Goal: Task Accomplishment & Management: Use online tool/utility

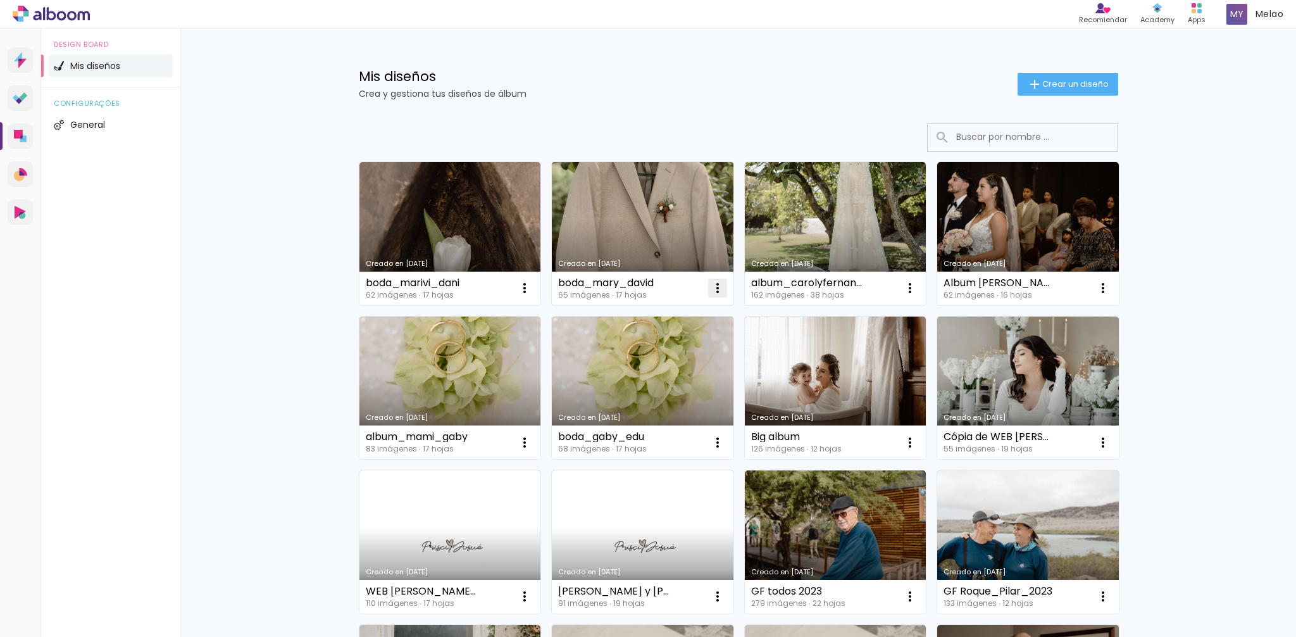
click at [717, 287] on iron-icon at bounding box center [717, 287] width 15 height 15
click at [657, 341] on span "Hacer una copia" at bounding box center [669, 342] width 73 height 9
type input "Cópia de boda_mary_david"
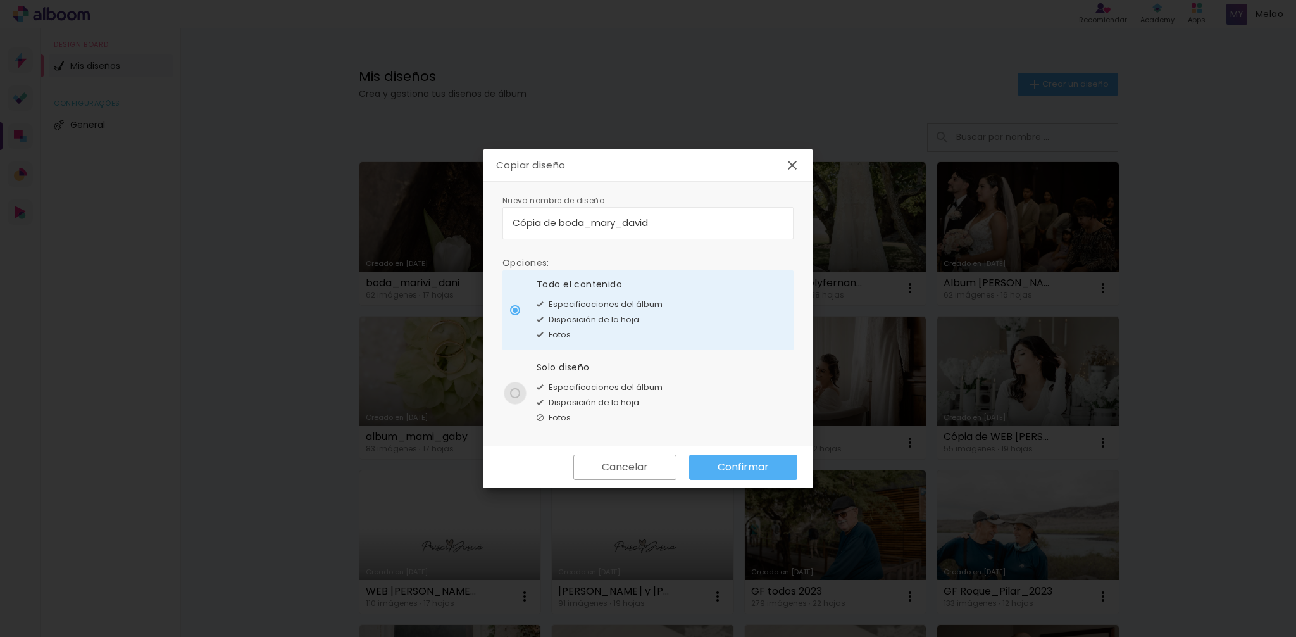
click at [511, 388] on div at bounding box center [515, 393] width 10 height 10
type paper-radio-button "on"
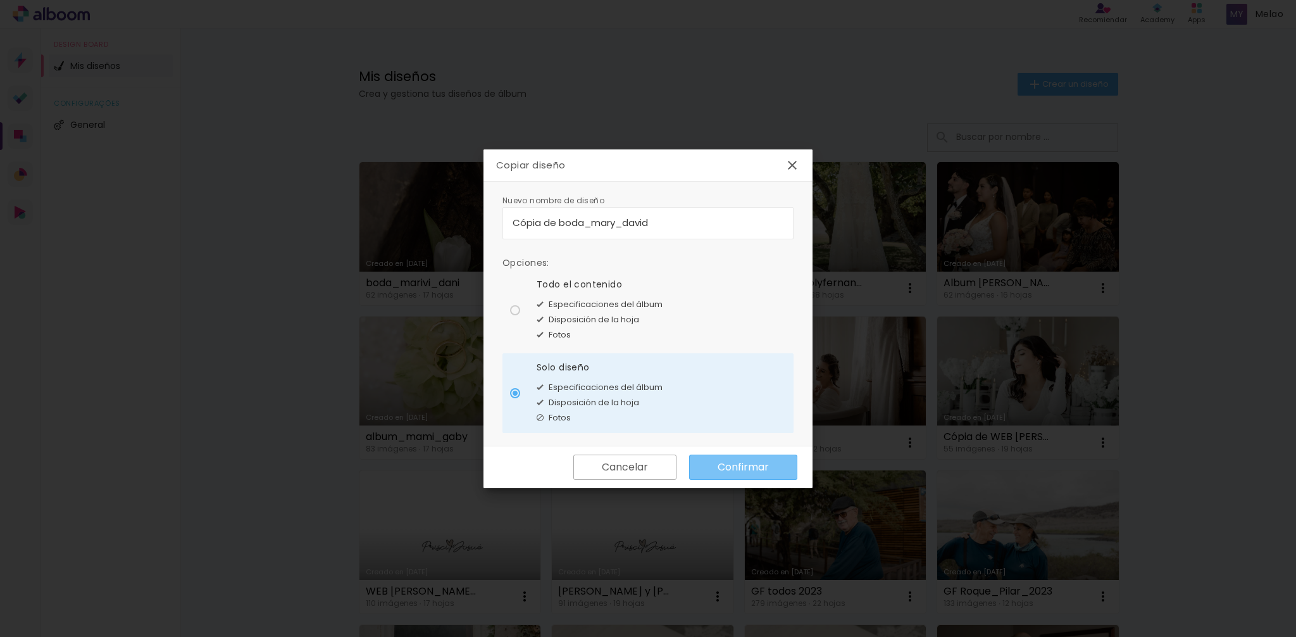
click at [0, 0] on slot "Confirmar" at bounding box center [0, 0] width 0 height 0
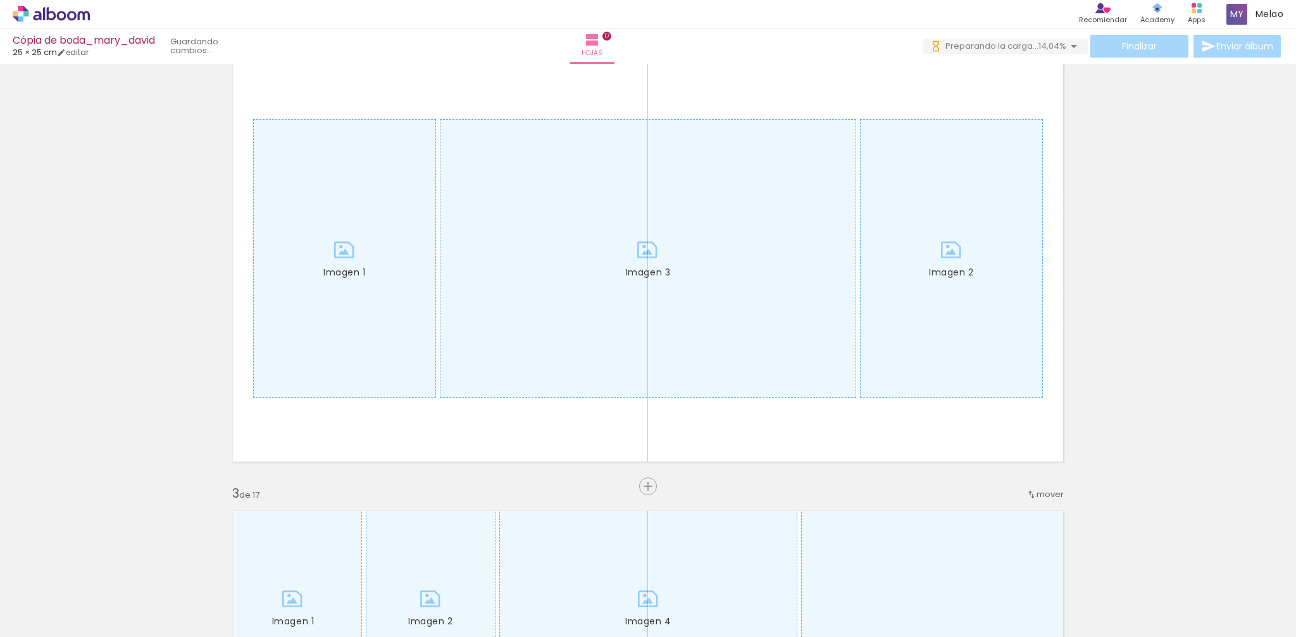
click at [56, 599] on iron-icon at bounding box center [51, 599] width 10 height 10
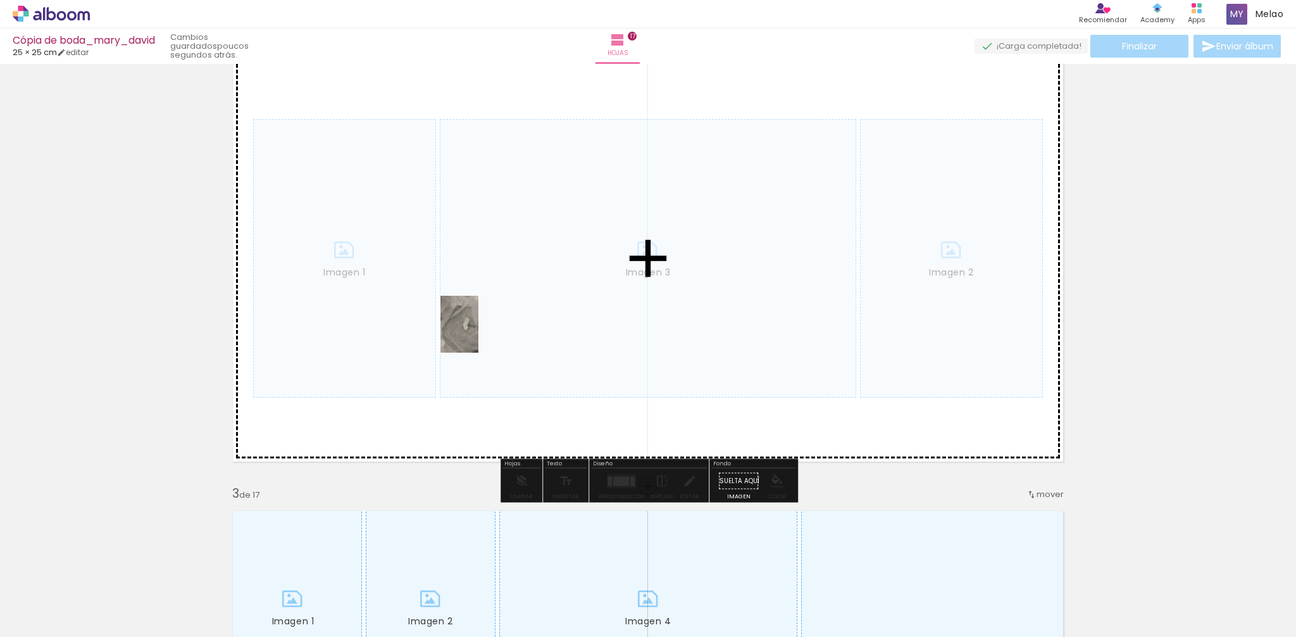
drag, startPoint x: 128, startPoint y: 598, endPoint x: 479, endPoint y: 334, distance: 439.3
click at [479, 334] on quentale-workspace at bounding box center [648, 318] width 1296 height 637
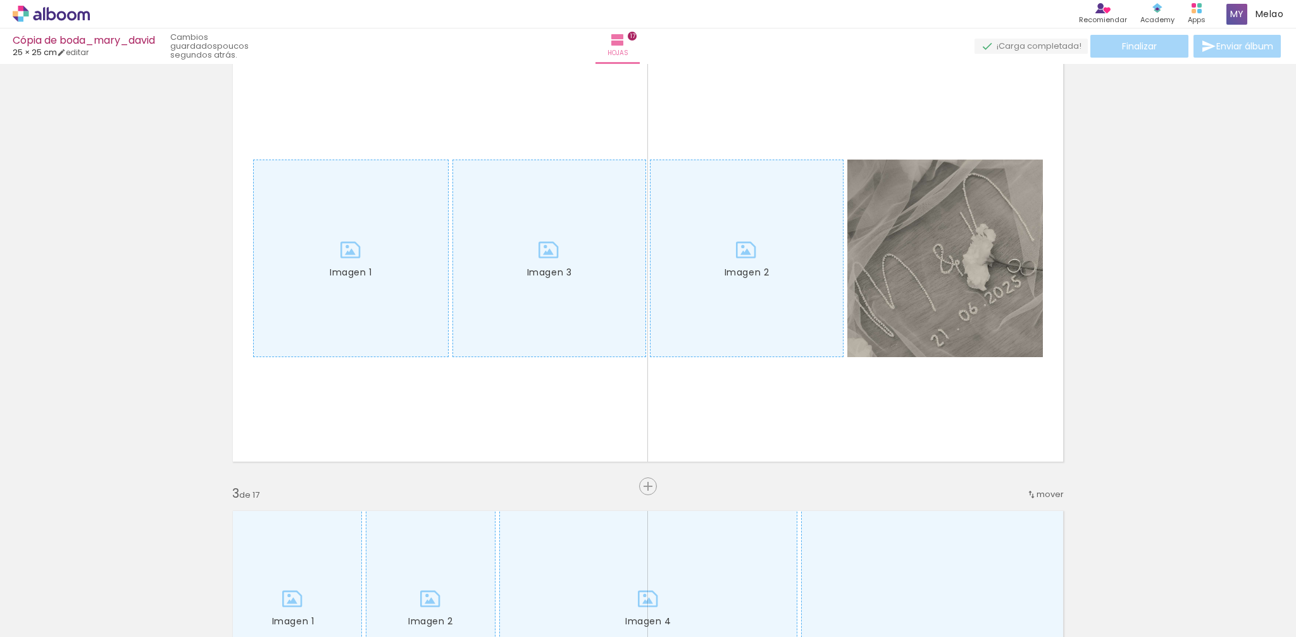
scroll to position [0, 1380]
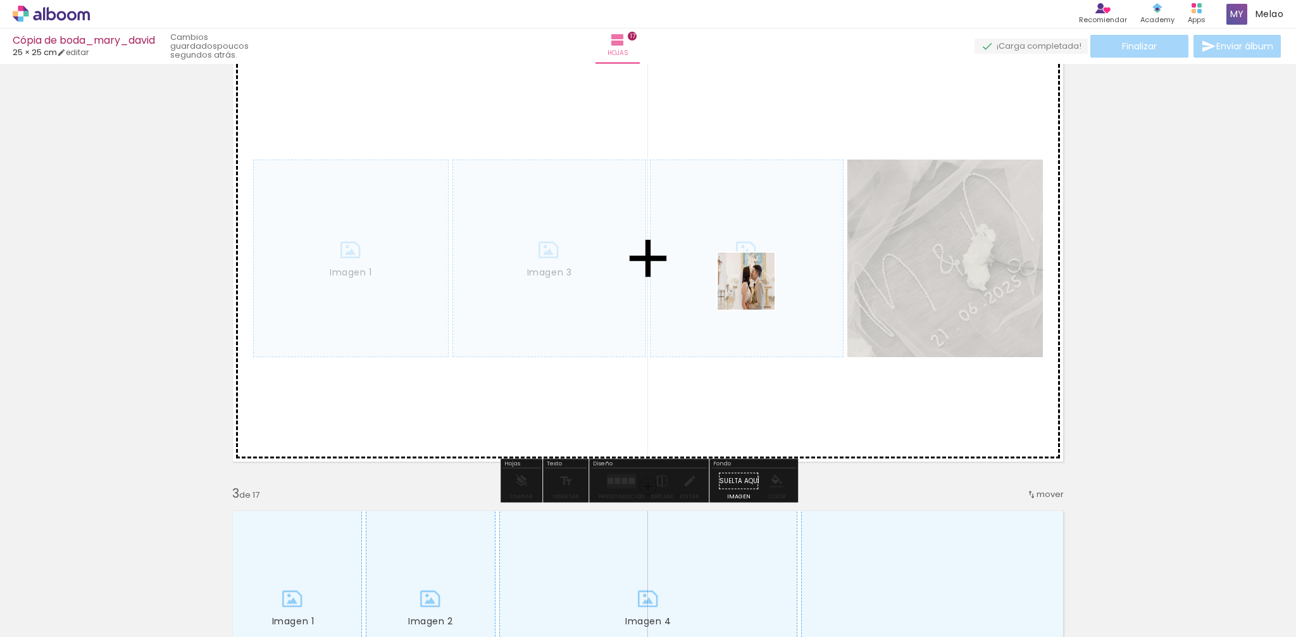
drag, startPoint x: 804, startPoint y: 599, endPoint x: 756, endPoint y: 291, distance: 312.0
click at [756, 291] on quentale-workspace at bounding box center [648, 318] width 1296 height 637
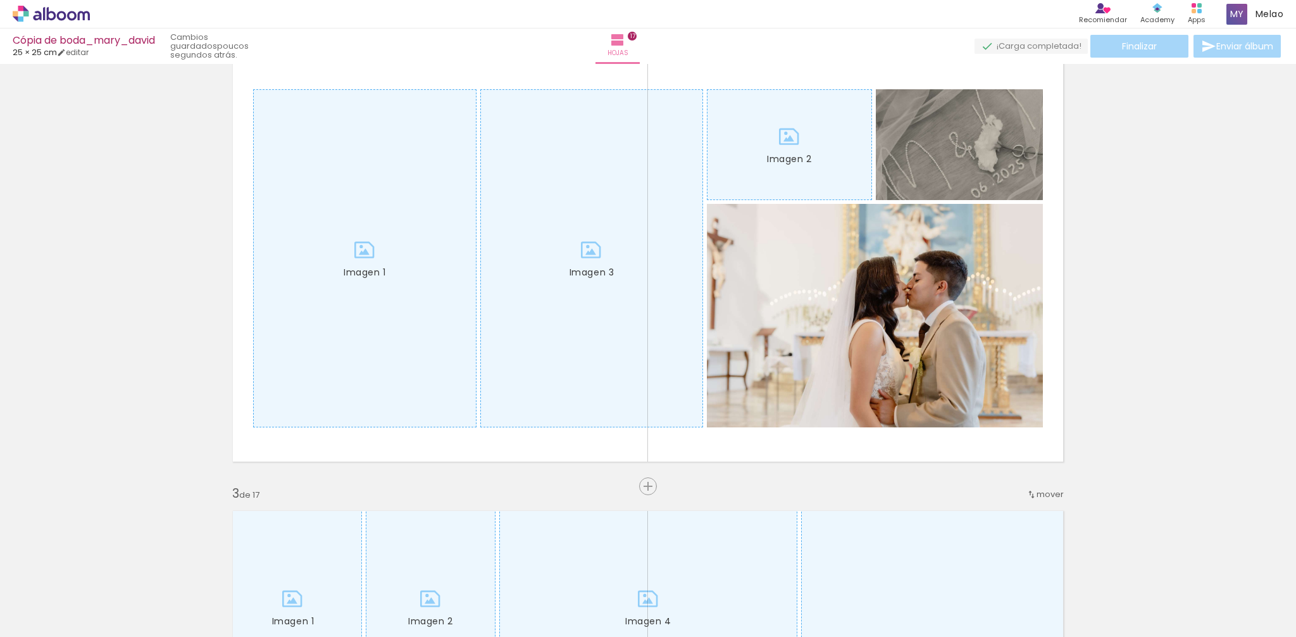
scroll to position [0, 2210]
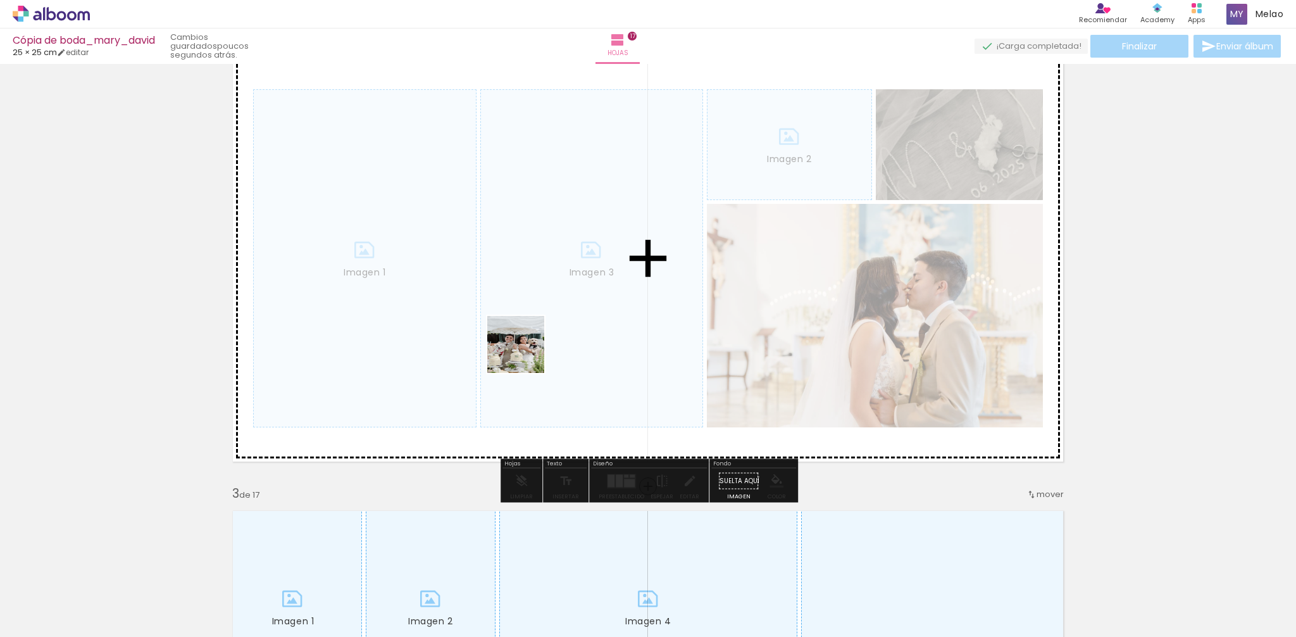
drag, startPoint x: 400, startPoint y: 589, endPoint x: 553, endPoint y: 270, distance: 353.9
click at [553, 270] on quentale-workspace at bounding box center [648, 318] width 1296 height 637
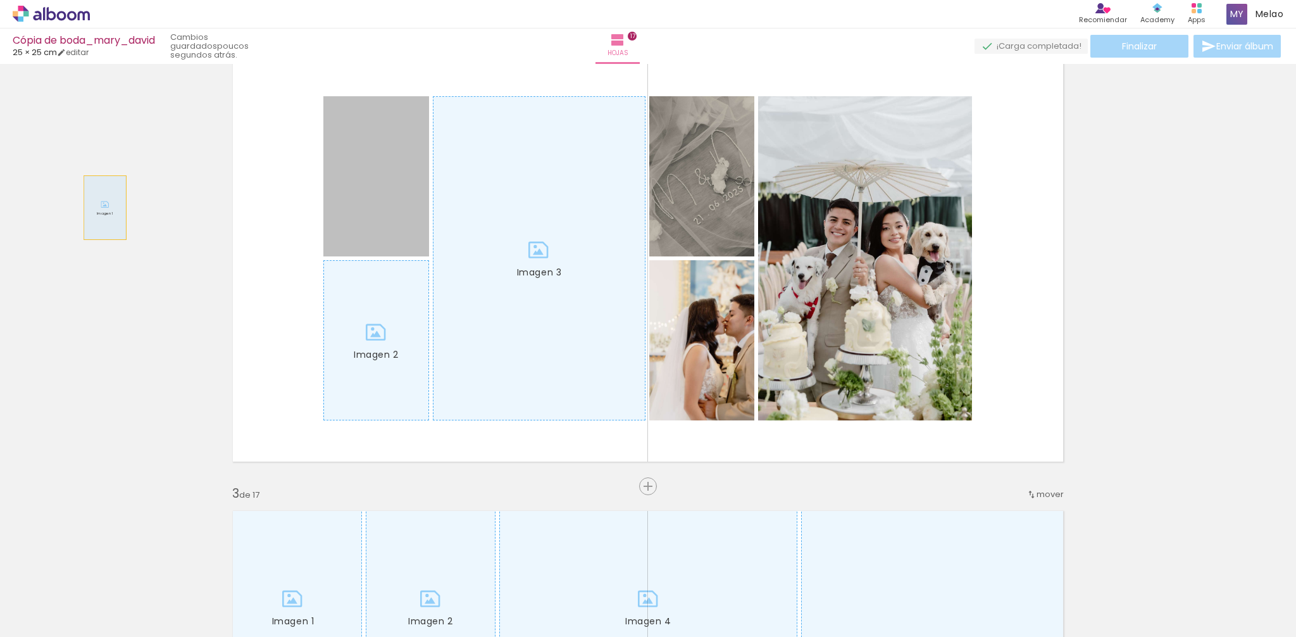
drag, startPoint x: 365, startPoint y: 190, endPoint x: 334, endPoint y: 317, distance: 130.3
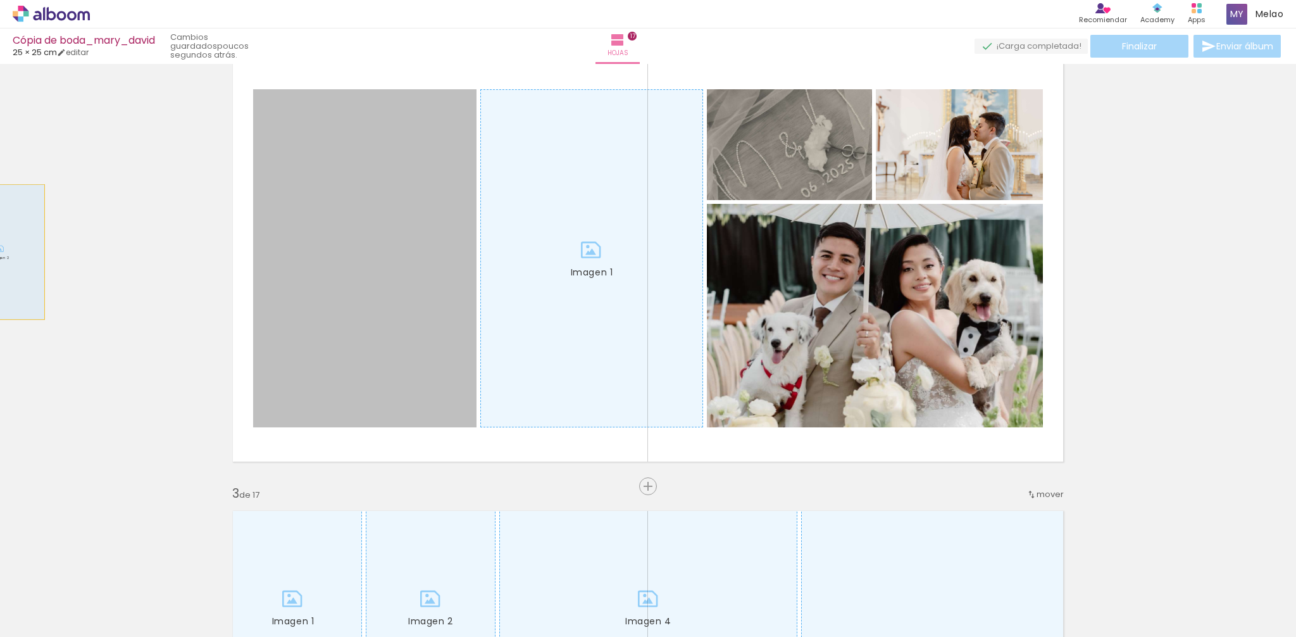
drag, startPoint x: 360, startPoint y: 220, endPoint x: 201, endPoint y: 238, distance: 159.3
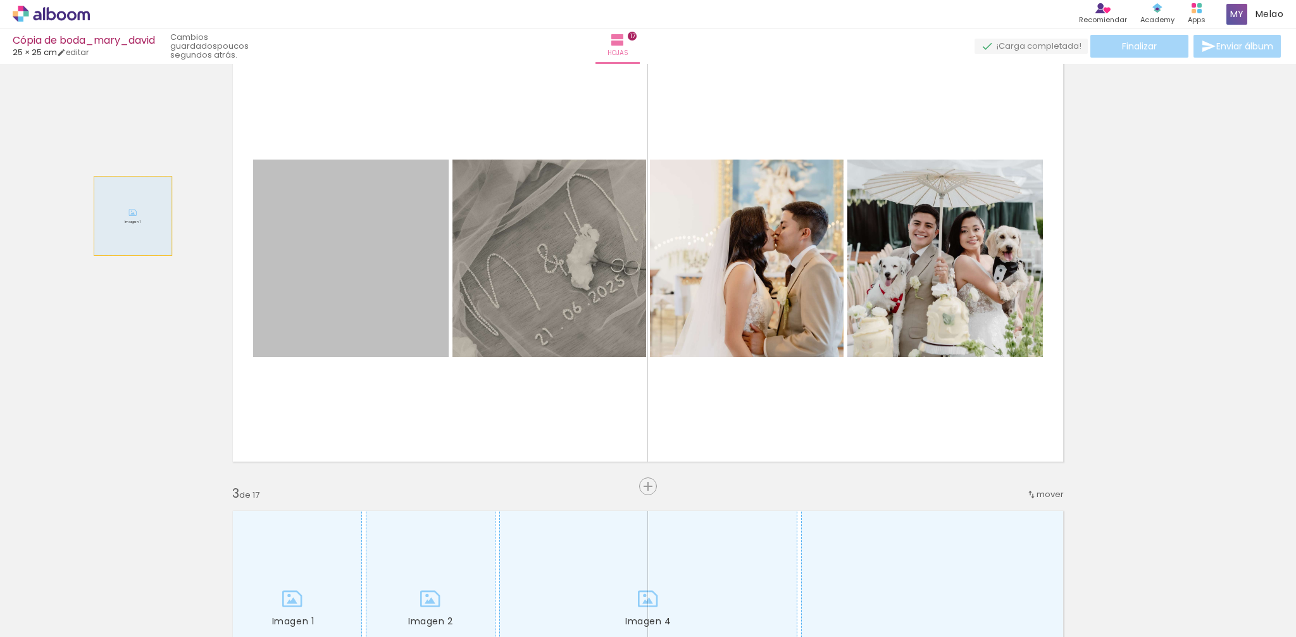
drag, startPoint x: 358, startPoint y: 220, endPoint x: 83, endPoint y: 217, distance: 275.4
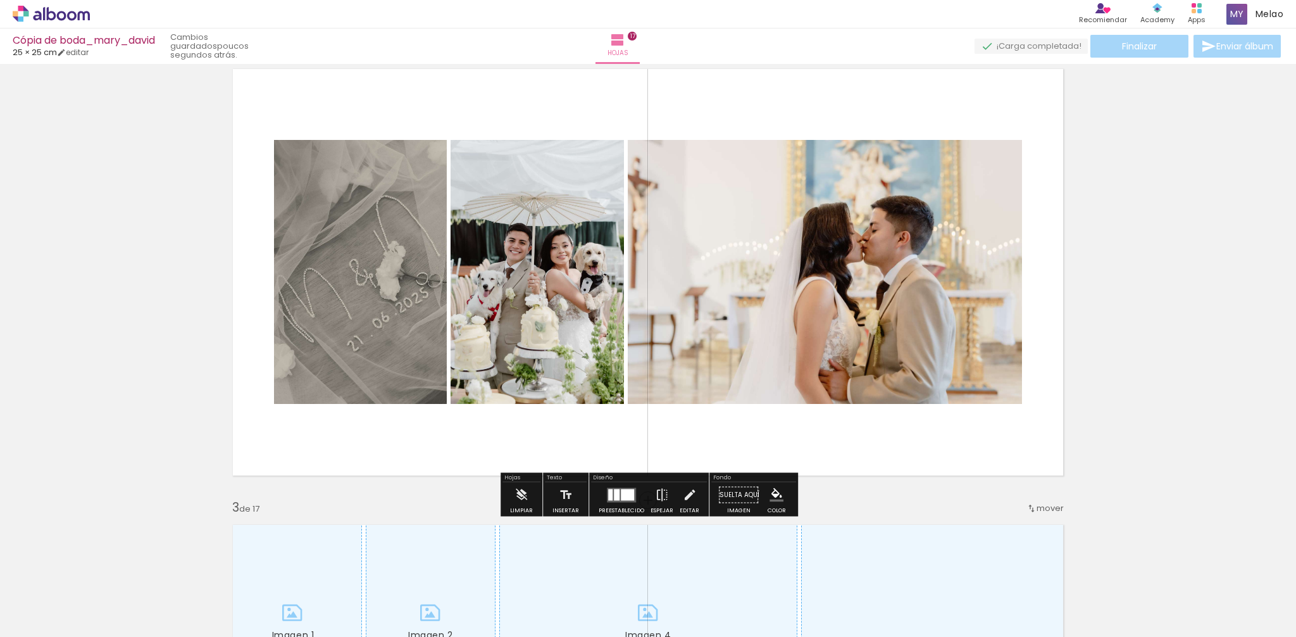
scroll to position [496, 0]
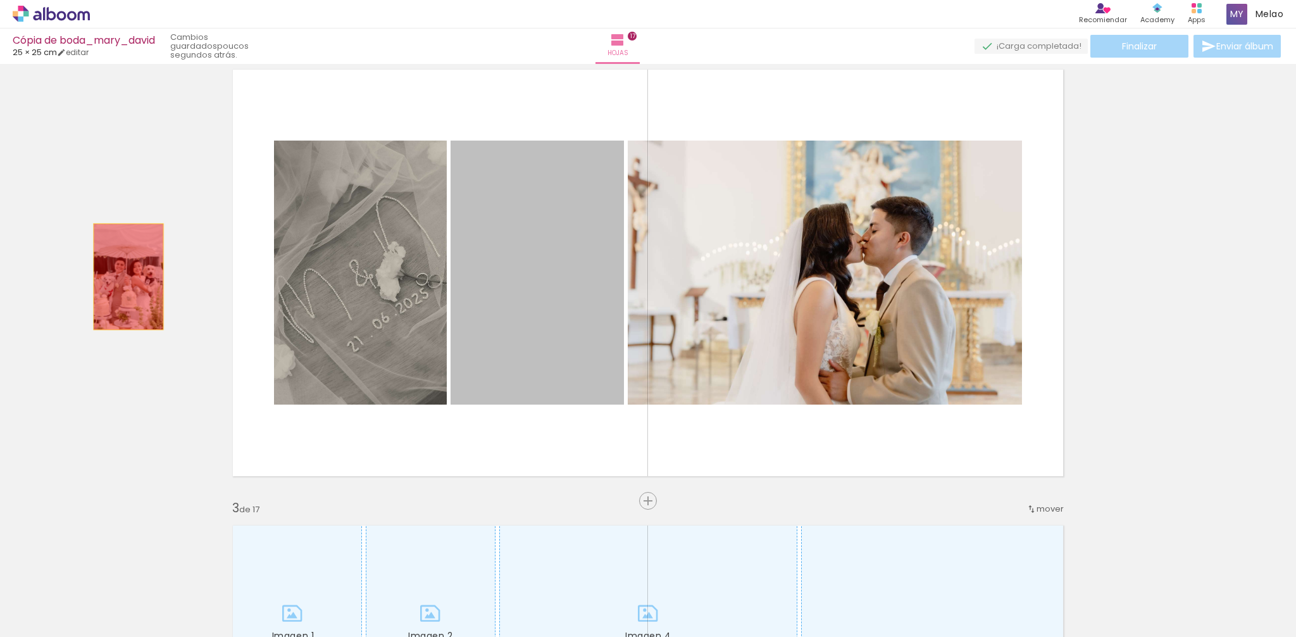
drag, startPoint x: 524, startPoint y: 259, endPoint x: 110, endPoint y: 280, distance: 414.6
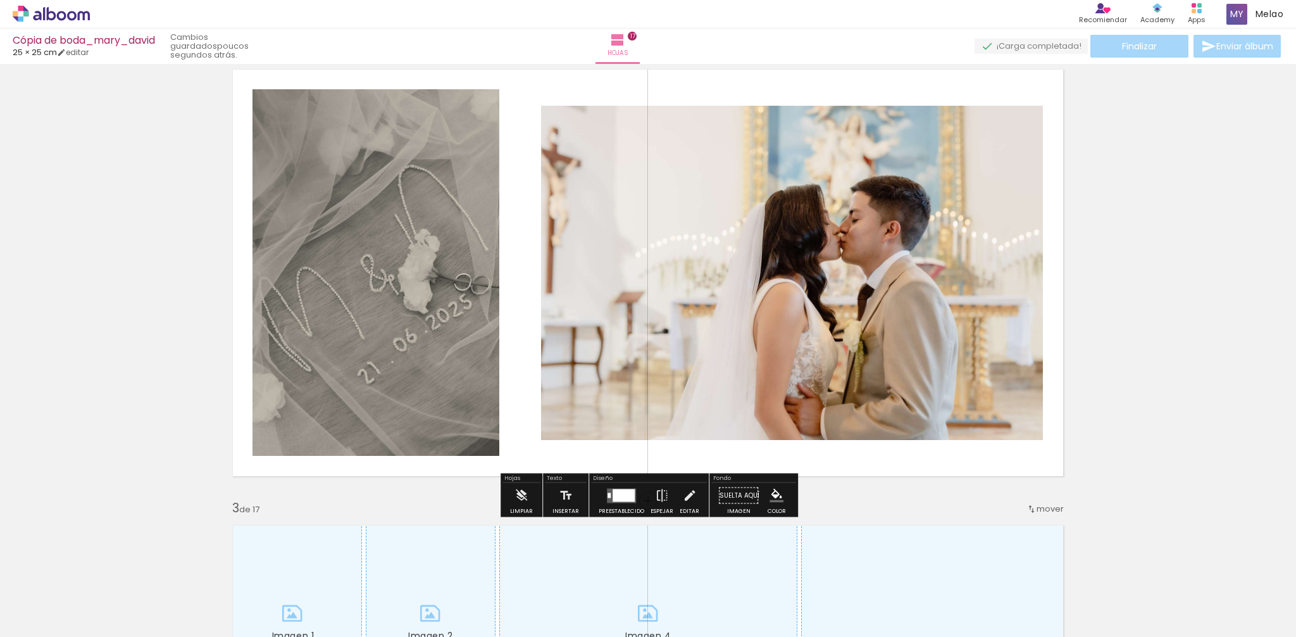
click at [613, 494] on div at bounding box center [624, 495] width 22 height 13
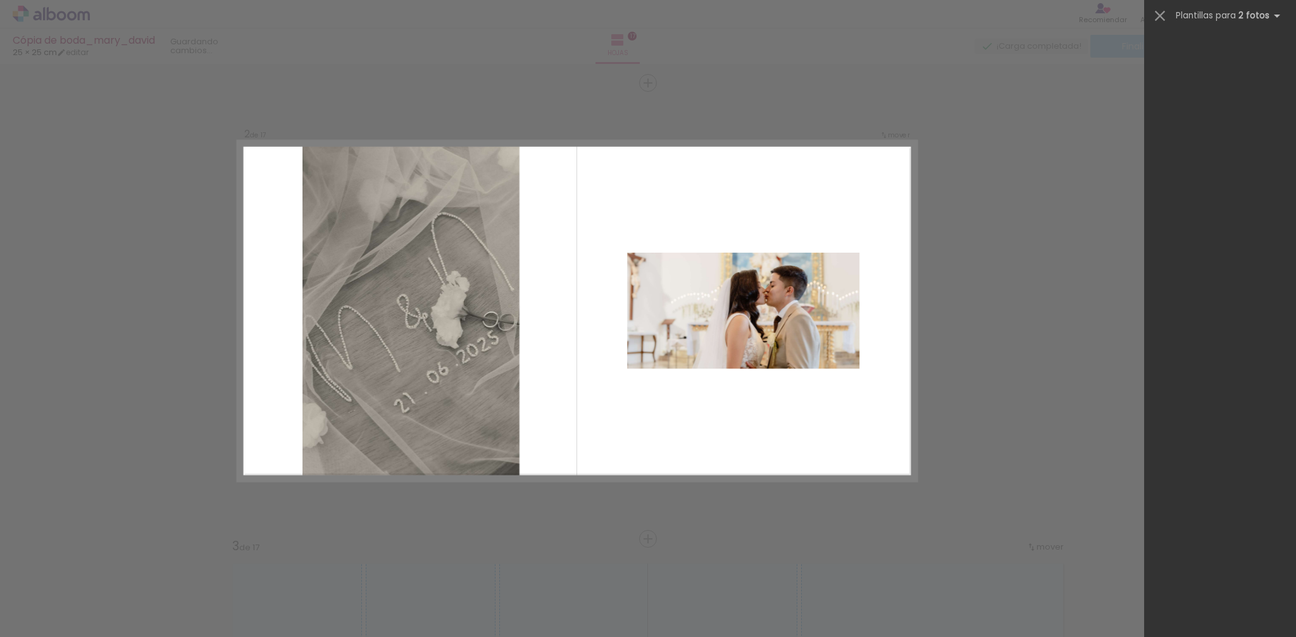
scroll to position [0, 0]
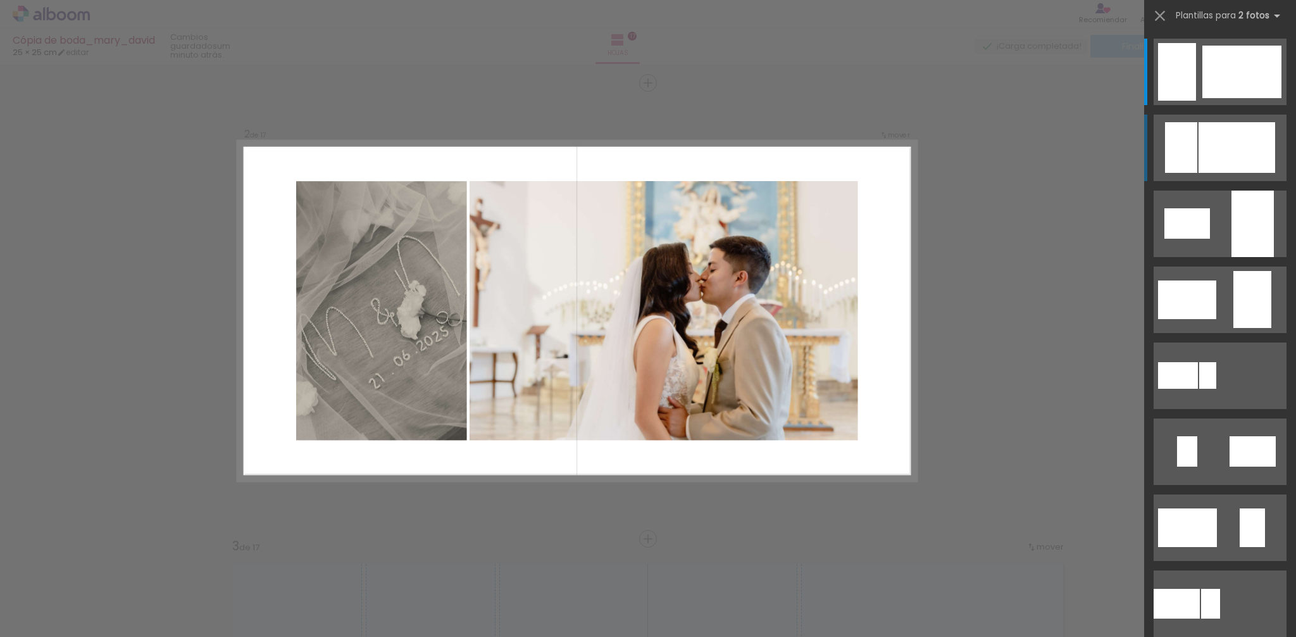
click at [1198, 155] on quentale-layouter at bounding box center [1220, 148] width 133 height 66
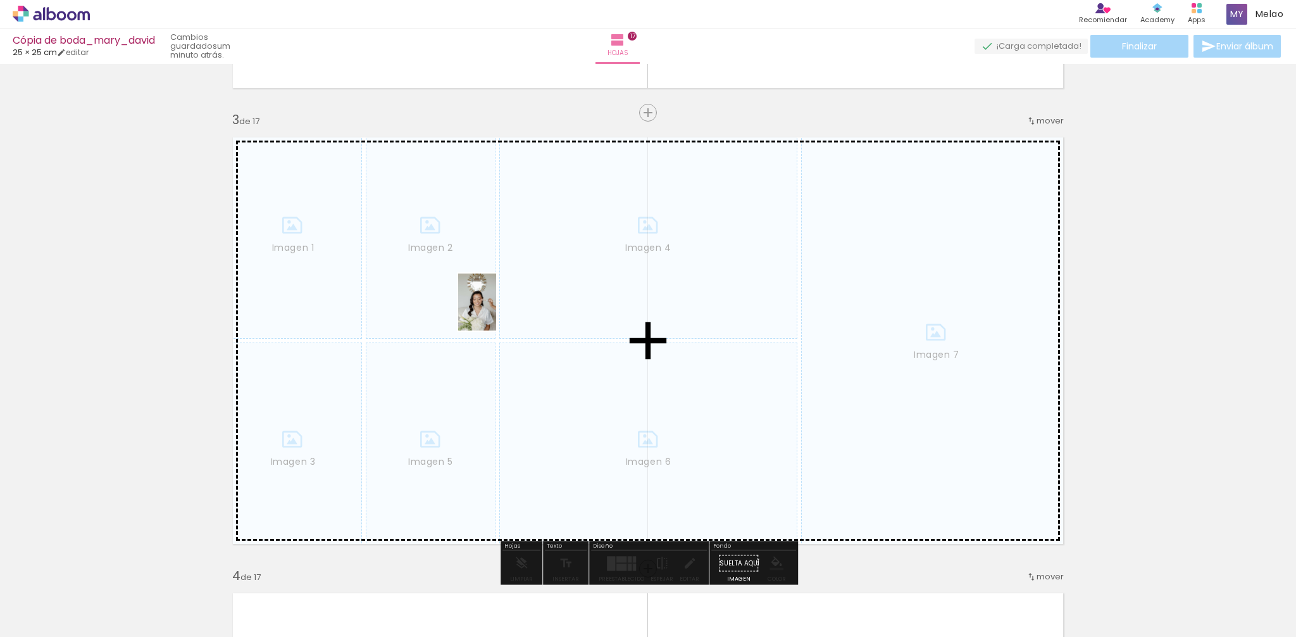
drag, startPoint x: 194, startPoint y: 599, endPoint x: 496, endPoint y: 311, distance: 417.7
click at [496, 311] on quentale-workspace at bounding box center [648, 318] width 1296 height 637
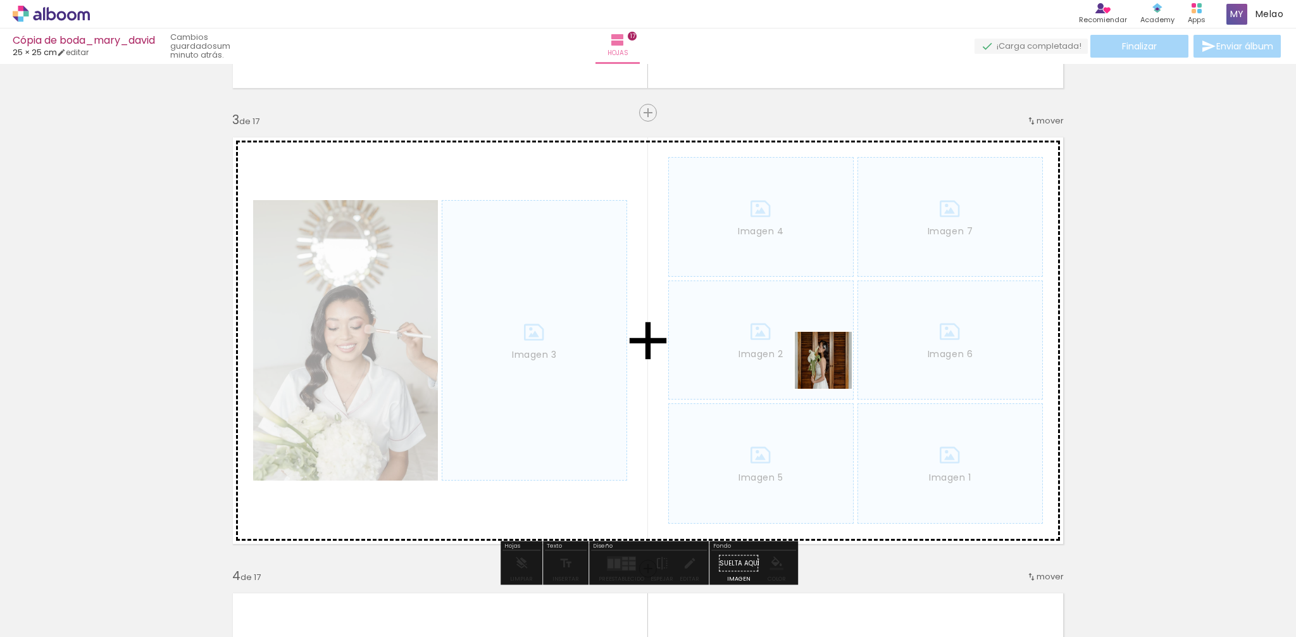
drag, startPoint x: 915, startPoint y: 600, endPoint x: 833, endPoint y: 370, distance: 244.5
click at [833, 370] on quentale-workspace at bounding box center [648, 318] width 1296 height 637
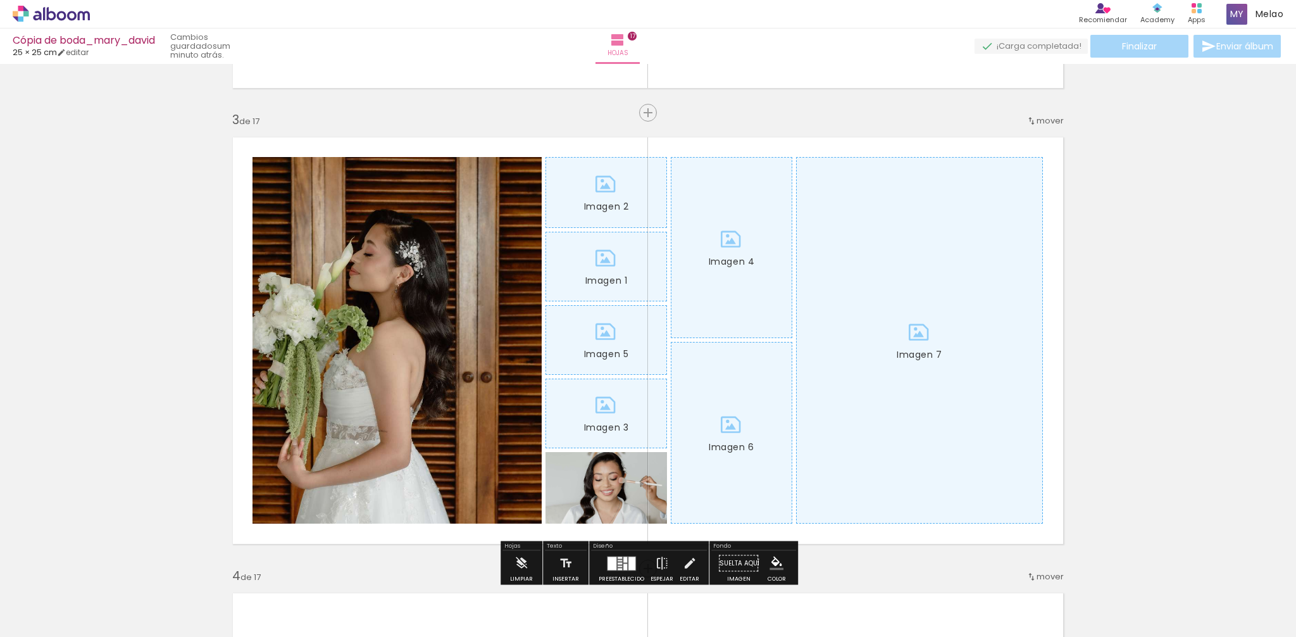
drag, startPoint x: 980, startPoint y: 606, endPoint x: 1058, endPoint y: 623, distance: 80.2
click at [896, 391] on quentale-workspace at bounding box center [648, 318] width 1296 height 637
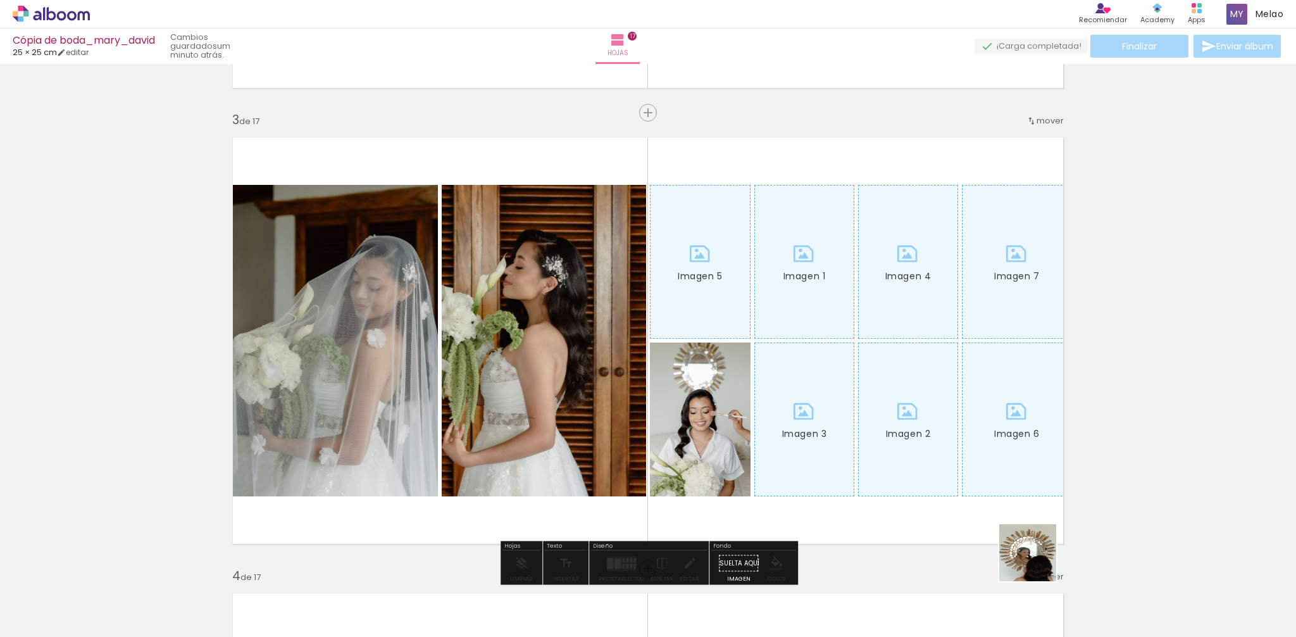
drag, startPoint x: 1055, startPoint y: 606, endPoint x: 927, endPoint y: 375, distance: 263.5
click at [927, 375] on quentale-workspace at bounding box center [648, 318] width 1296 height 637
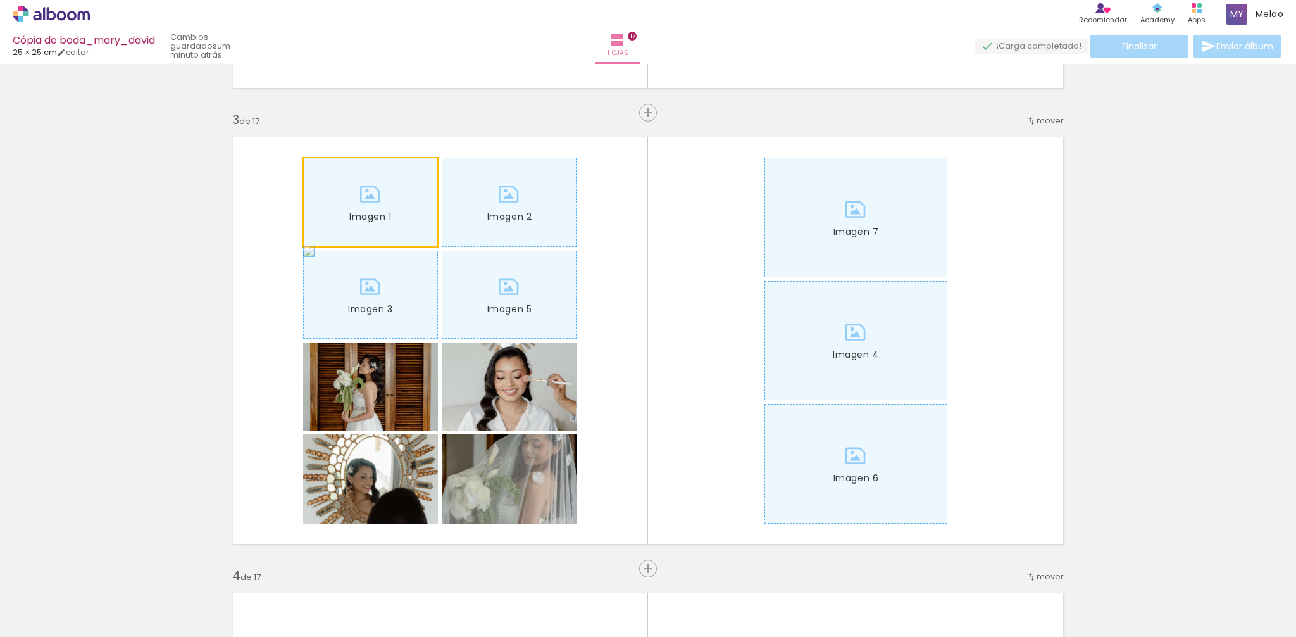
drag, startPoint x: 343, startPoint y: 203, endPoint x: 261, endPoint y: 219, distance: 83.2
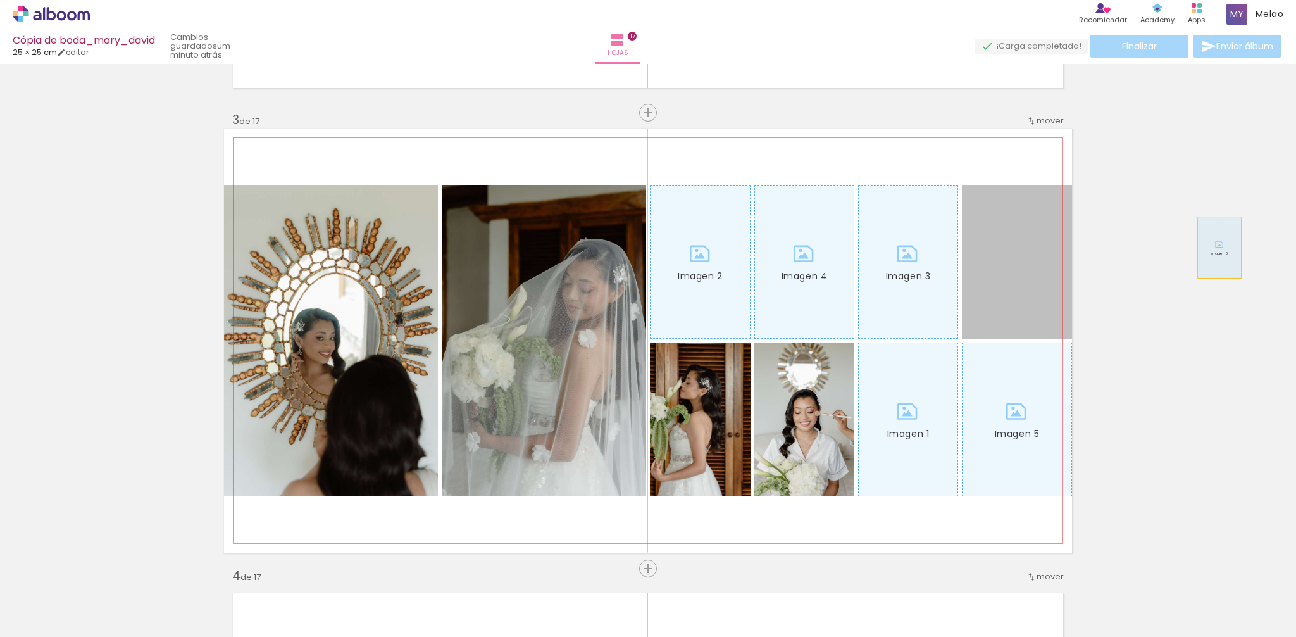
drag, startPoint x: 1025, startPoint y: 255, endPoint x: 987, endPoint y: 248, distance: 38.7
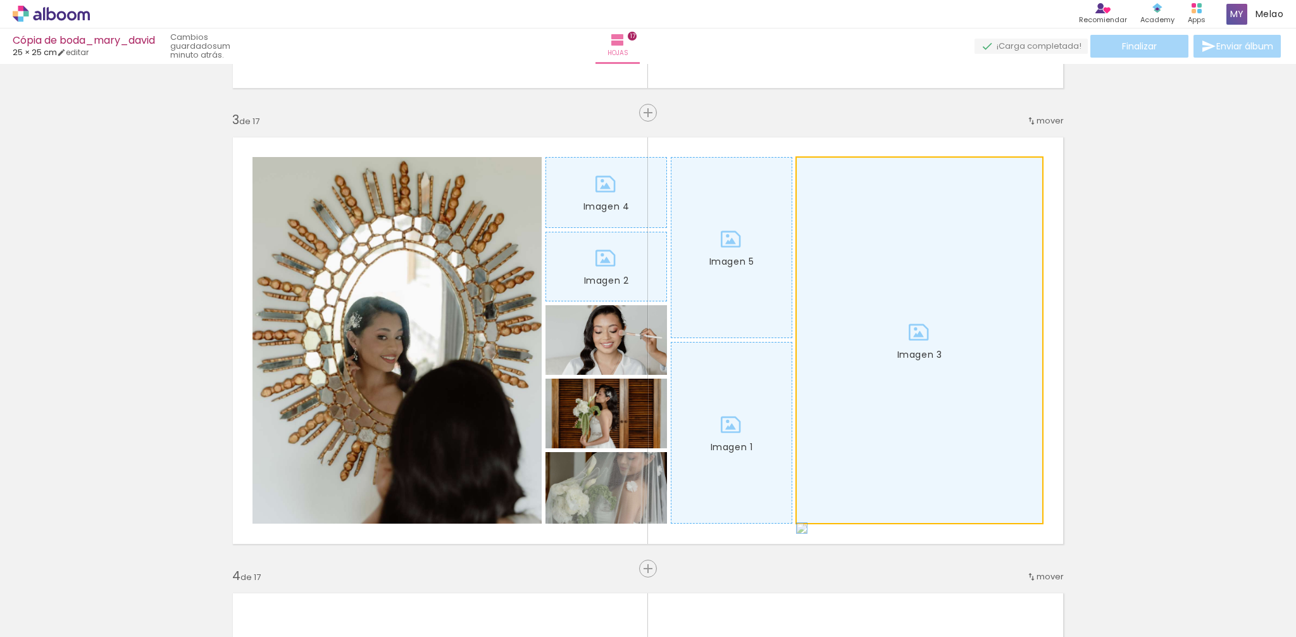
drag, startPoint x: 986, startPoint y: 248, endPoint x: 1296, endPoint y: 241, distance: 309.6
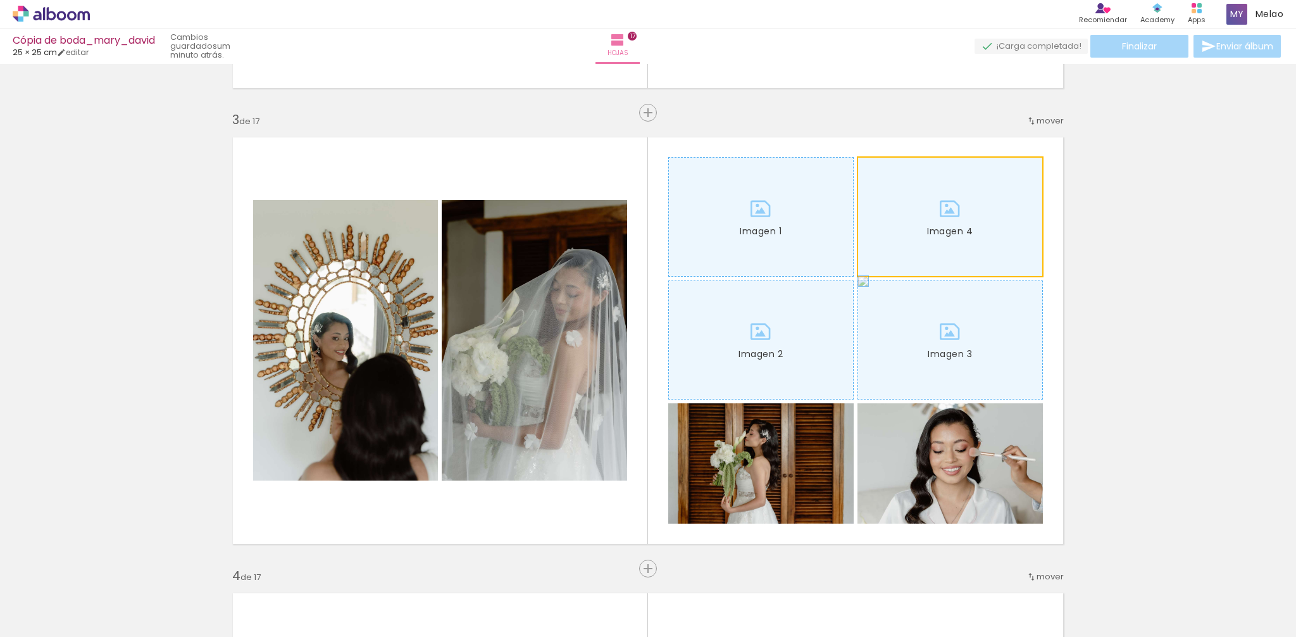
drag, startPoint x: 988, startPoint y: 232, endPoint x: 1181, endPoint y: 229, distance: 193.1
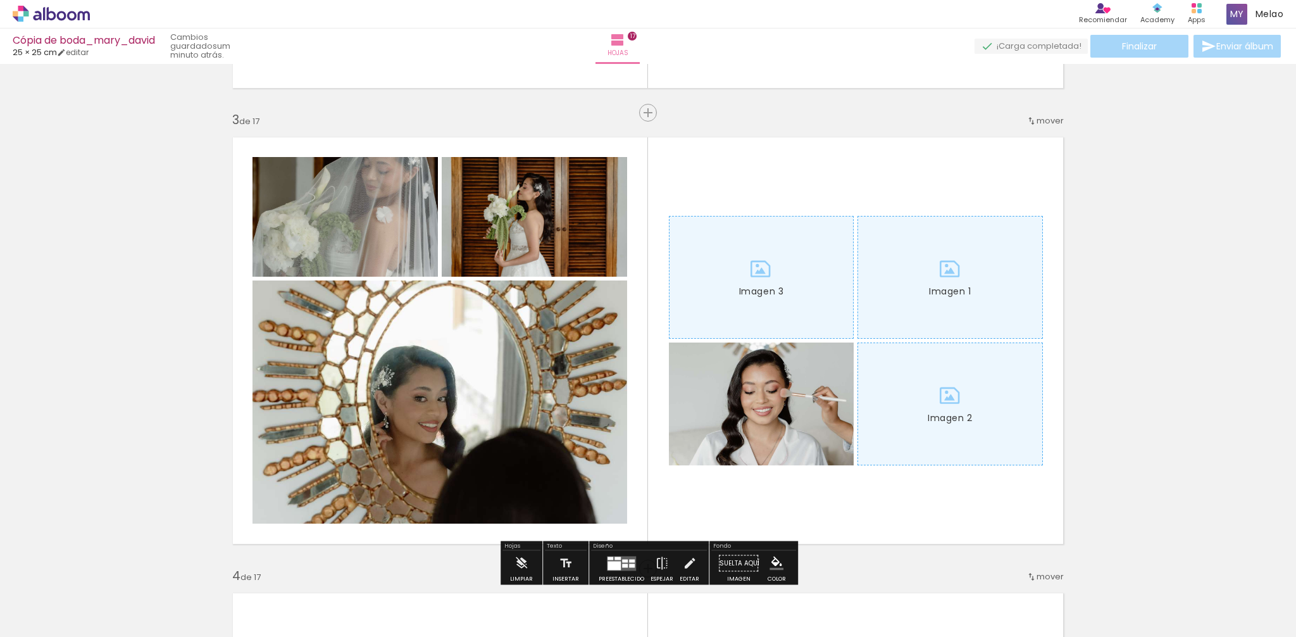
drag, startPoint x: 933, startPoint y: 260, endPoint x: 1213, endPoint y: 256, distance: 279.8
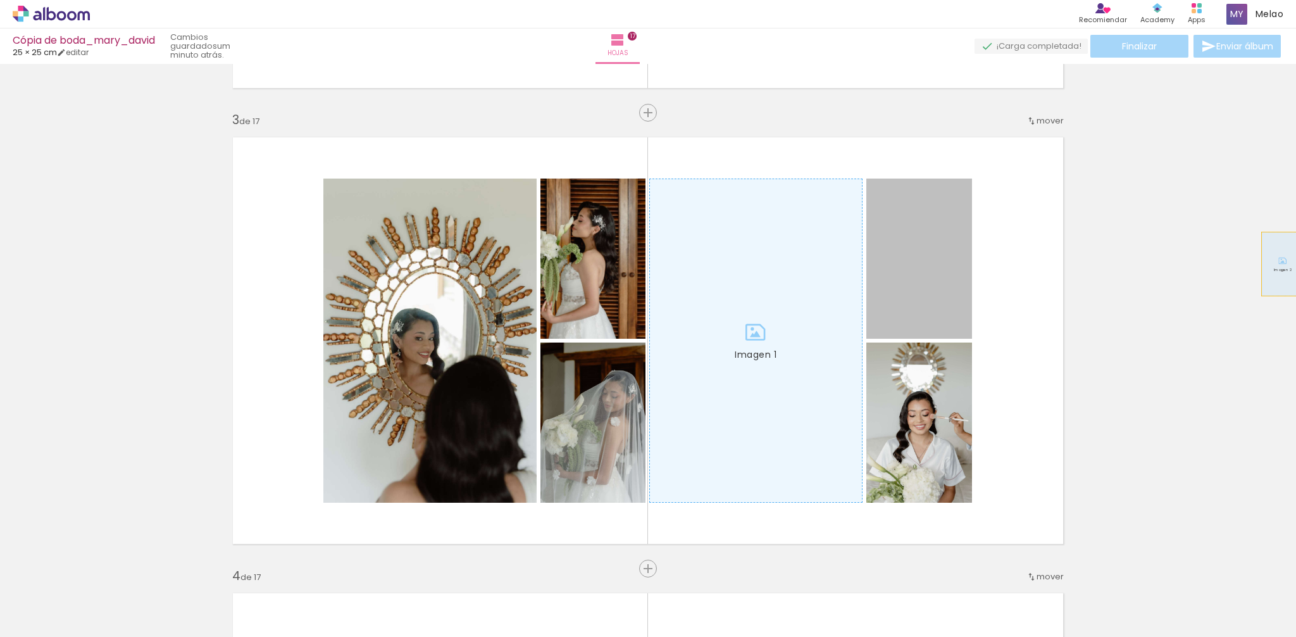
drag, startPoint x: 932, startPoint y: 273, endPoint x: 832, endPoint y: 328, distance: 113.9
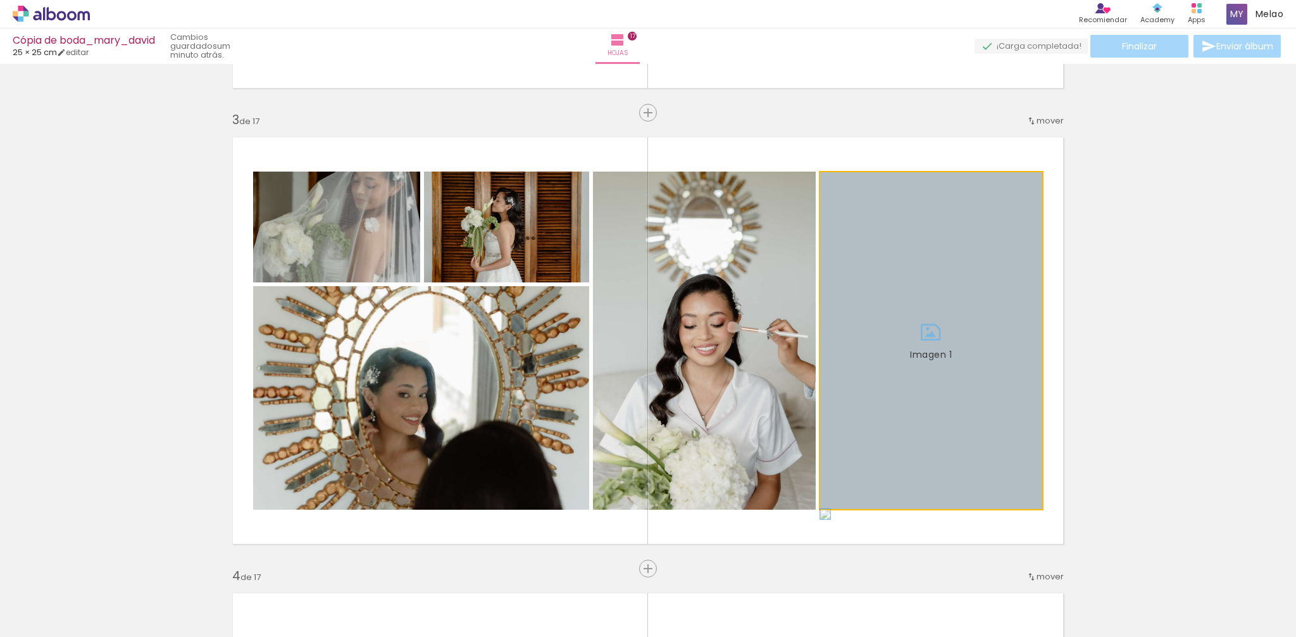
drag, startPoint x: 915, startPoint y: 289, endPoint x: 1296, endPoint y: 275, distance: 381.3
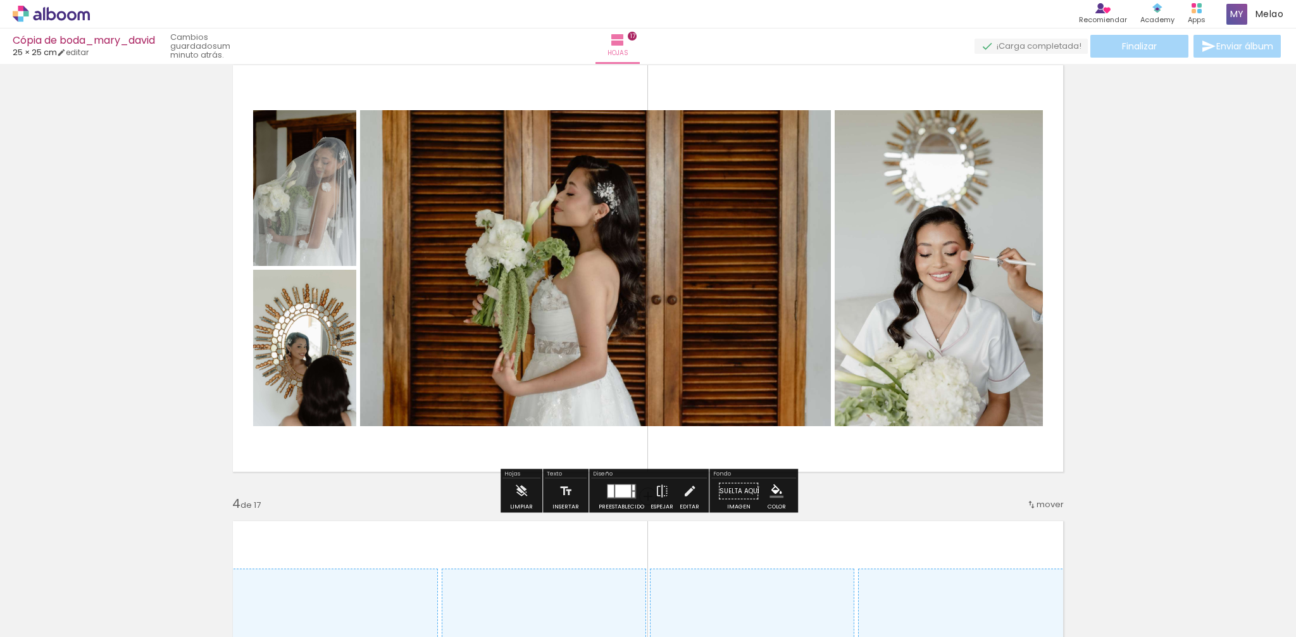
scroll to position [958, 0]
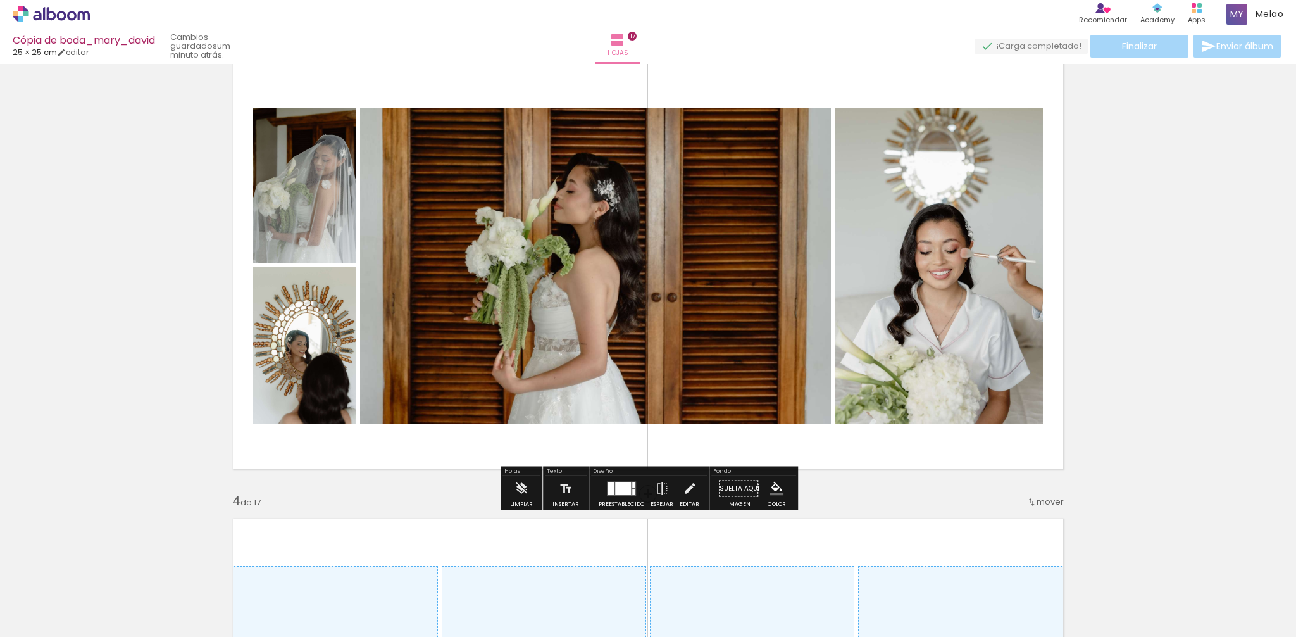
click at [618, 487] on div at bounding box center [623, 488] width 16 height 13
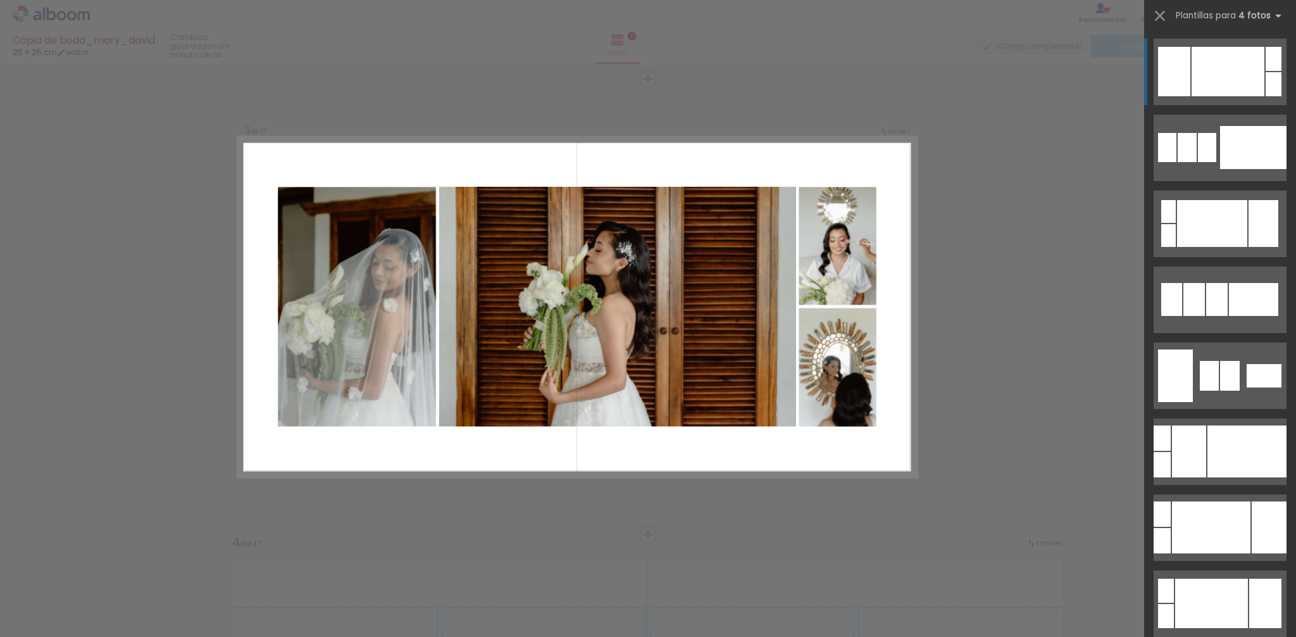
scroll to position [913, 0]
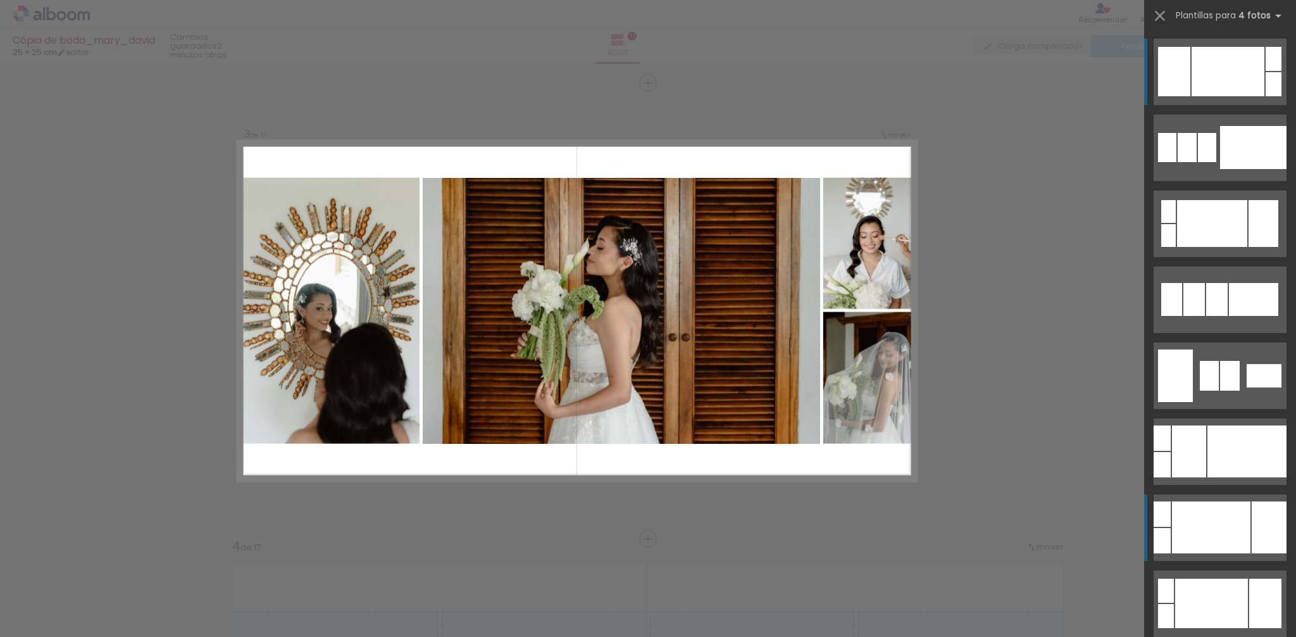
click at [1226, 535] on div at bounding box center [1211, 527] width 78 height 52
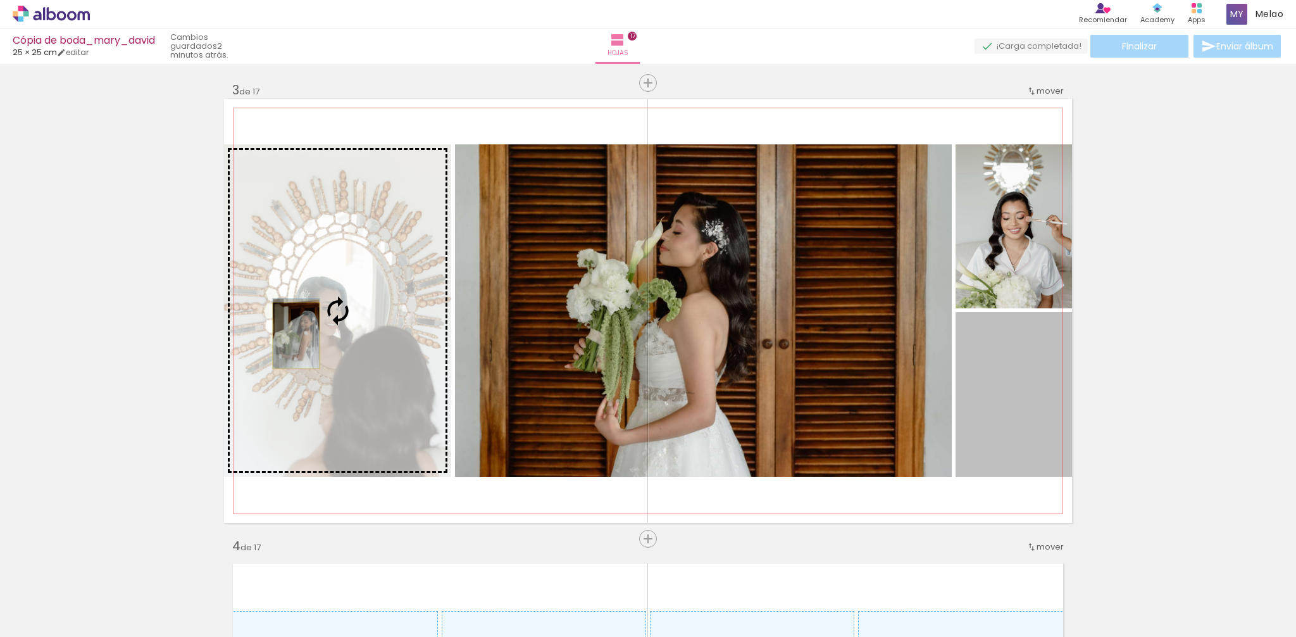
drag, startPoint x: 1029, startPoint y: 407, endPoint x: 296, endPoint y: 335, distance: 736.5
click at [0, 0] on slot "Imagen 1 Imagen 2 Imagen 3 Imagen 4" at bounding box center [0, 0] width 0 height 0
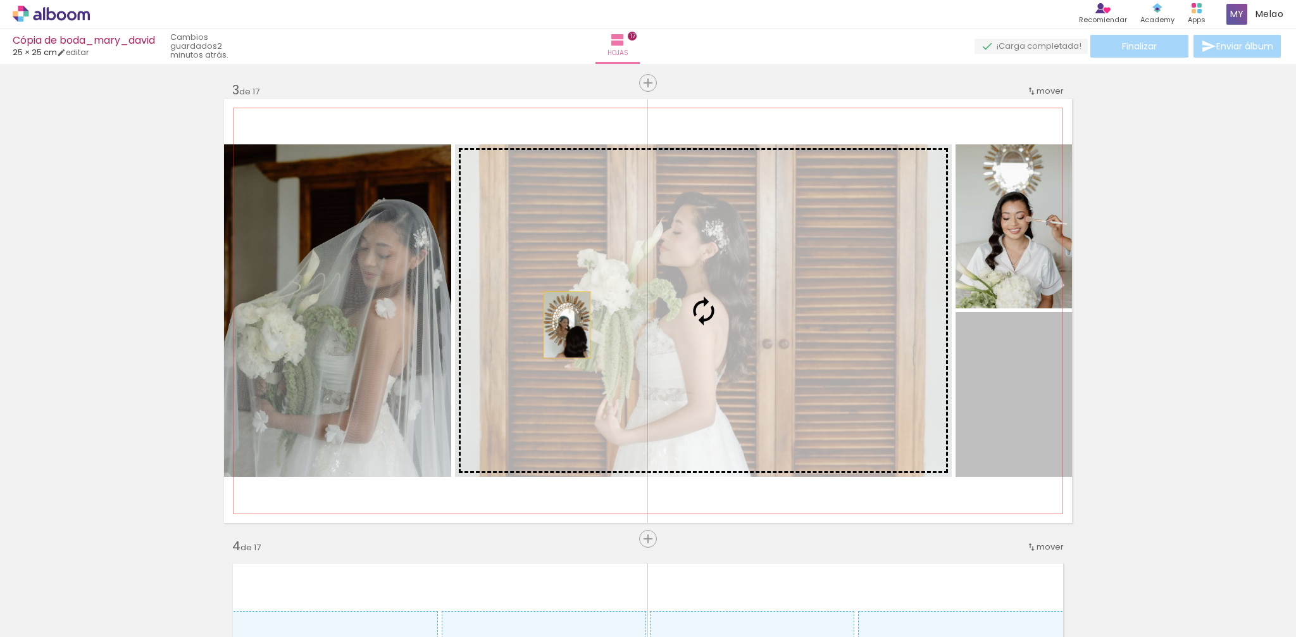
drag, startPoint x: 997, startPoint y: 405, endPoint x: 346, endPoint y: 322, distance: 656.1
click at [0, 0] on slot "Imagen 1 Imagen 2 Imagen 3 Imagen 4" at bounding box center [0, 0] width 0 height 0
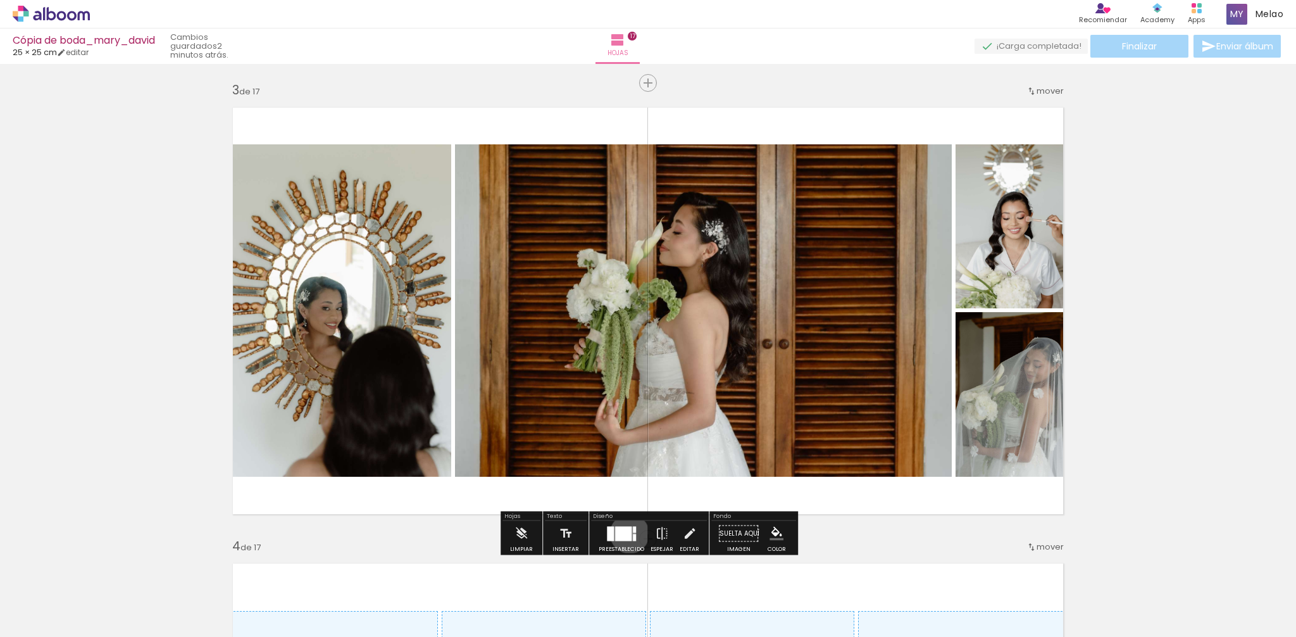
click at [627, 534] on div at bounding box center [623, 533] width 16 height 15
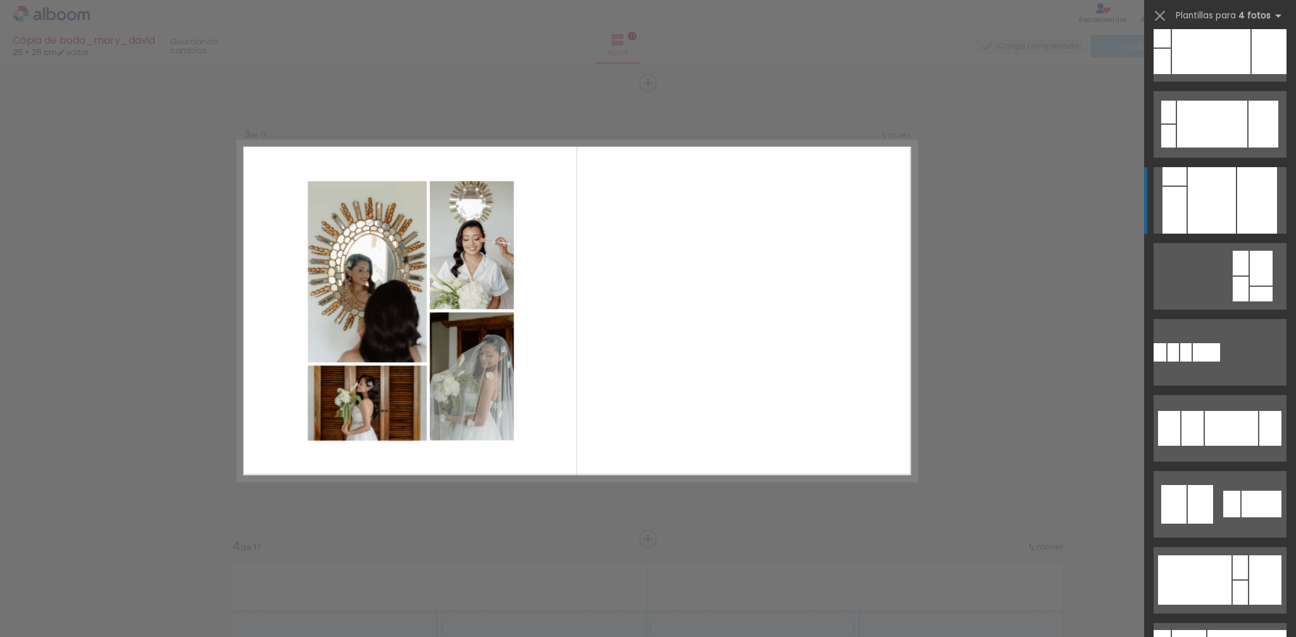
scroll to position [746, 0]
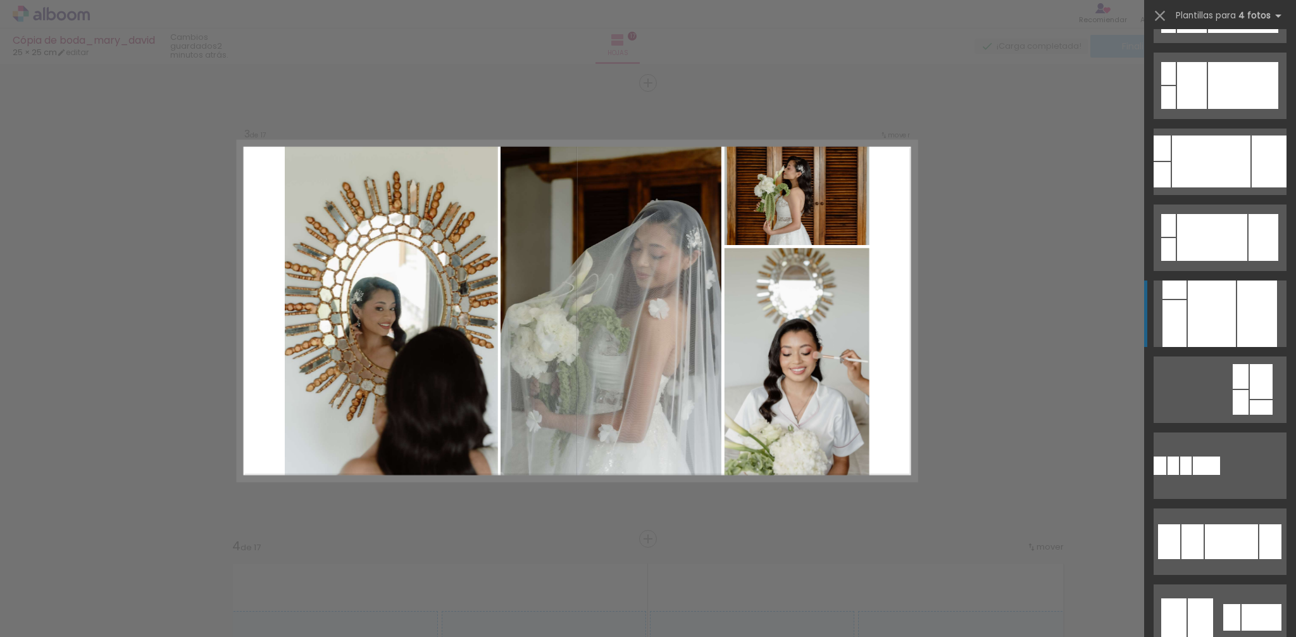
click at [1213, 304] on div at bounding box center [1212, 313] width 48 height 66
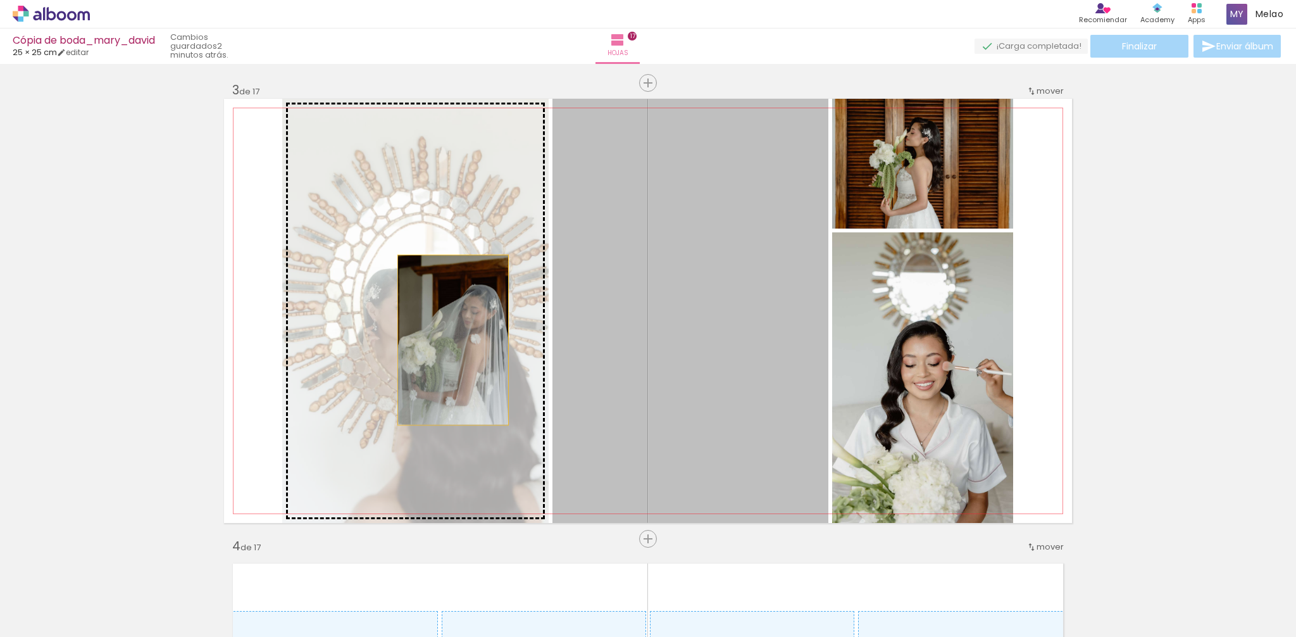
drag, startPoint x: 694, startPoint y: 343, endPoint x: 441, endPoint y: 341, distance: 252.6
click at [0, 0] on slot "Imagen 1 Imagen 2 Imagen 3 Imagen 4" at bounding box center [0, 0] width 0 height 0
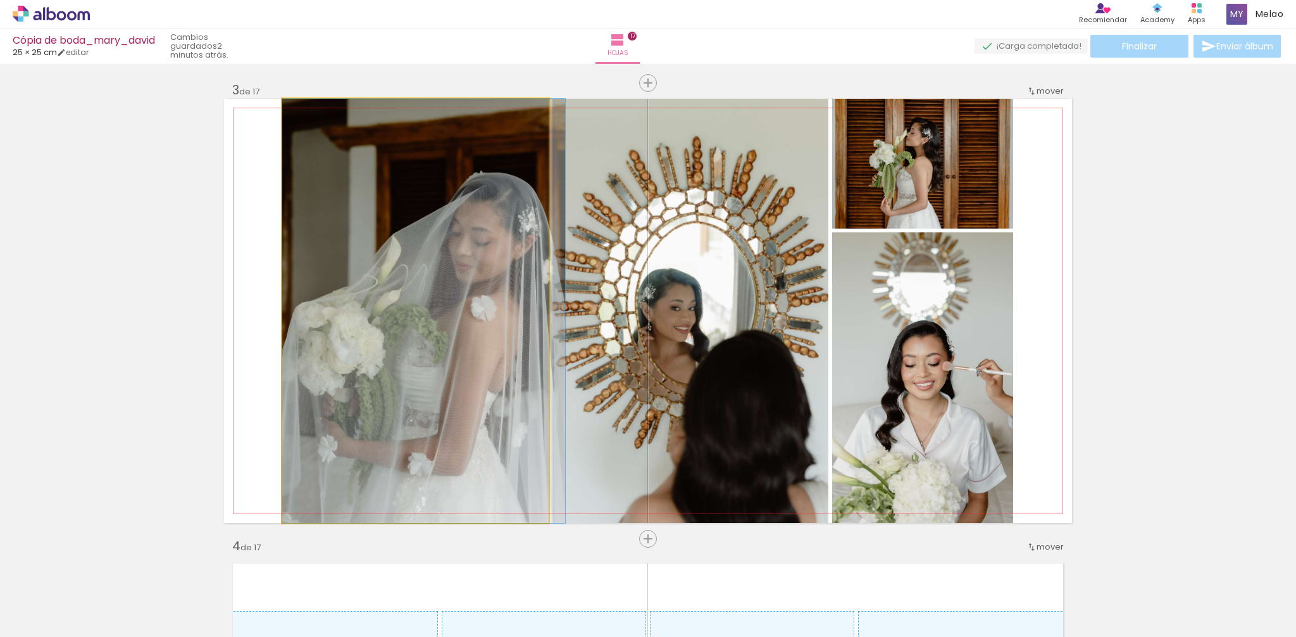
drag, startPoint x: 404, startPoint y: 341, endPoint x: 572, endPoint y: 343, distance: 168.4
click at [0, 0] on slot "Imagen 1 Imagen 2 Imagen 3 Imagen 4" at bounding box center [0, 0] width 0 height 0
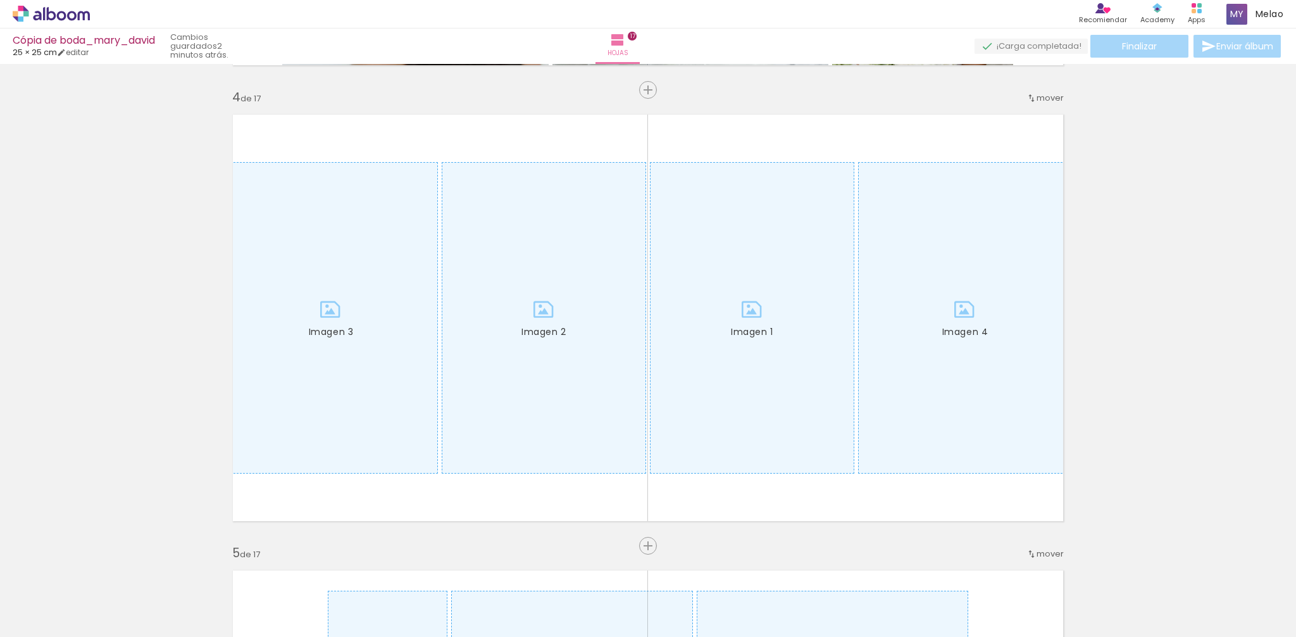
scroll to position [1398, 0]
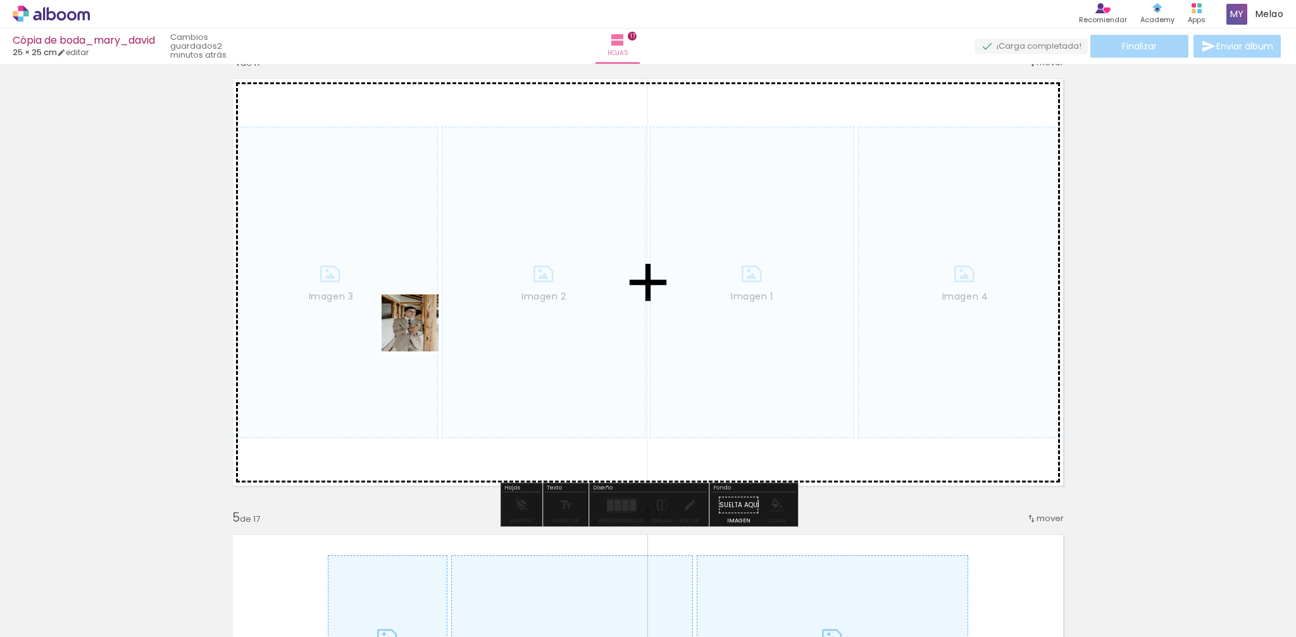
drag, startPoint x: 272, startPoint y: 597, endPoint x: 420, endPoint y: 332, distance: 303.2
click at [420, 332] on quentale-workspace at bounding box center [648, 318] width 1296 height 637
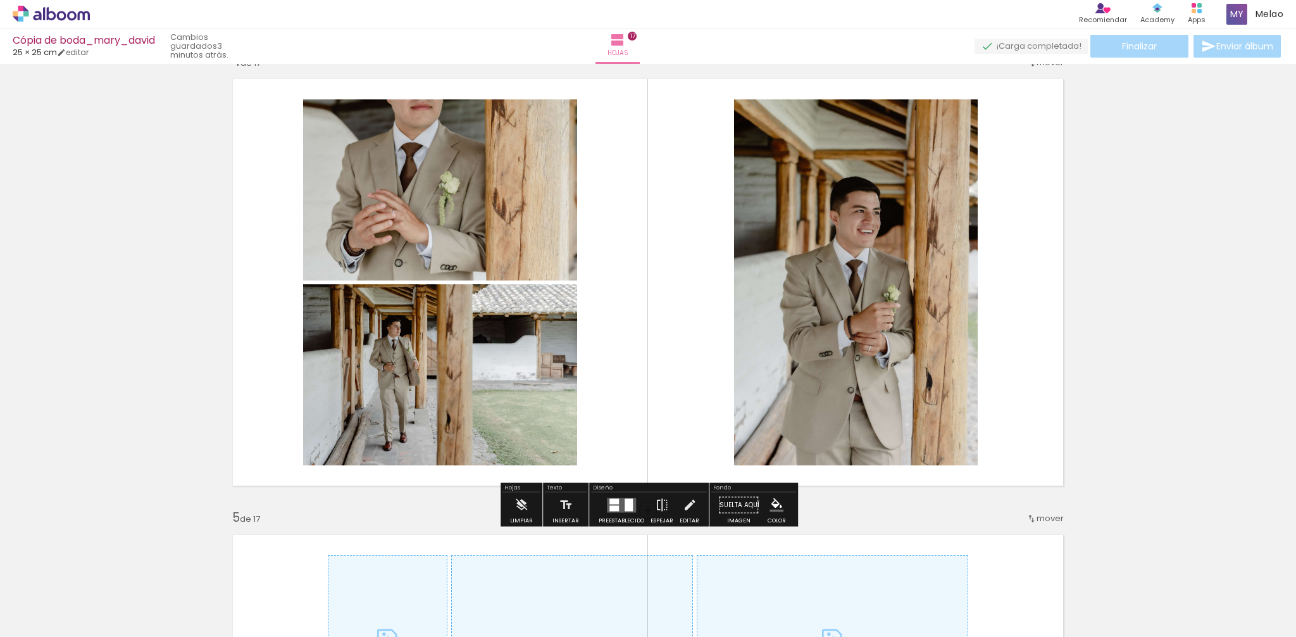
click at [610, 506] on div at bounding box center [614, 508] width 9 height 6
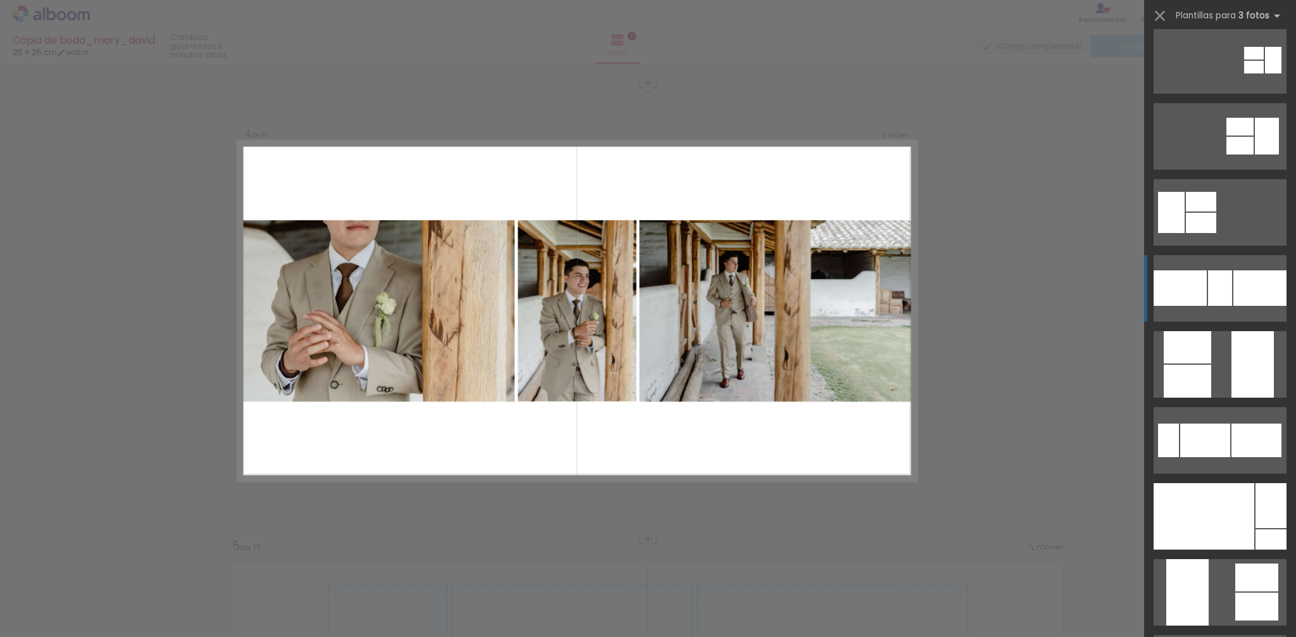
scroll to position [168, 0]
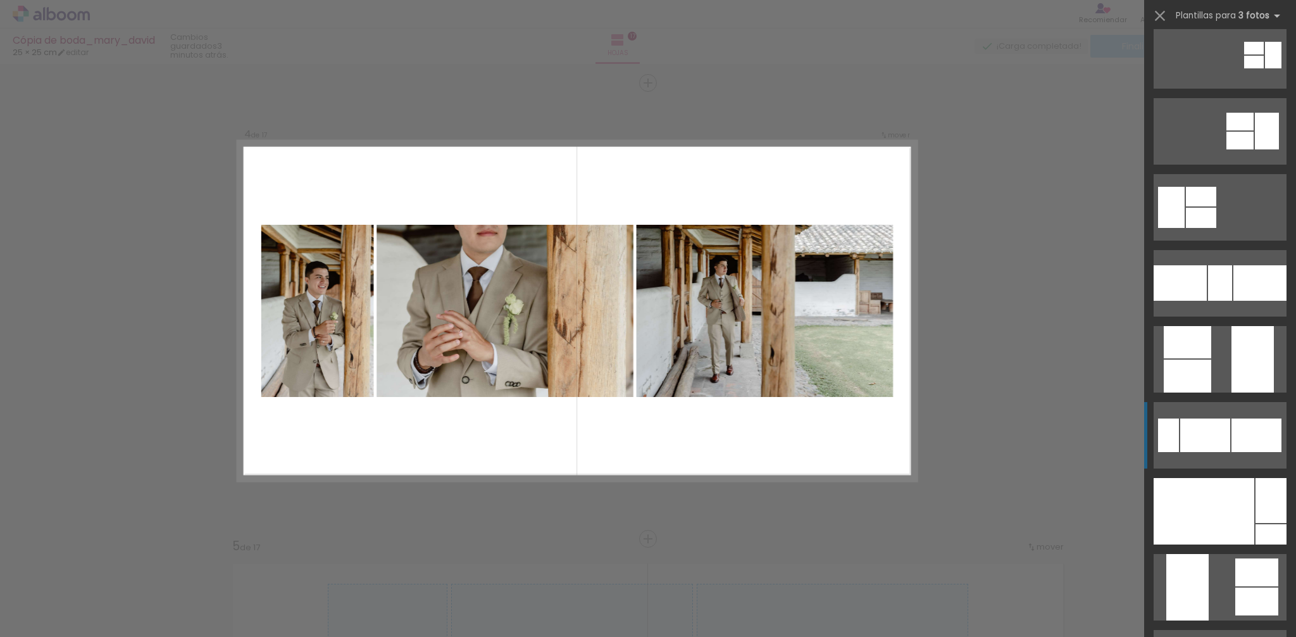
click at [1210, 445] on div at bounding box center [1206, 435] width 50 height 34
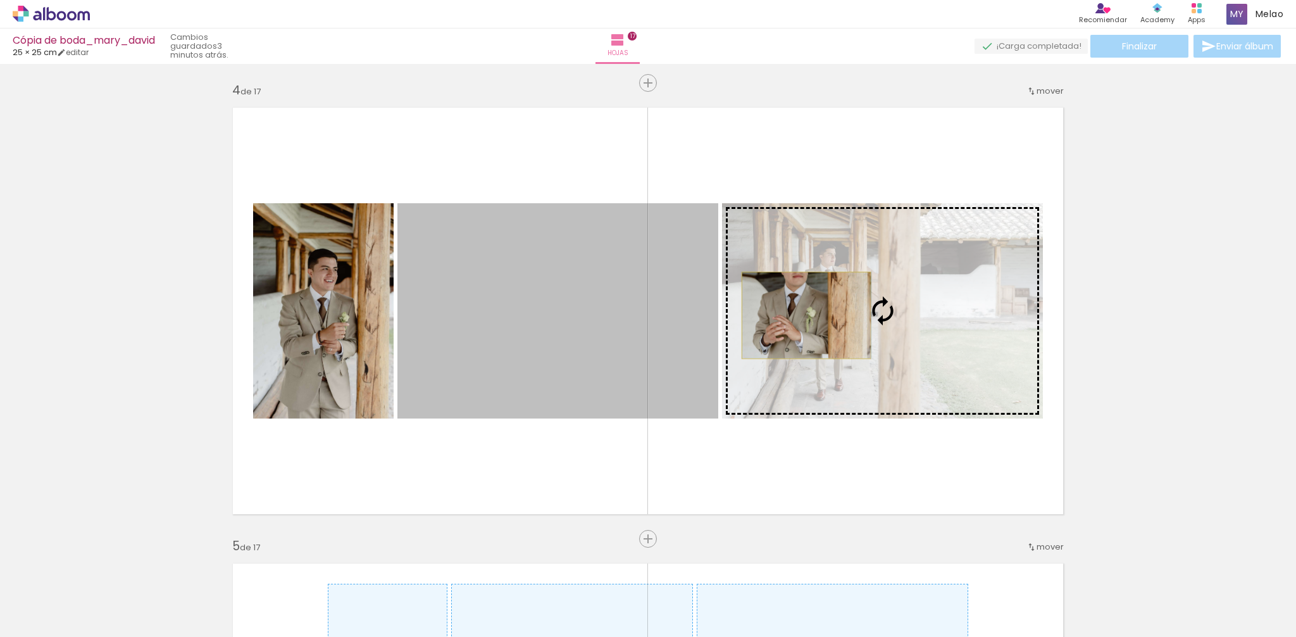
drag, startPoint x: 560, startPoint y: 318, endPoint x: 806, endPoint y: 315, distance: 246.3
click at [0, 0] on slot "Imagen 1 Imagen 2 Imagen 3" at bounding box center [0, 0] width 0 height 0
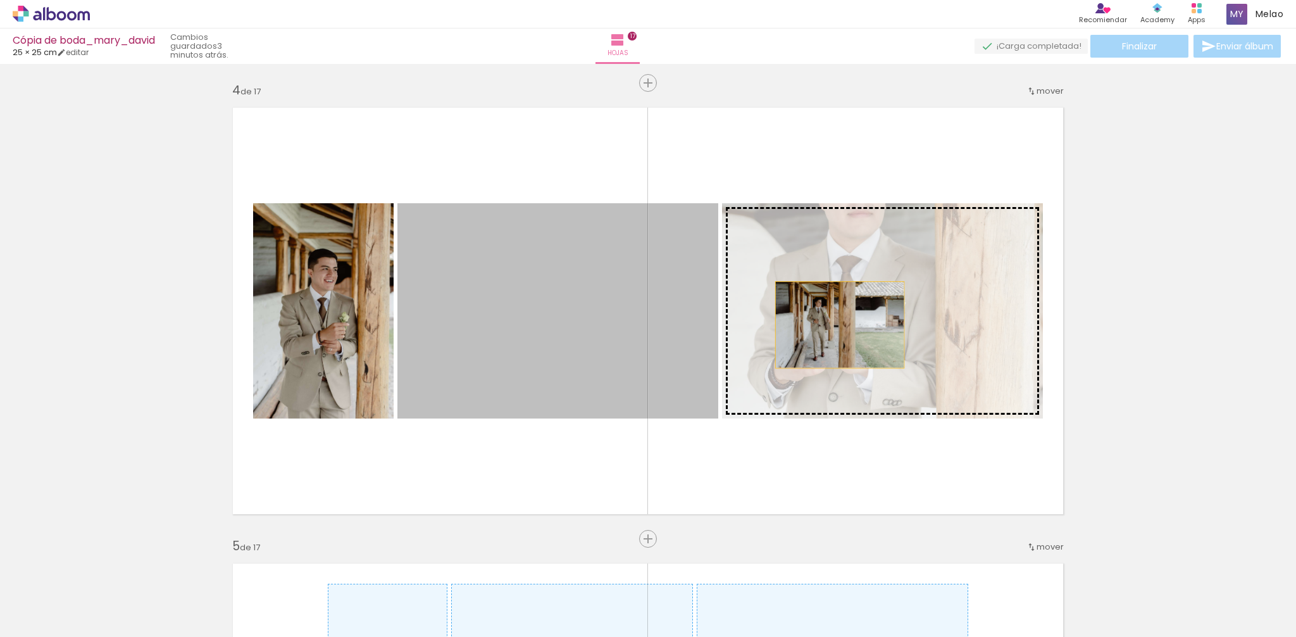
drag, startPoint x: 555, startPoint y: 327, endPoint x: 840, endPoint y: 325, distance: 285.5
click at [0, 0] on slot "Imagen 1 Imagen 2 Imagen 3" at bounding box center [0, 0] width 0 height 0
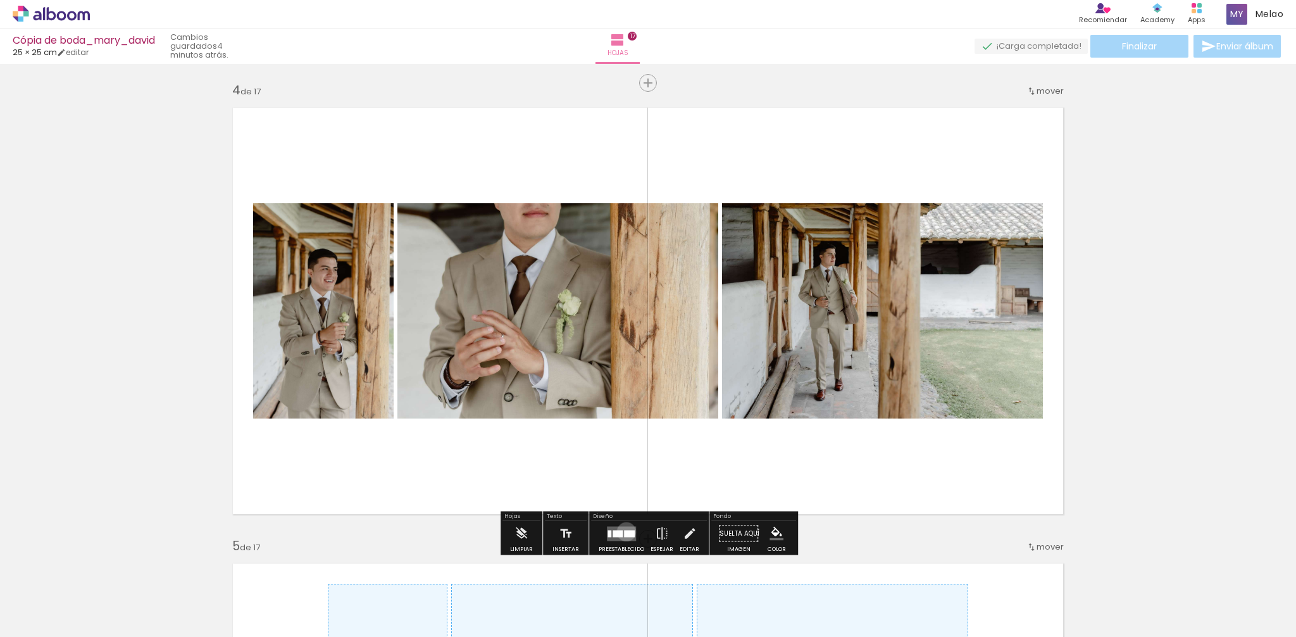
click at [624, 532] on div at bounding box center [629, 533] width 11 height 7
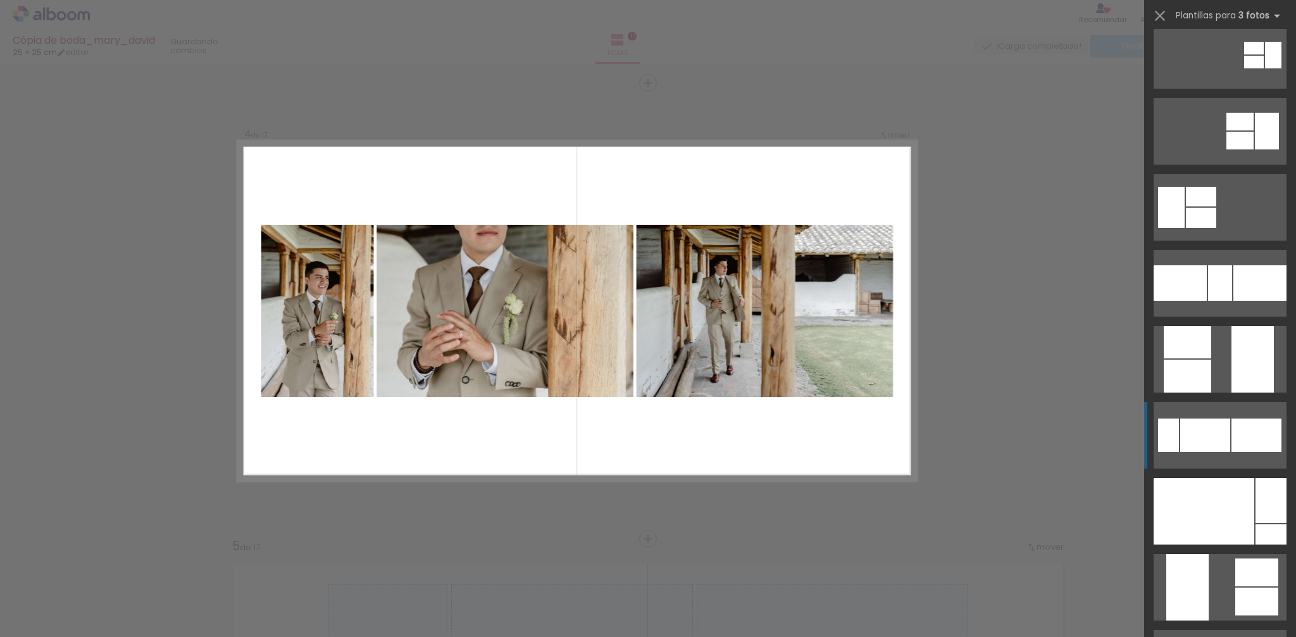
scroll to position [532, 0]
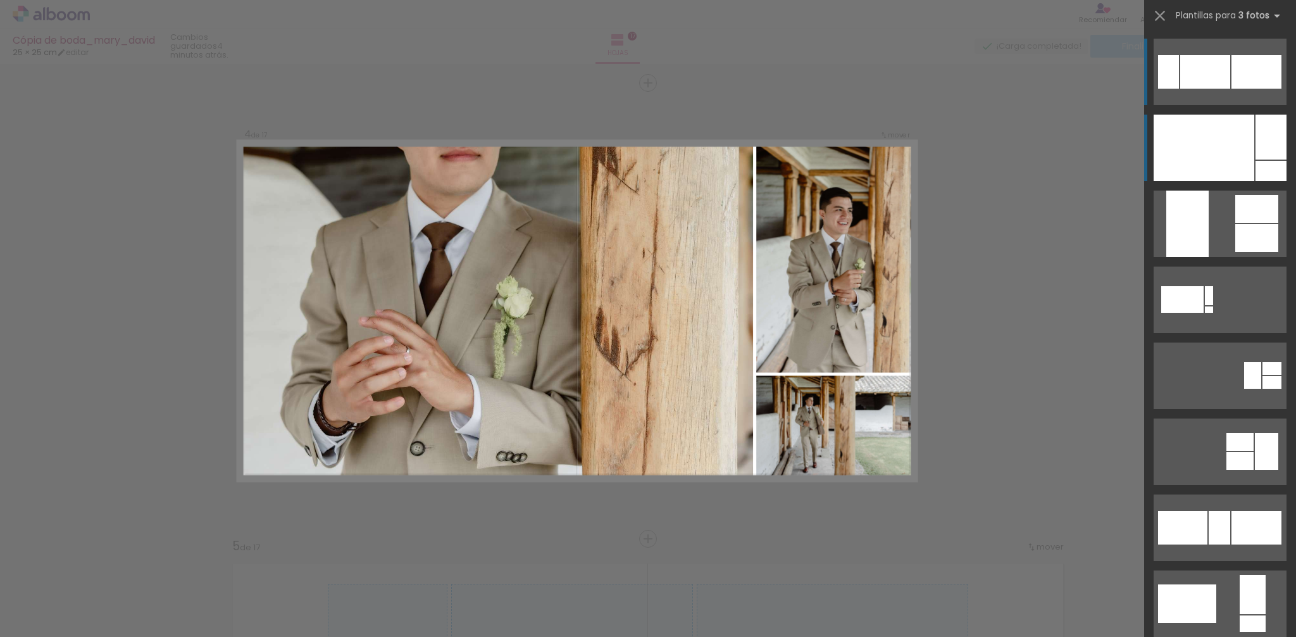
click at [1213, 167] on div at bounding box center [1204, 148] width 101 height 66
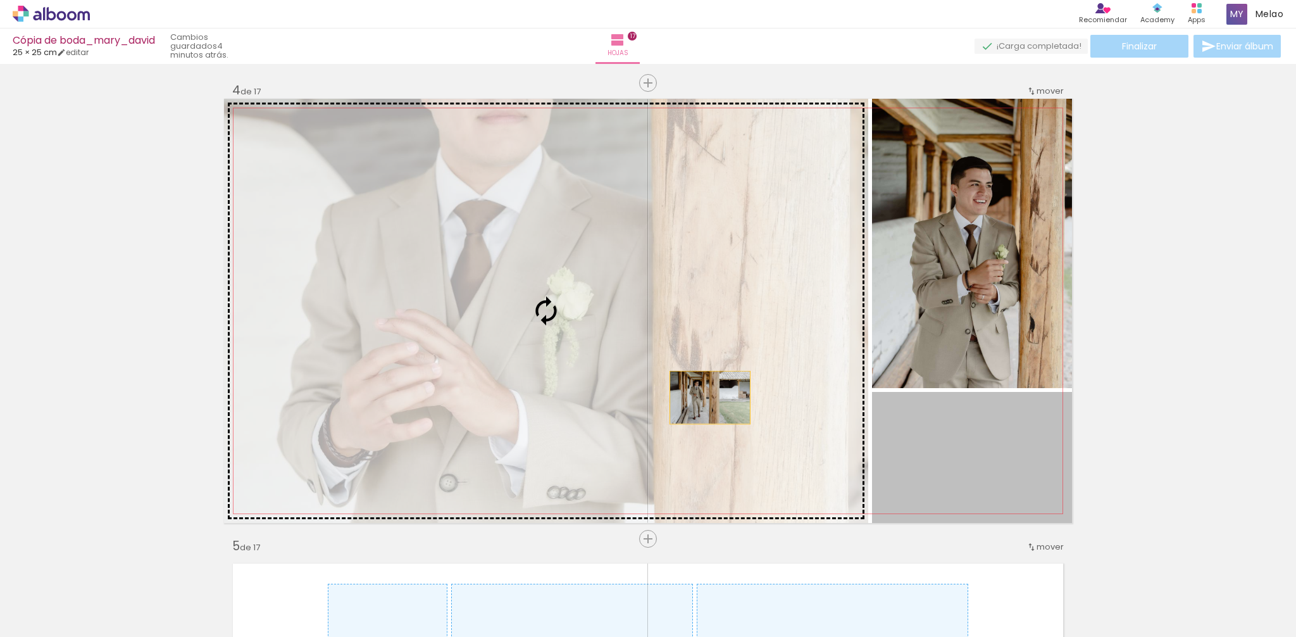
drag, startPoint x: 958, startPoint y: 449, endPoint x: 693, endPoint y: 397, distance: 270.3
click at [0, 0] on slot "Imagen 1 Imagen 2 Imagen 3" at bounding box center [0, 0] width 0 height 0
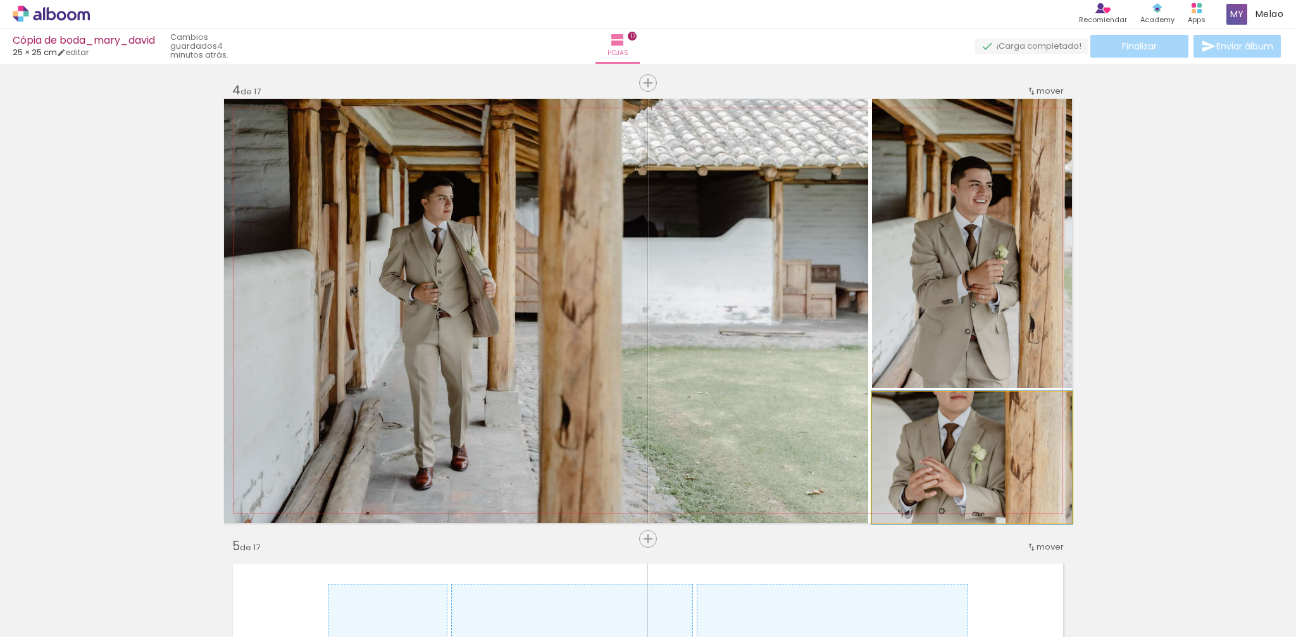
drag, startPoint x: 971, startPoint y: 470, endPoint x: 705, endPoint y: 381, distance: 280.4
click at [0, 0] on slot "Imagen 1 Imagen 2 Imagen 3" at bounding box center [0, 0] width 0 height 0
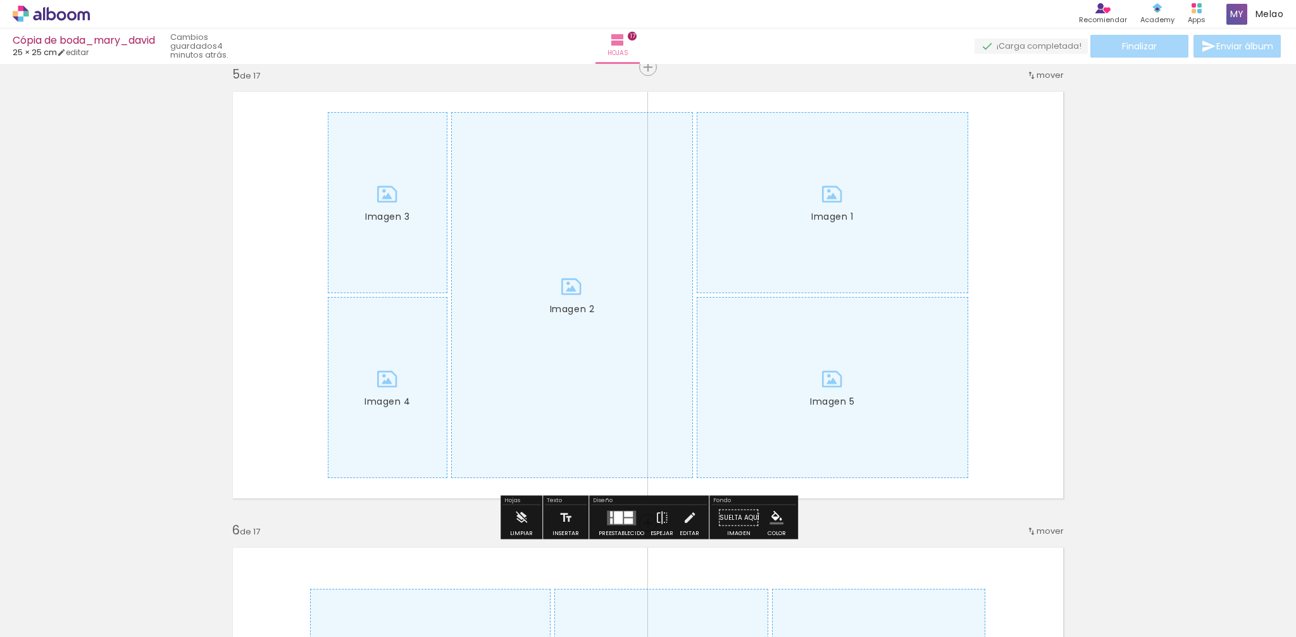
scroll to position [1850, 0]
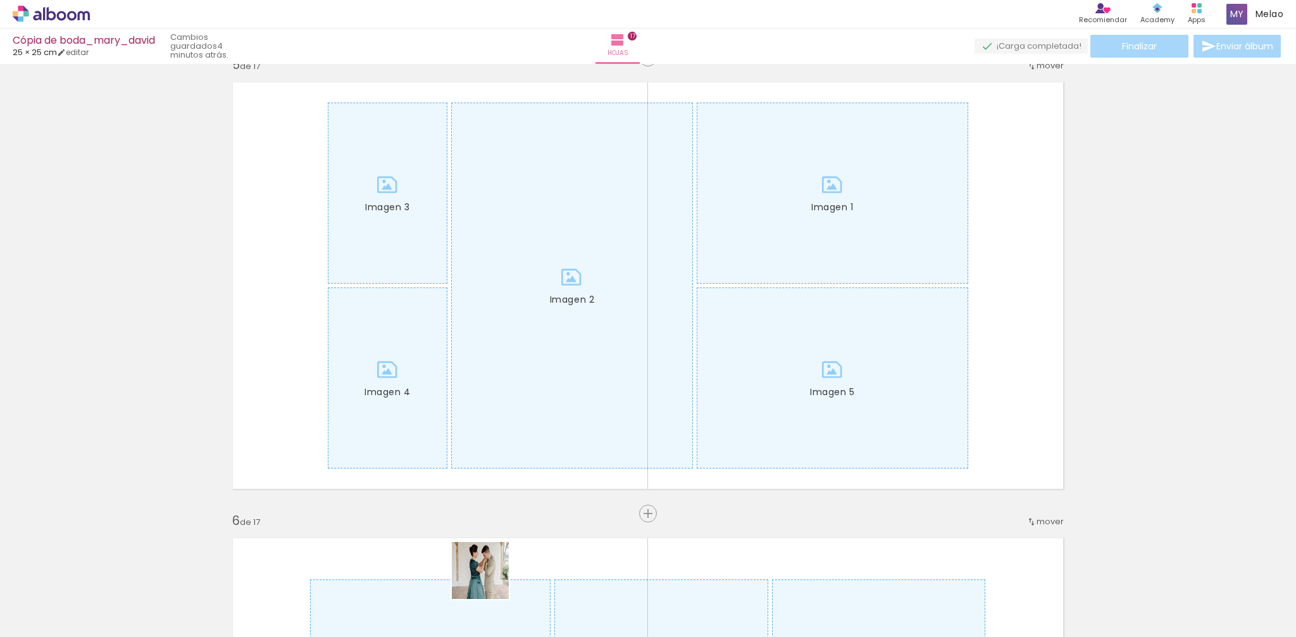
drag, startPoint x: 490, startPoint y: 589, endPoint x: 545, endPoint y: 593, distance: 55.2
click at [494, 349] on quentale-workspace at bounding box center [648, 318] width 1296 height 637
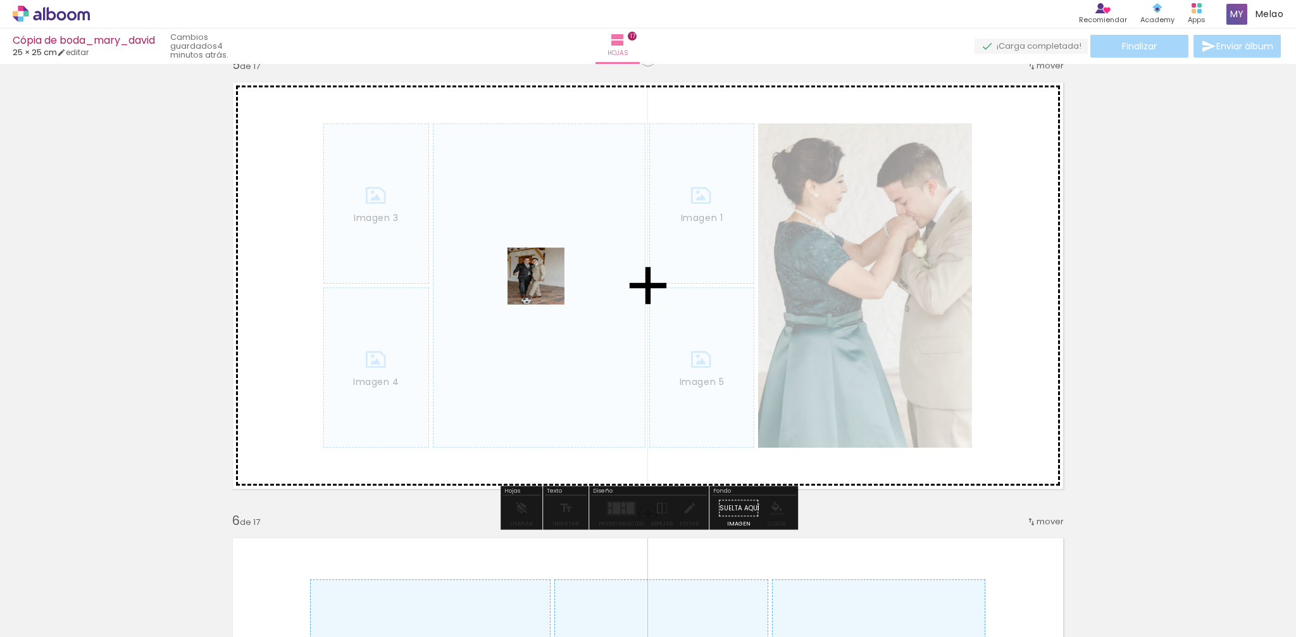
drag, startPoint x: 551, startPoint y: 598, endPoint x: 585, endPoint y: 561, distance: 49.7
click at [546, 285] on quentale-workspace at bounding box center [648, 318] width 1296 height 637
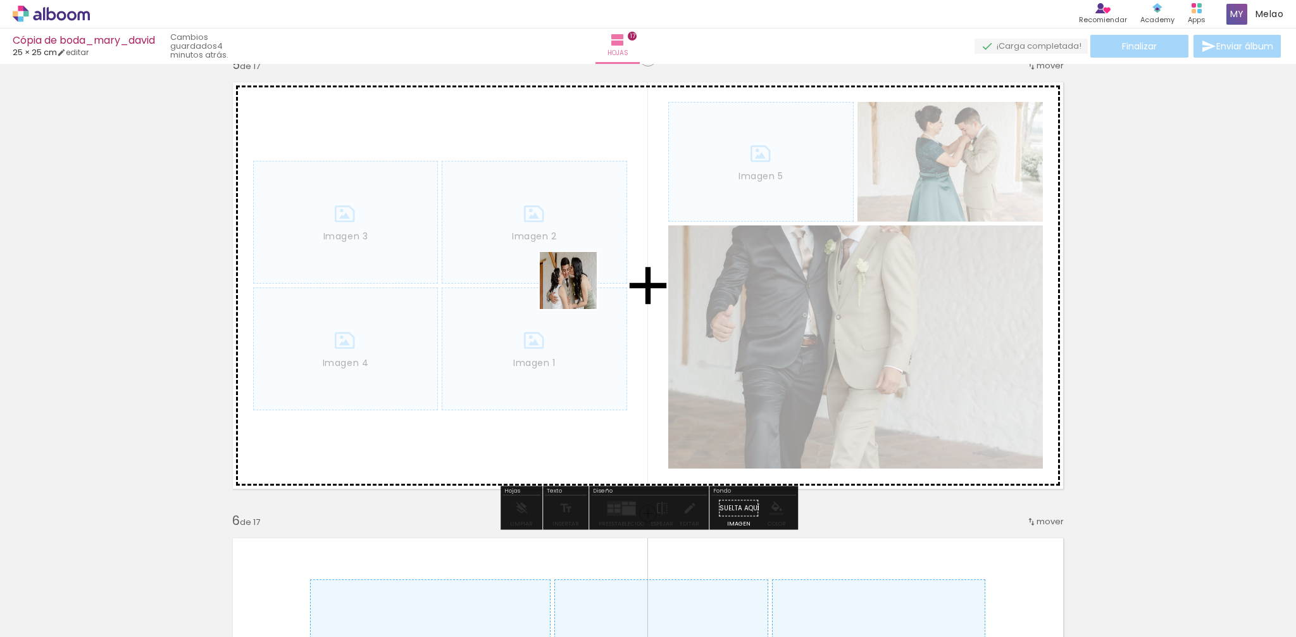
drag, startPoint x: 618, startPoint y: 593, endPoint x: 713, endPoint y: 583, distance: 95.4
click at [566, 222] on quentale-workspace at bounding box center [648, 318] width 1296 height 637
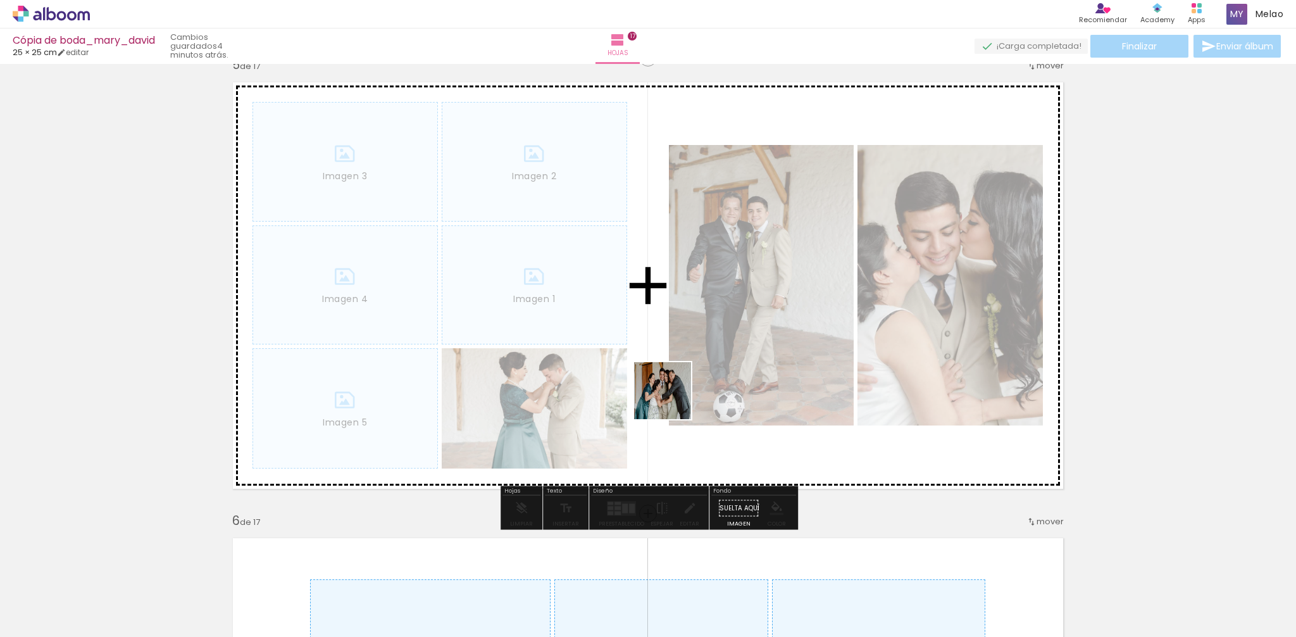
drag, startPoint x: 700, startPoint y: 599, endPoint x: 817, endPoint y: 634, distance: 122.4
click at [636, 262] on quentale-workspace at bounding box center [648, 318] width 1296 height 637
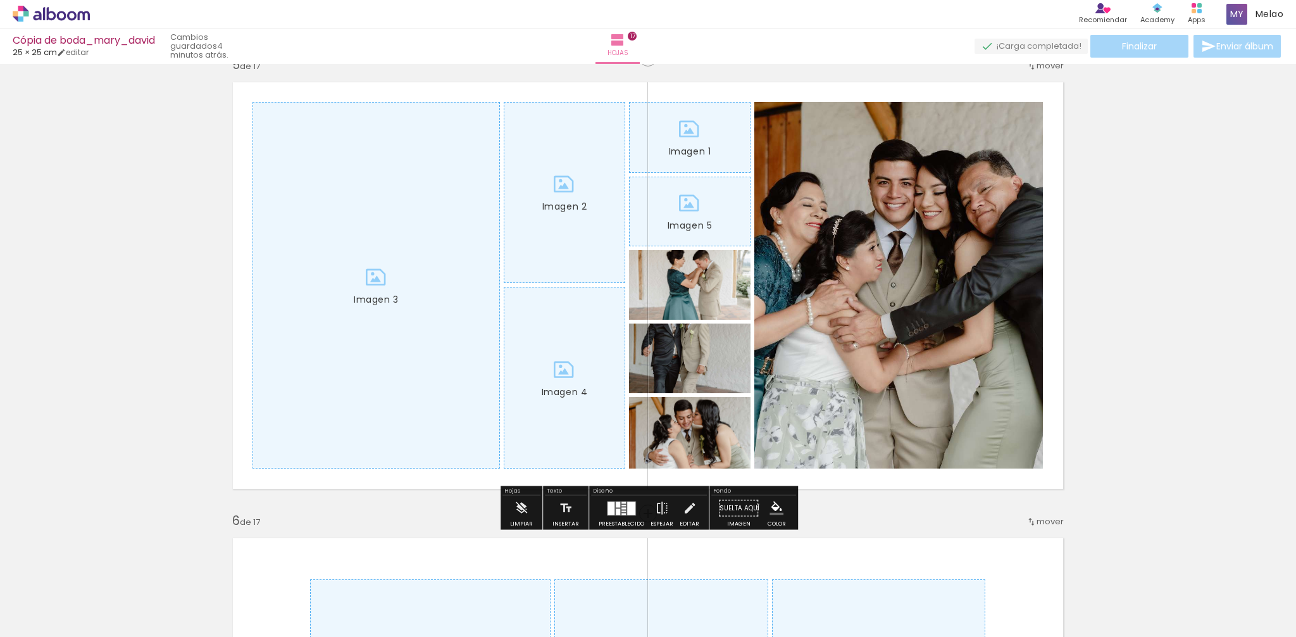
drag, startPoint x: 766, startPoint y: 593, endPoint x: 818, endPoint y: 530, distance: 81.9
click at [666, 234] on quentale-workspace at bounding box center [648, 318] width 1296 height 637
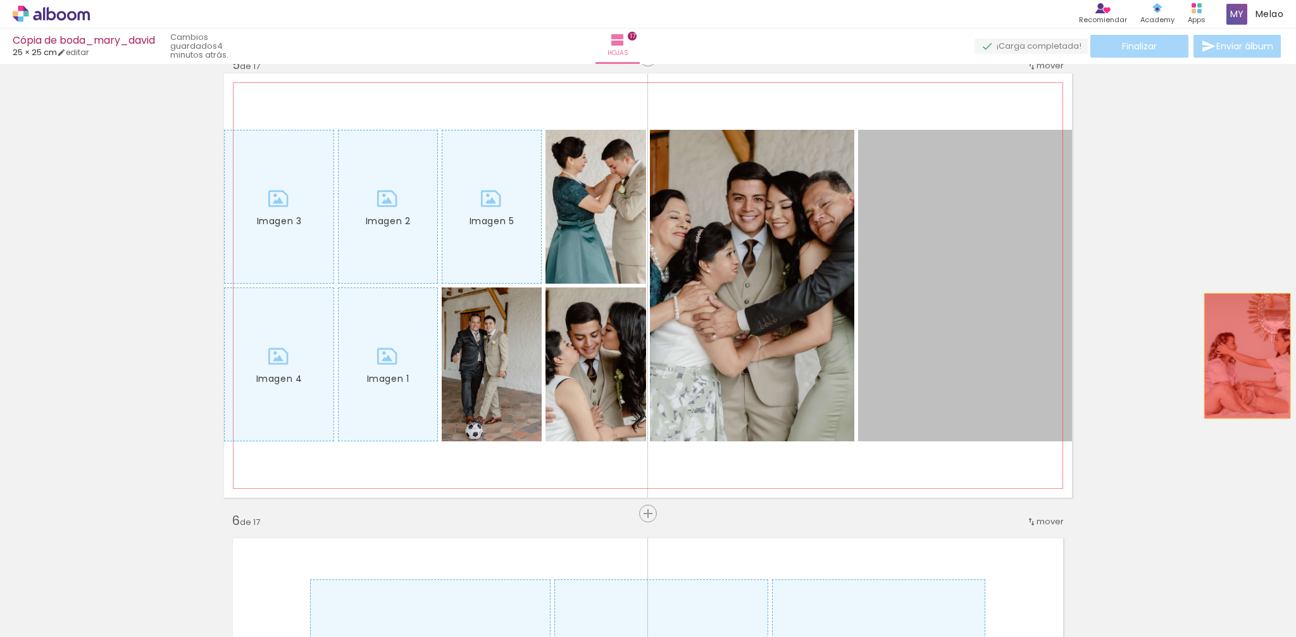
drag, startPoint x: 985, startPoint y: 334, endPoint x: 1248, endPoint y: 356, distance: 263.6
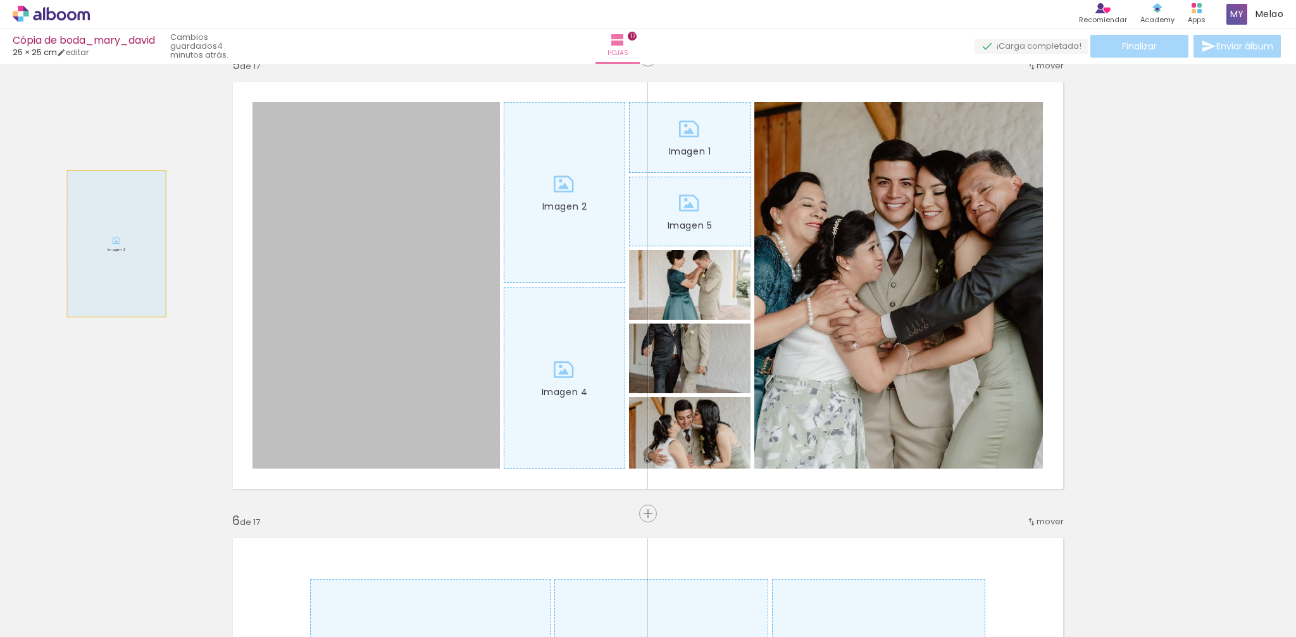
drag, startPoint x: 315, startPoint y: 239, endPoint x: 439, endPoint y: 216, distance: 126.3
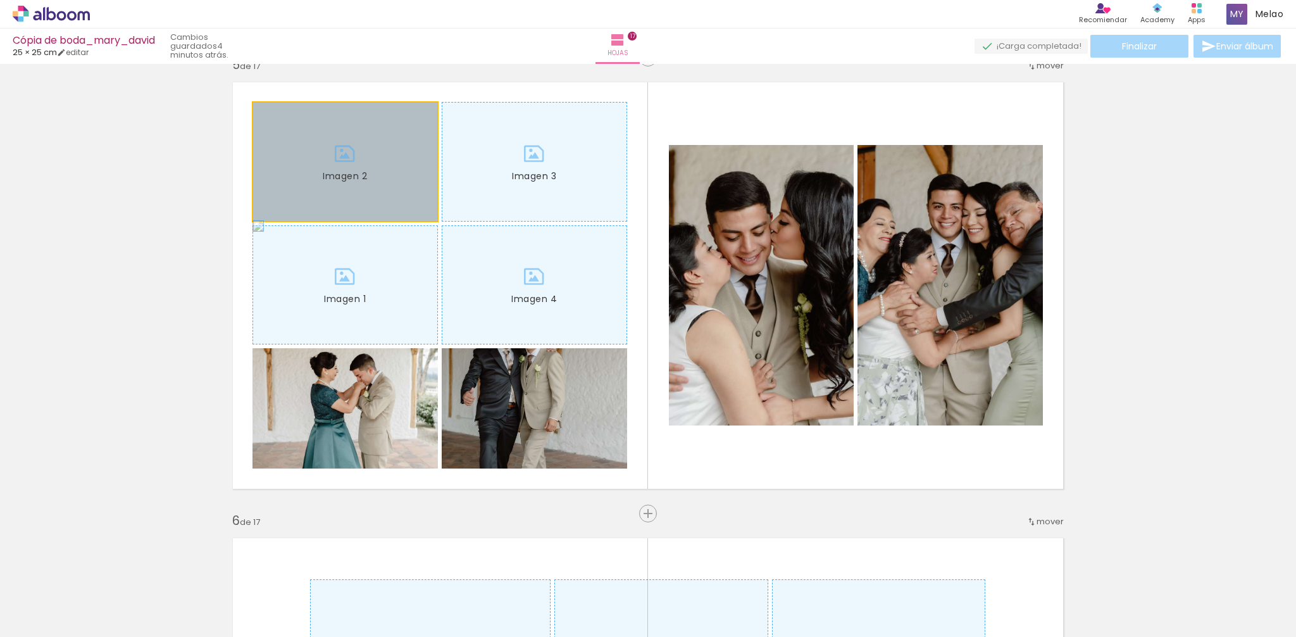
drag, startPoint x: 347, startPoint y: 194, endPoint x: 354, endPoint y: 268, distance: 75.1
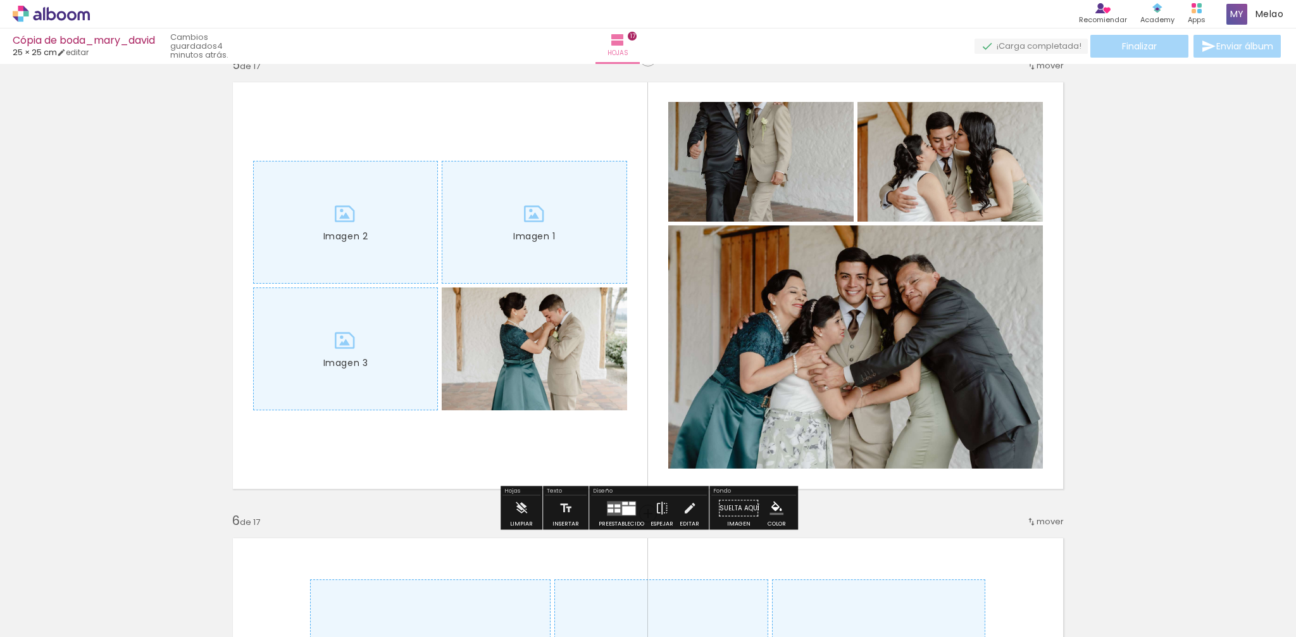
drag, startPoint x: 209, startPoint y: 173, endPoint x: 396, endPoint y: 204, distance: 189.9
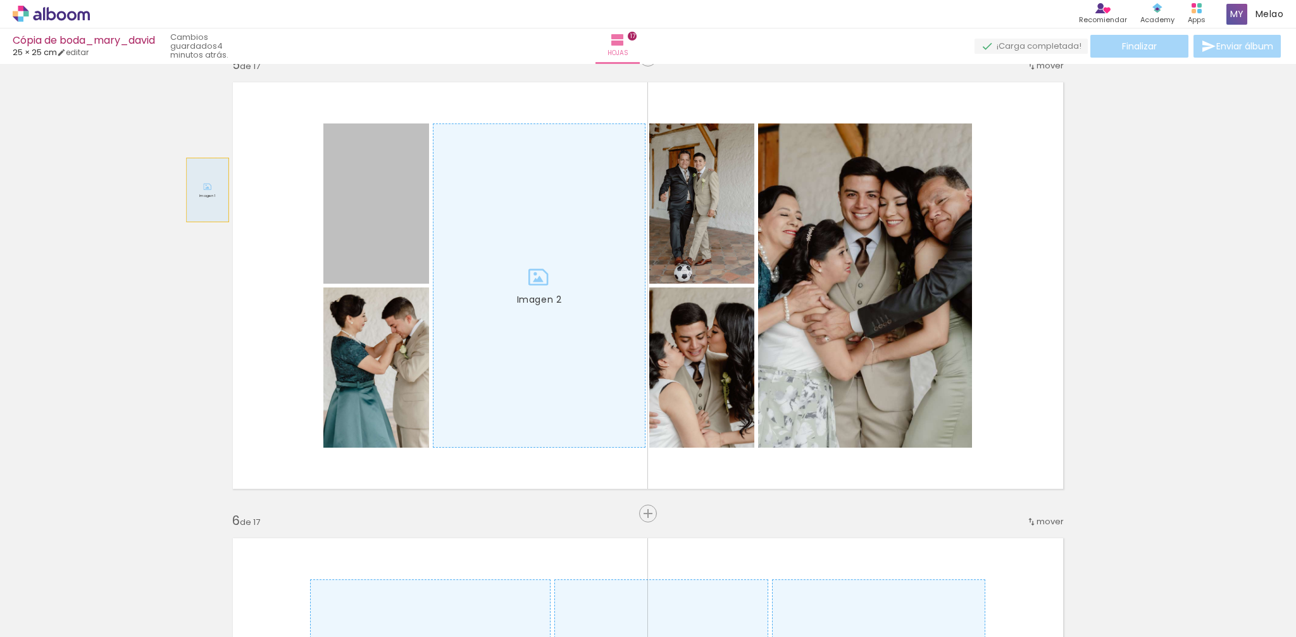
drag, startPoint x: 351, startPoint y: 196, endPoint x: 451, endPoint y: 206, distance: 99.9
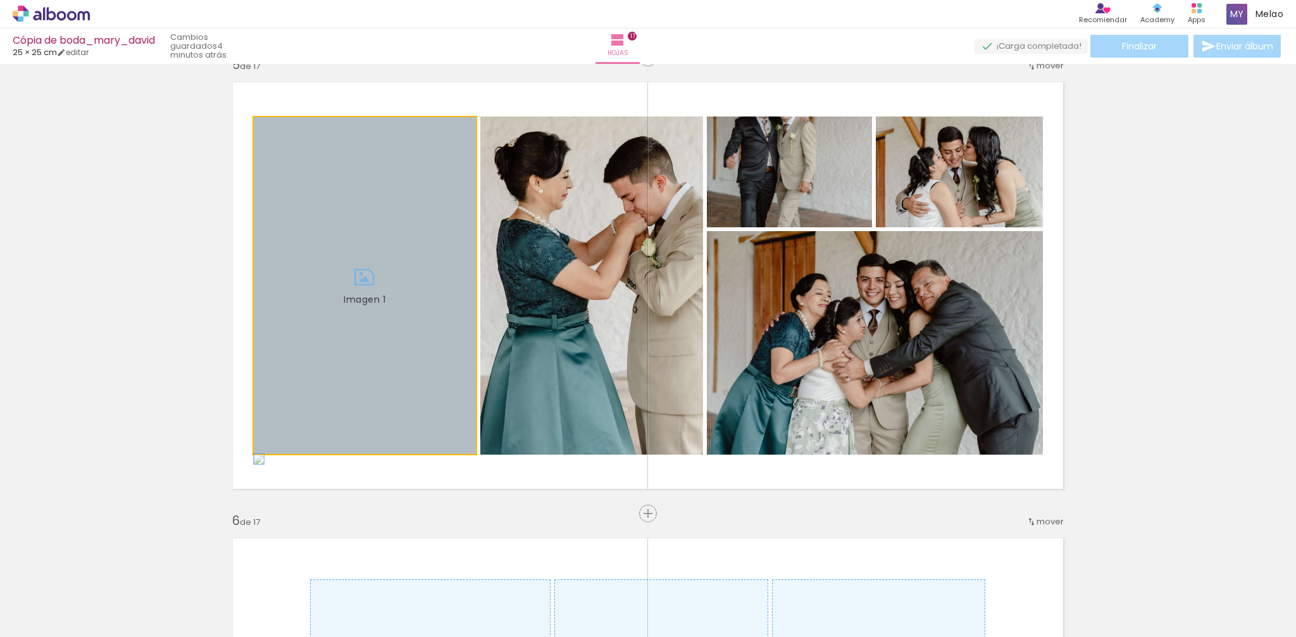
drag, startPoint x: 356, startPoint y: 208, endPoint x: 50, endPoint y: 201, distance: 305.8
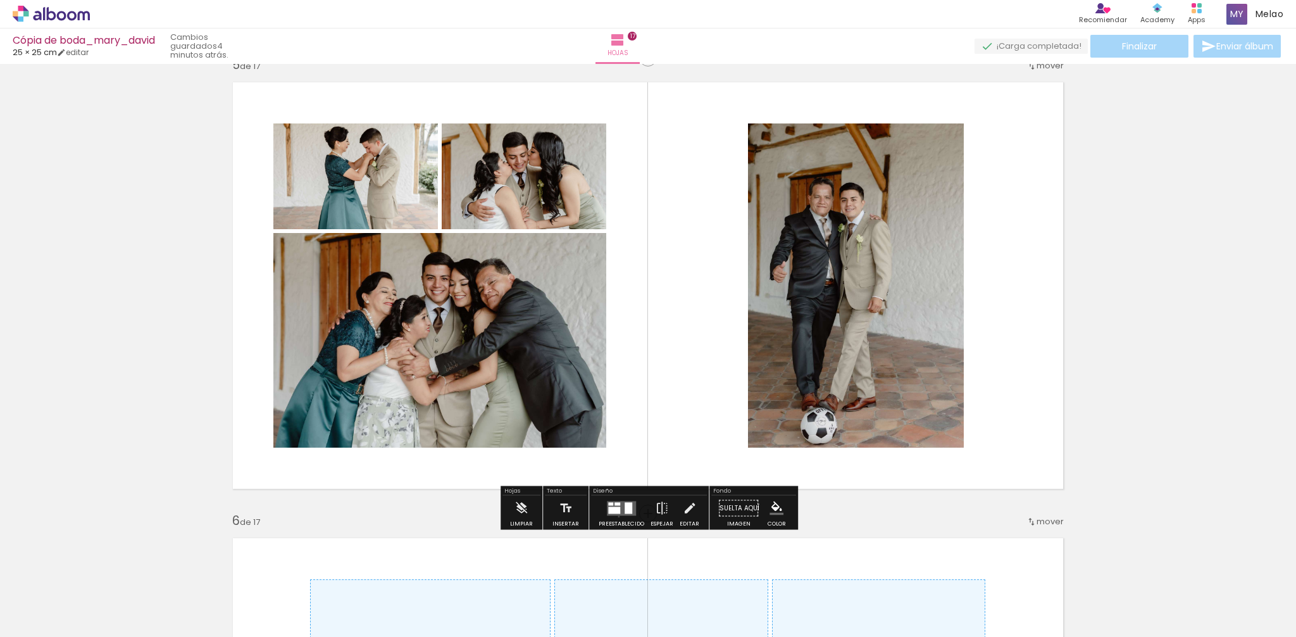
click at [616, 517] on div at bounding box center [622, 508] width 34 height 25
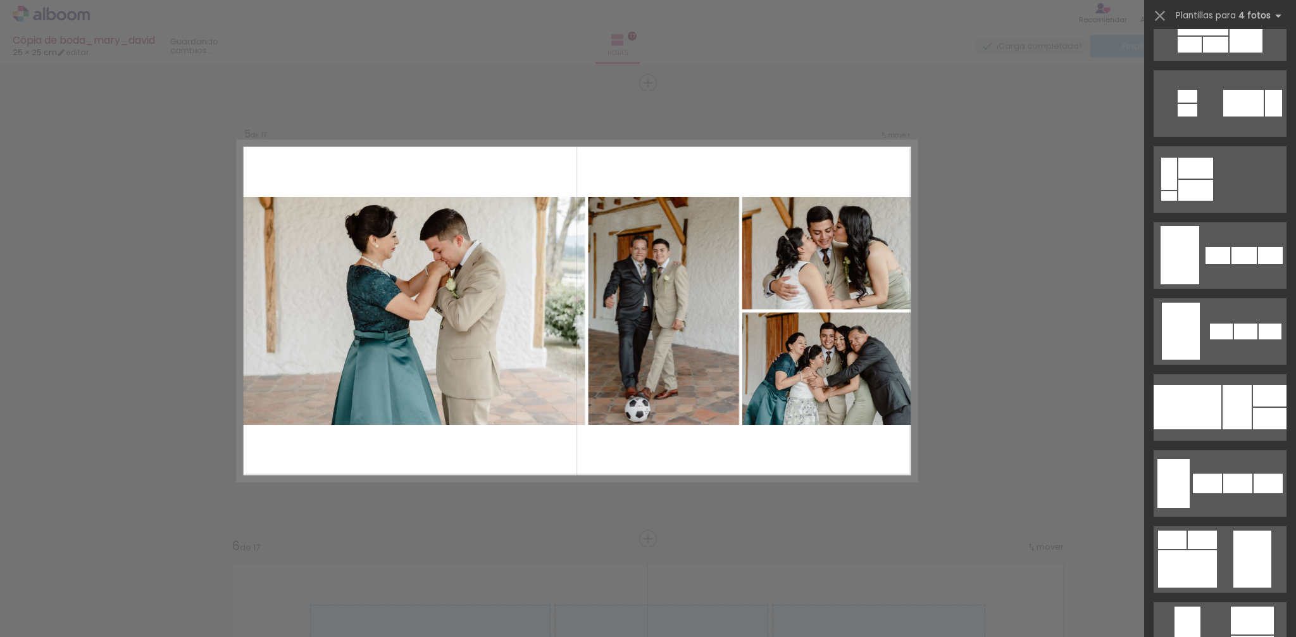
scroll to position [759, 0]
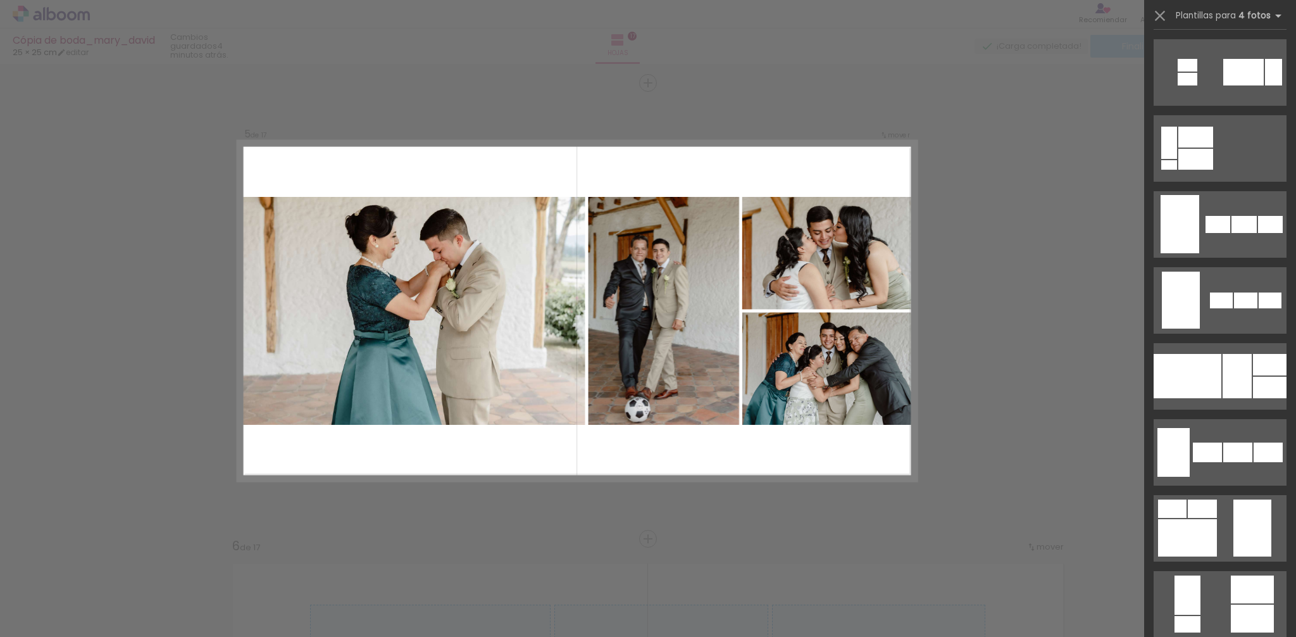
click at [1232, 372] on div at bounding box center [1237, 376] width 29 height 44
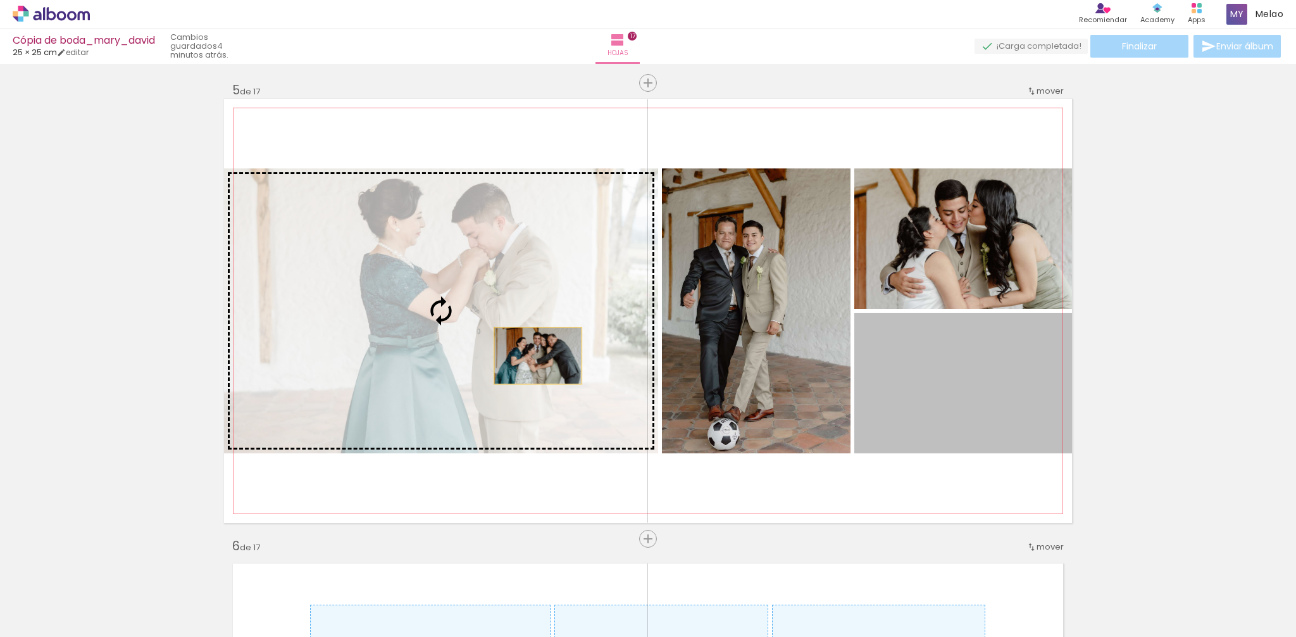
drag, startPoint x: 954, startPoint y: 394, endPoint x: 538, endPoint y: 356, distance: 417.7
click at [0, 0] on slot "Imagen 1 Imagen 2 Imagen 3 Imagen 4" at bounding box center [0, 0] width 0 height 0
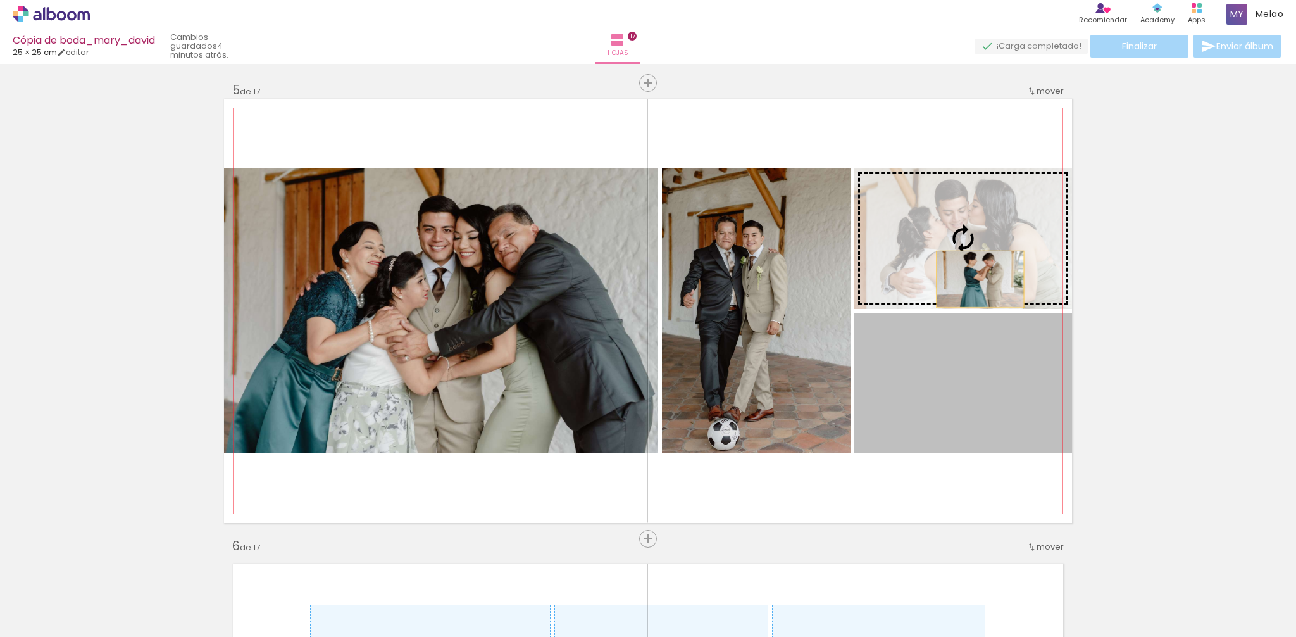
drag, startPoint x: 979, startPoint y: 372, endPoint x: 981, endPoint y: 279, distance: 93.1
click at [0, 0] on slot "Imagen 1 Imagen 2 Imagen 3 Imagen 4" at bounding box center [0, 0] width 0 height 0
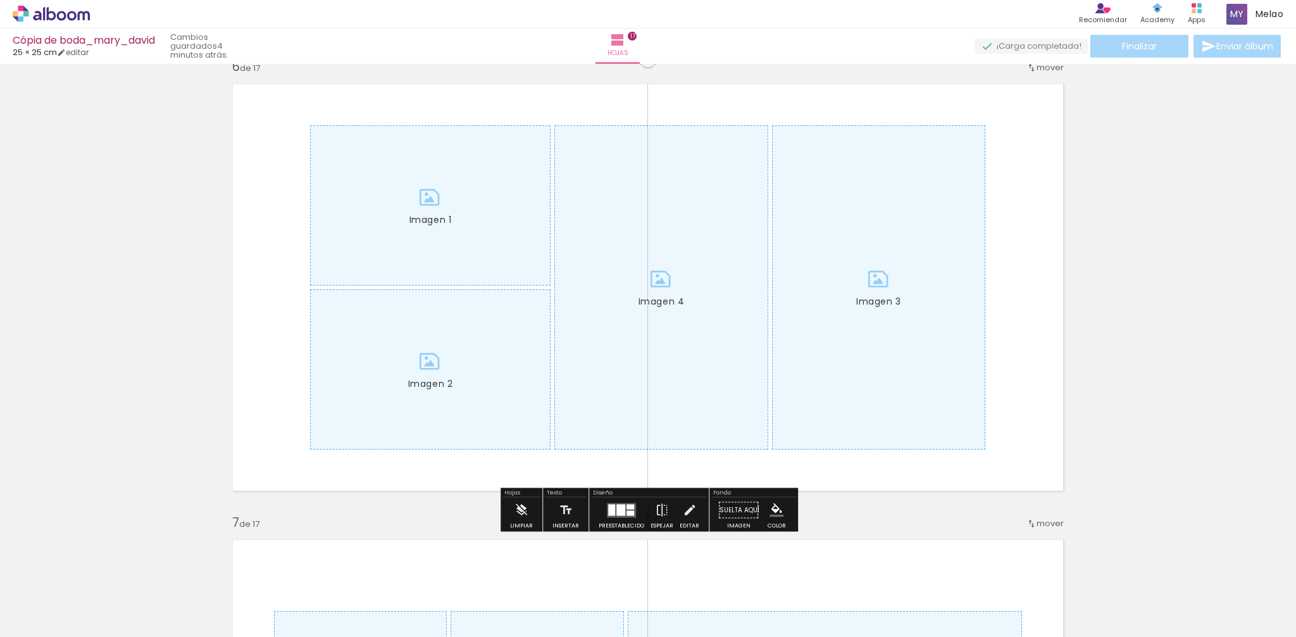
scroll to position [2317, 0]
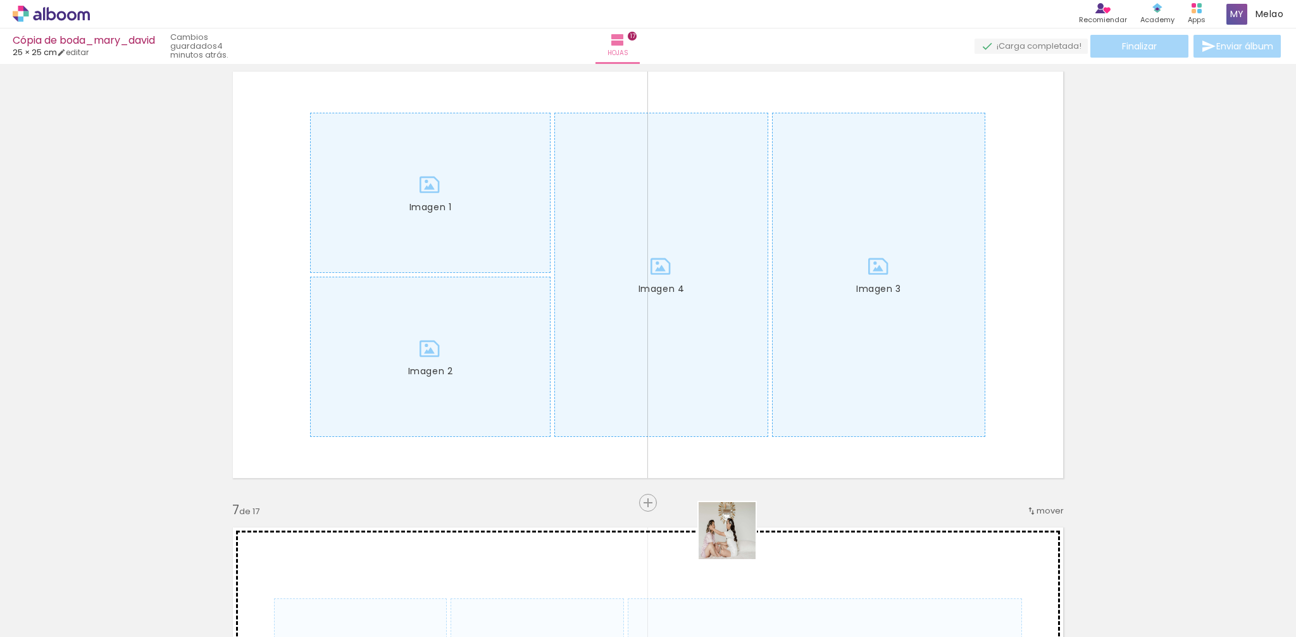
drag, startPoint x: 747, startPoint y: 589, endPoint x: 846, endPoint y: 636, distance: 109.3
click at [667, 346] on quentale-workspace at bounding box center [648, 318] width 1296 height 637
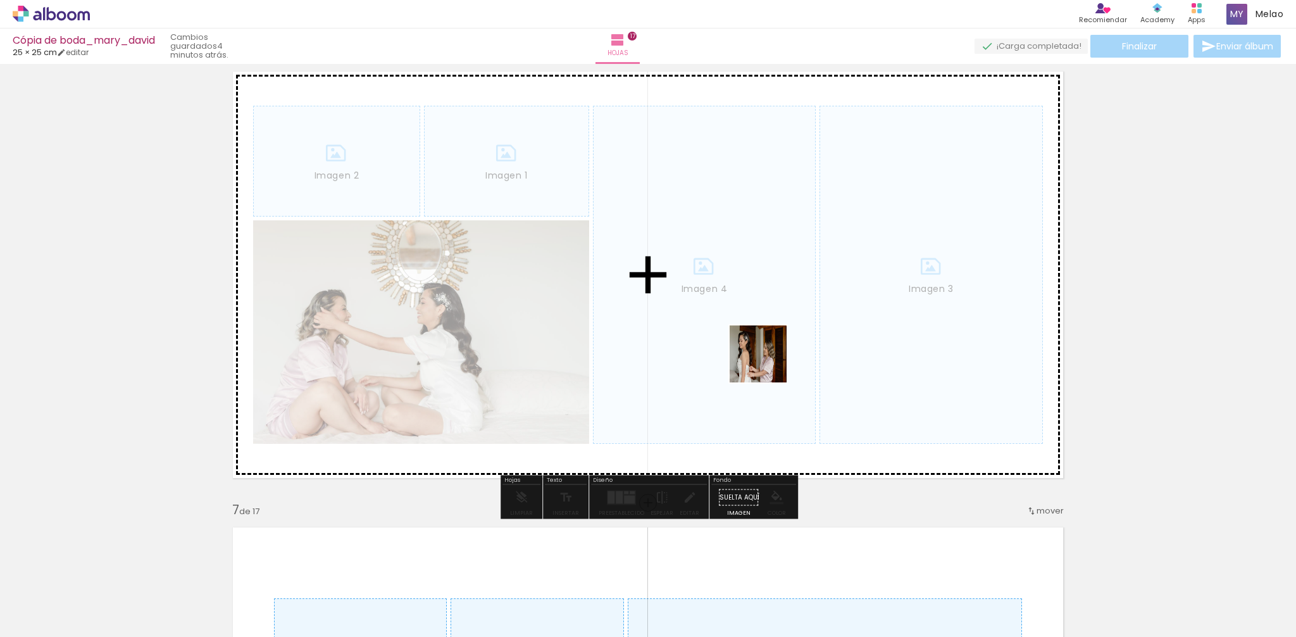
drag, startPoint x: 834, startPoint y: 580, endPoint x: 758, endPoint y: 341, distance: 250.4
click at [758, 341] on quentale-workspace at bounding box center [648, 318] width 1296 height 637
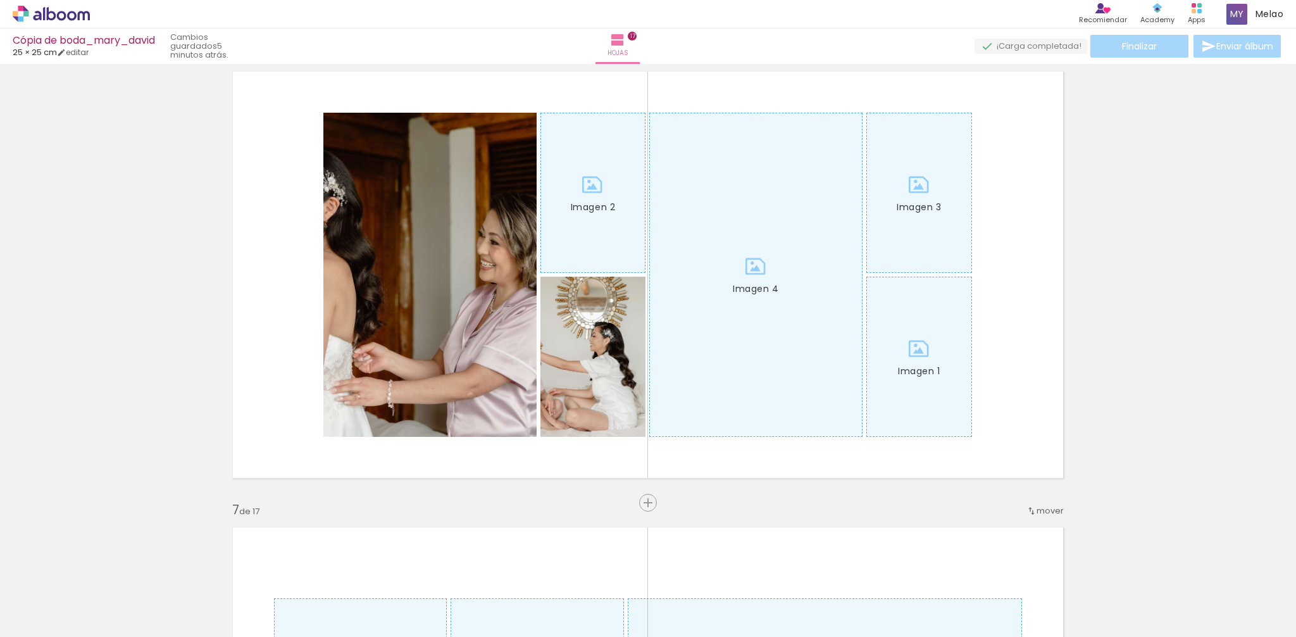
scroll to position [0, 383]
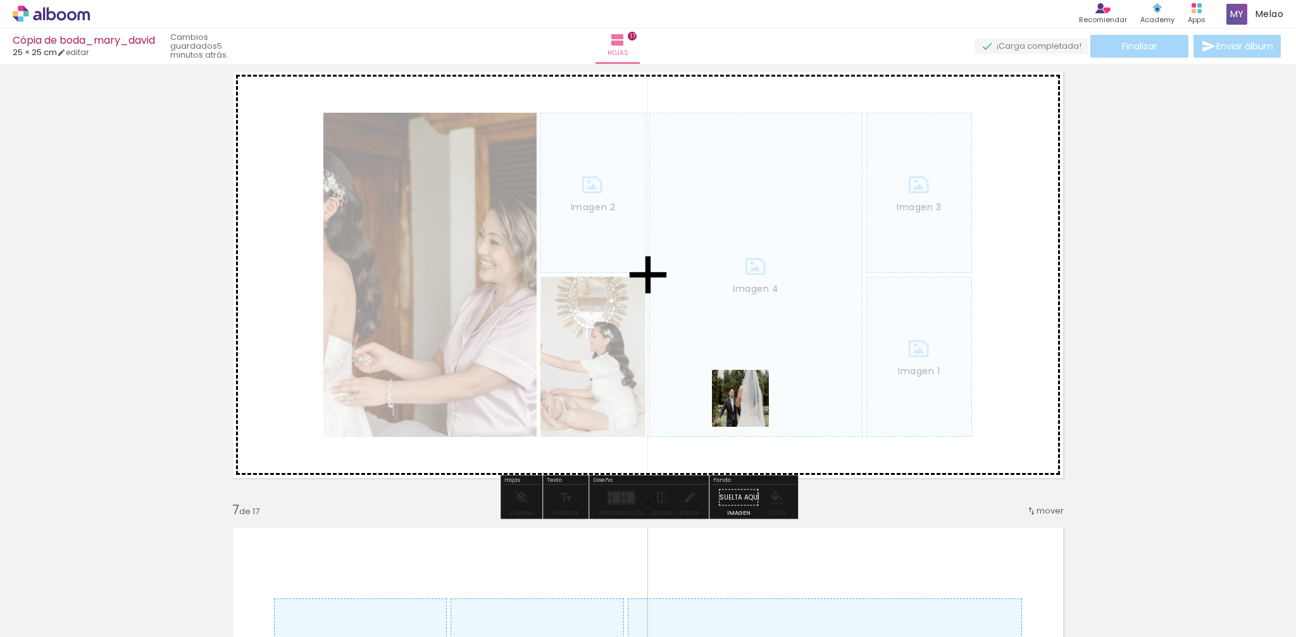
drag, startPoint x: 742, startPoint y: 598, endPoint x: 809, endPoint y: 610, distance: 68.1
click at [734, 273] on quentale-workspace at bounding box center [648, 318] width 1296 height 637
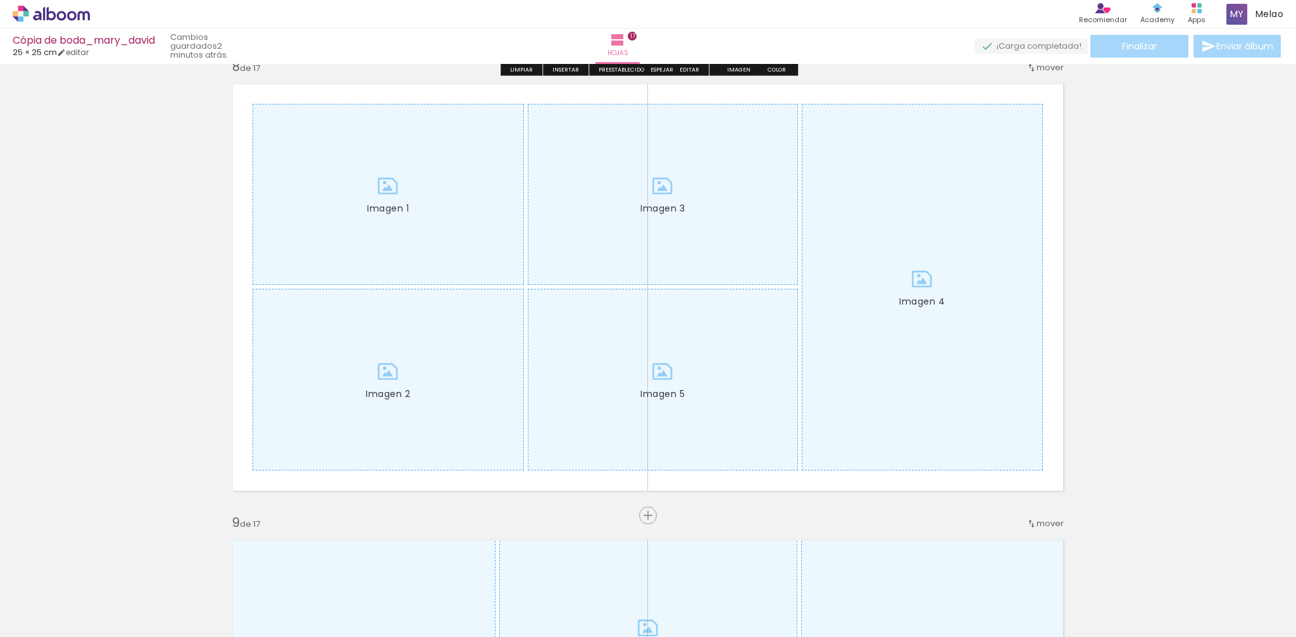
scroll to position [0, 1105]
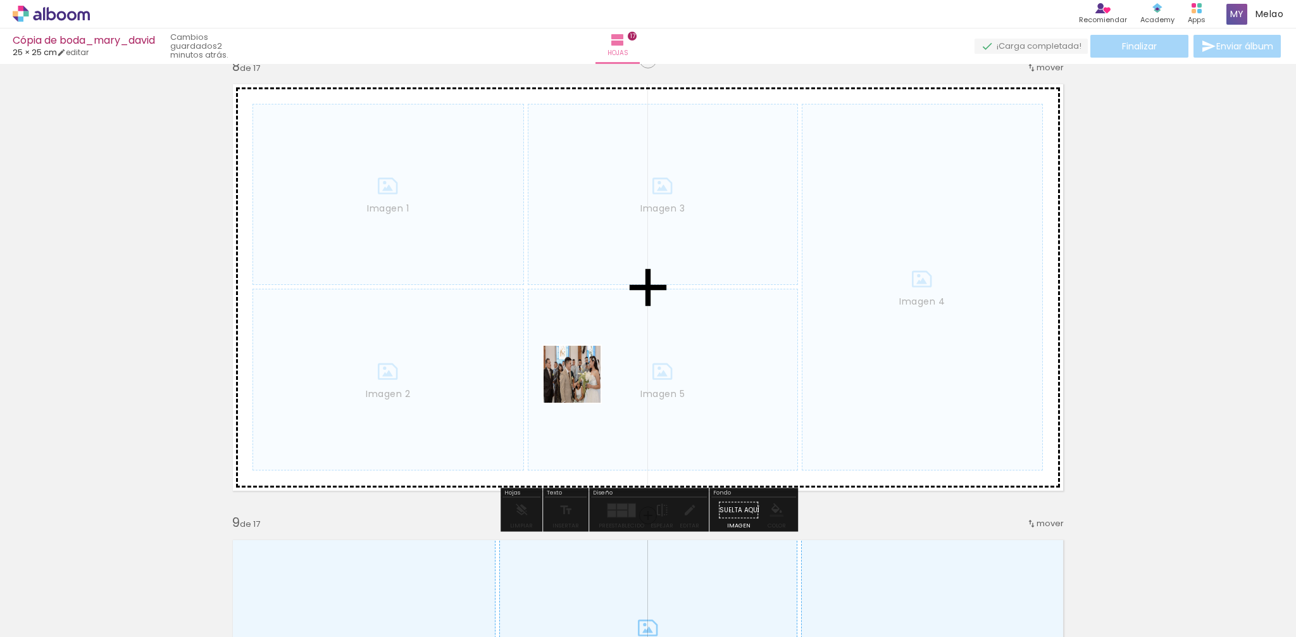
drag, startPoint x: 582, startPoint y: 599, endPoint x: 654, endPoint y: 632, distance: 78.5
click at [582, 383] on quentale-workspace at bounding box center [648, 318] width 1296 height 637
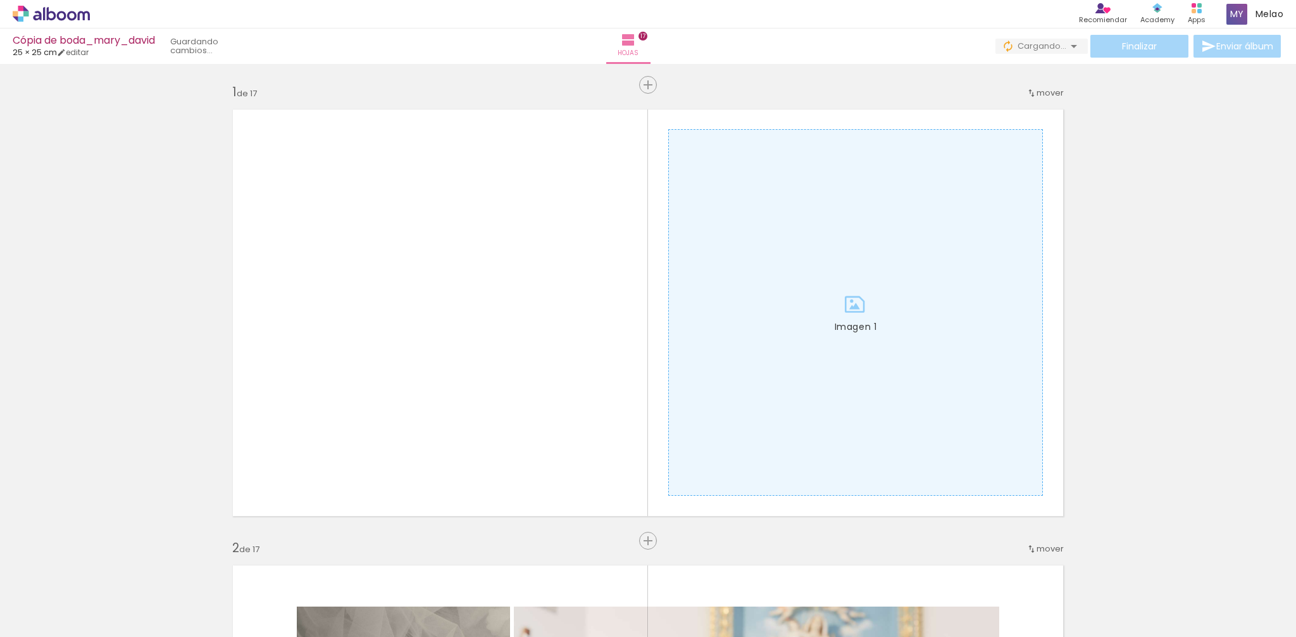
scroll to position [0, 3278]
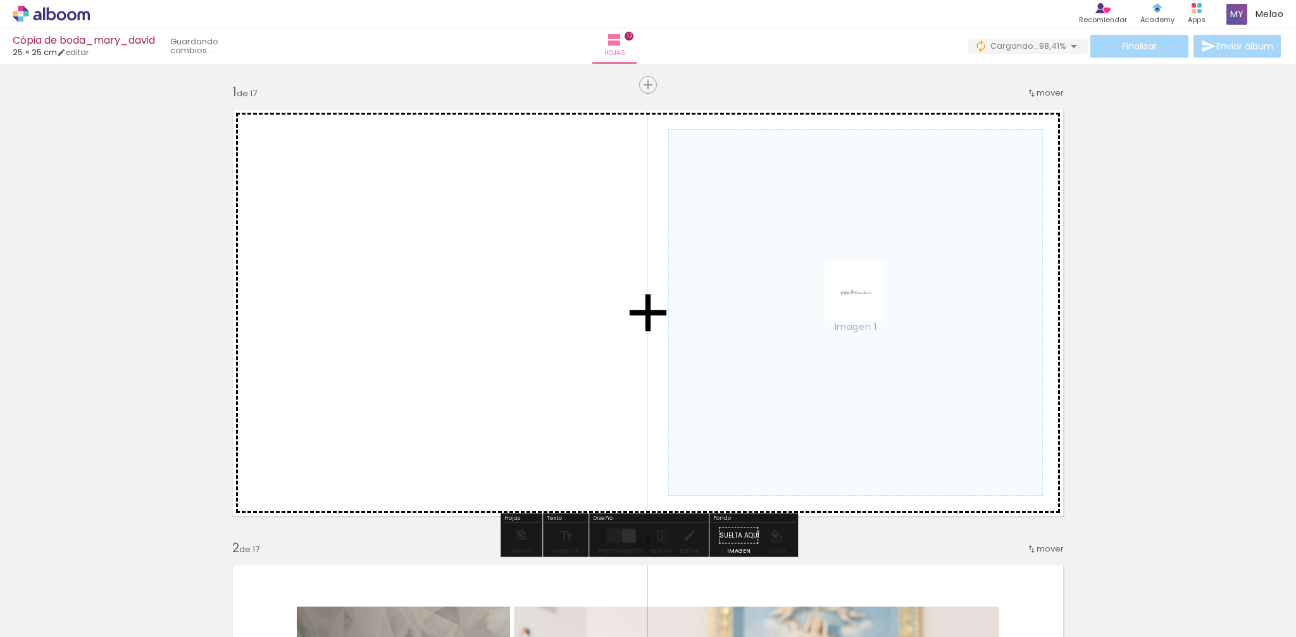
drag, startPoint x: 1270, startPoint y: 596, endPoint x: 863, endPoint y: 301, distance: 502.7
click at [863, 301] on quentale-workspace at bounding box center [648, 318] width 1296 height 637
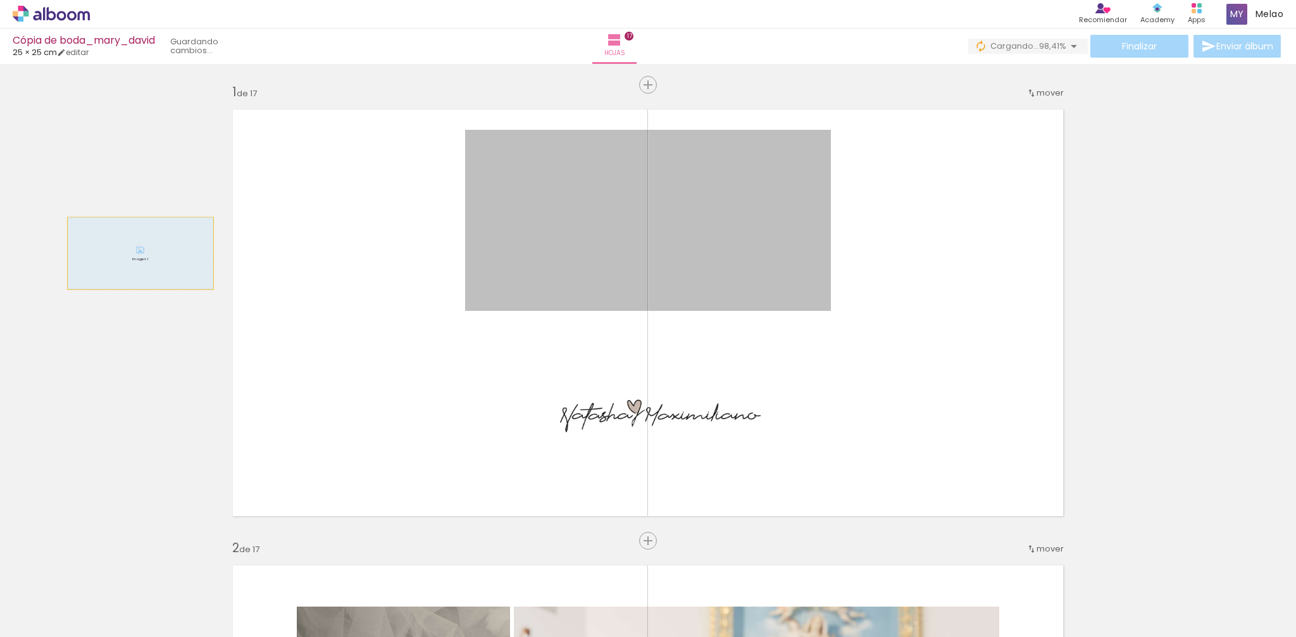
drag, startPoint x: 565, startPoint y: 236, endPoint x: 99, endPoint y: 258, distance: 466.4
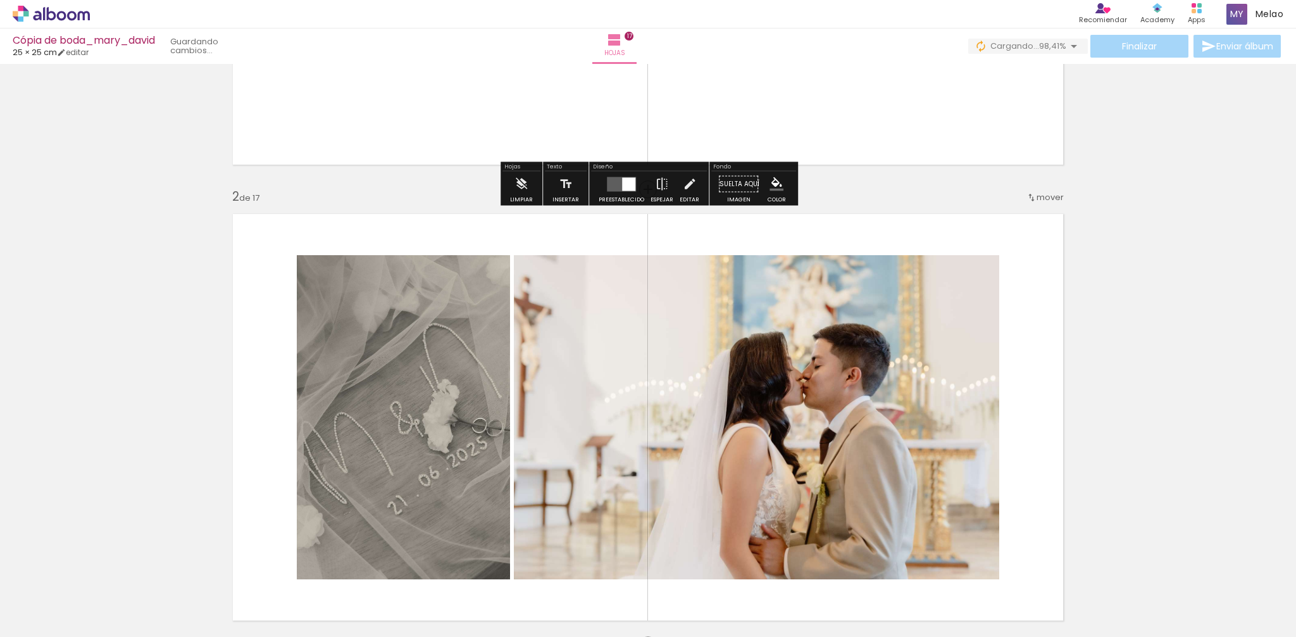
scroll to position [0, 0]
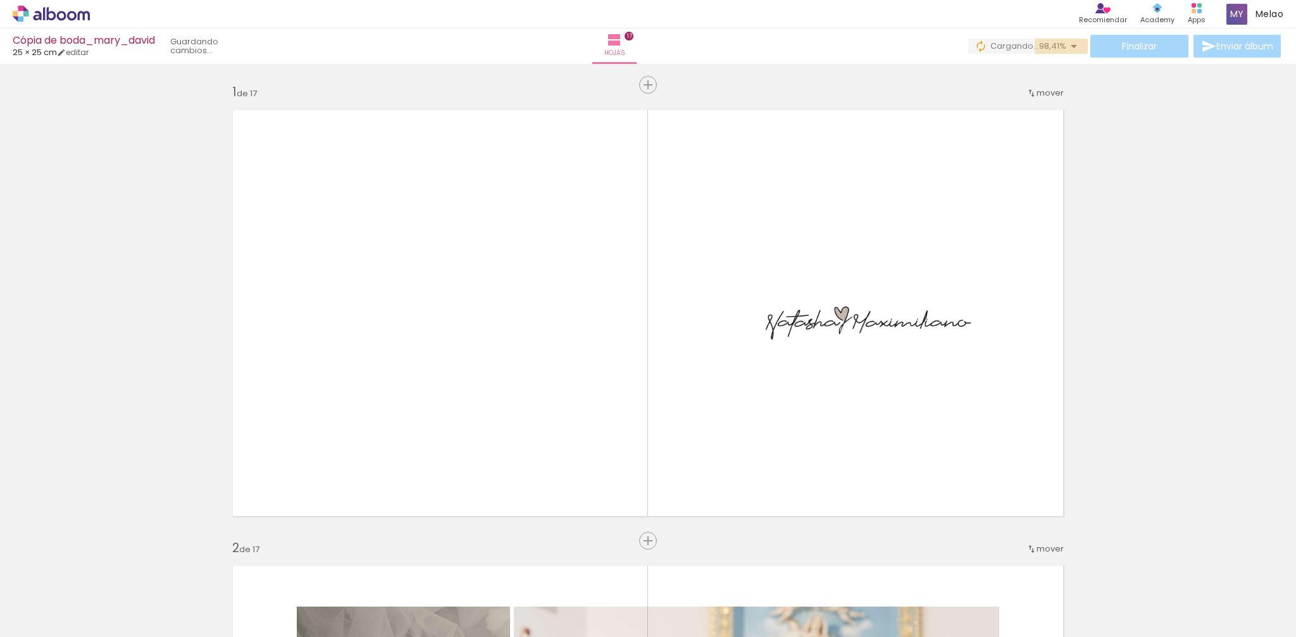
click at [1071, 46] on iron-icon at bounding box center [1074, 46] width 15 height 15
click at [1124, 45] on div "Finalizar Enviar álbum" at bounding box center [1126, 46] width 315 height 23
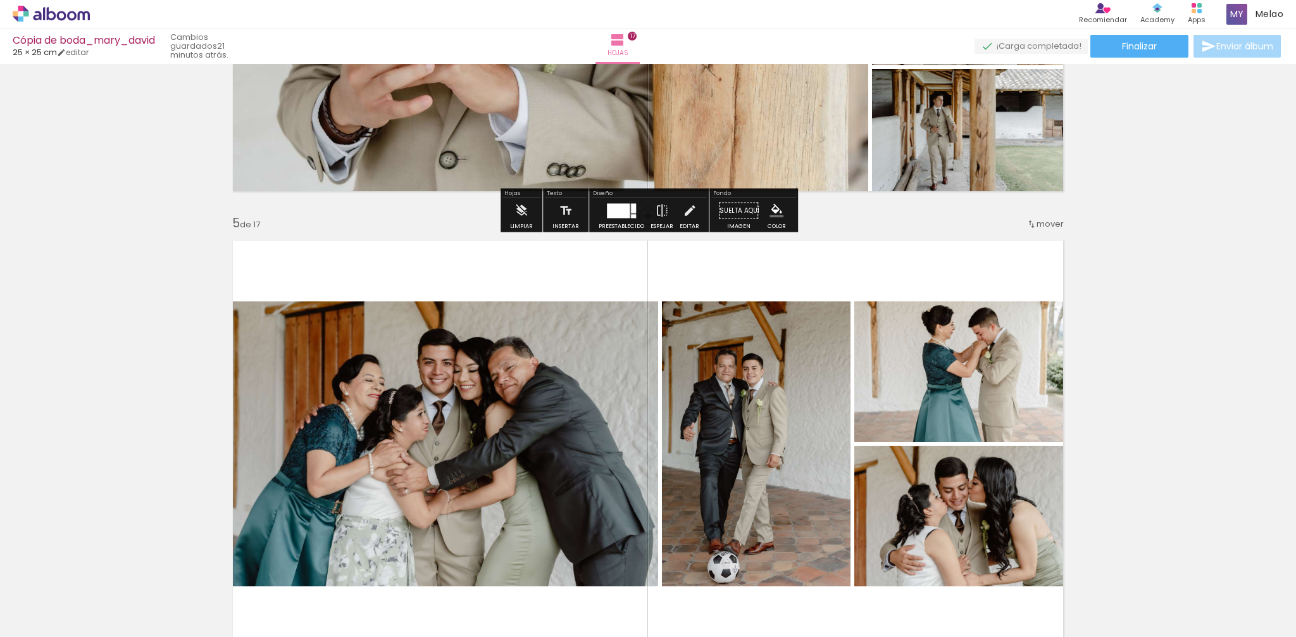
scroll to position [1693, 0]
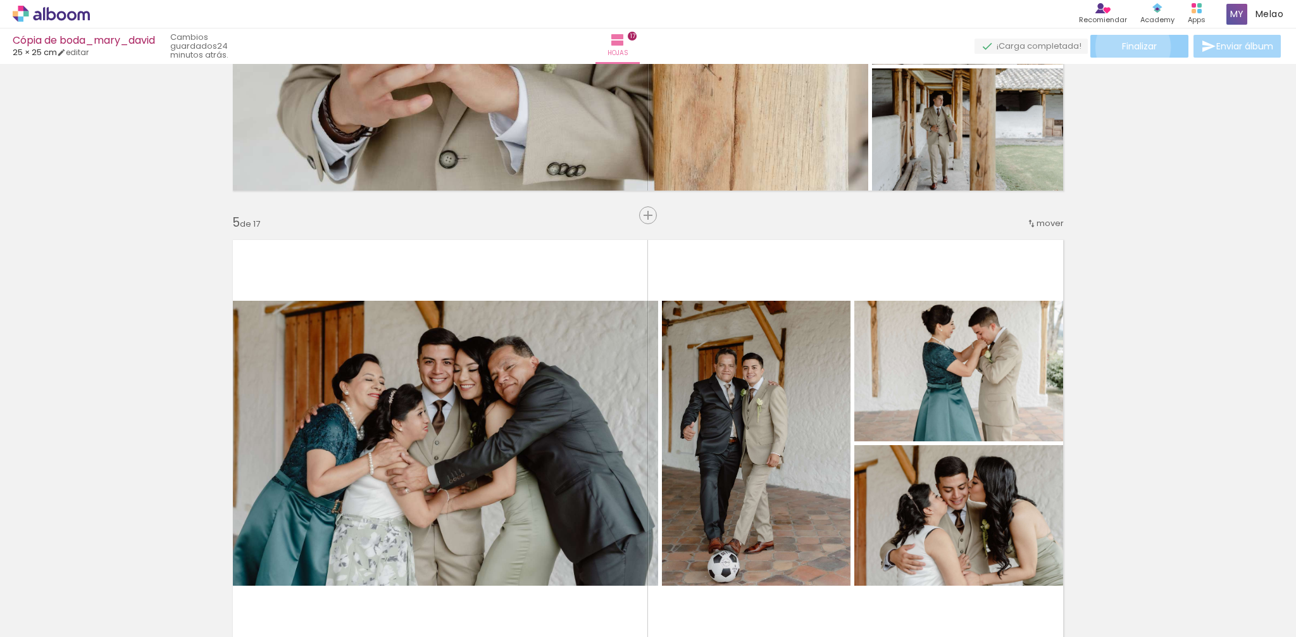
click at [1129, 47] on span "Finalizar" at bounding box center [1139, 46] width 35 height 9
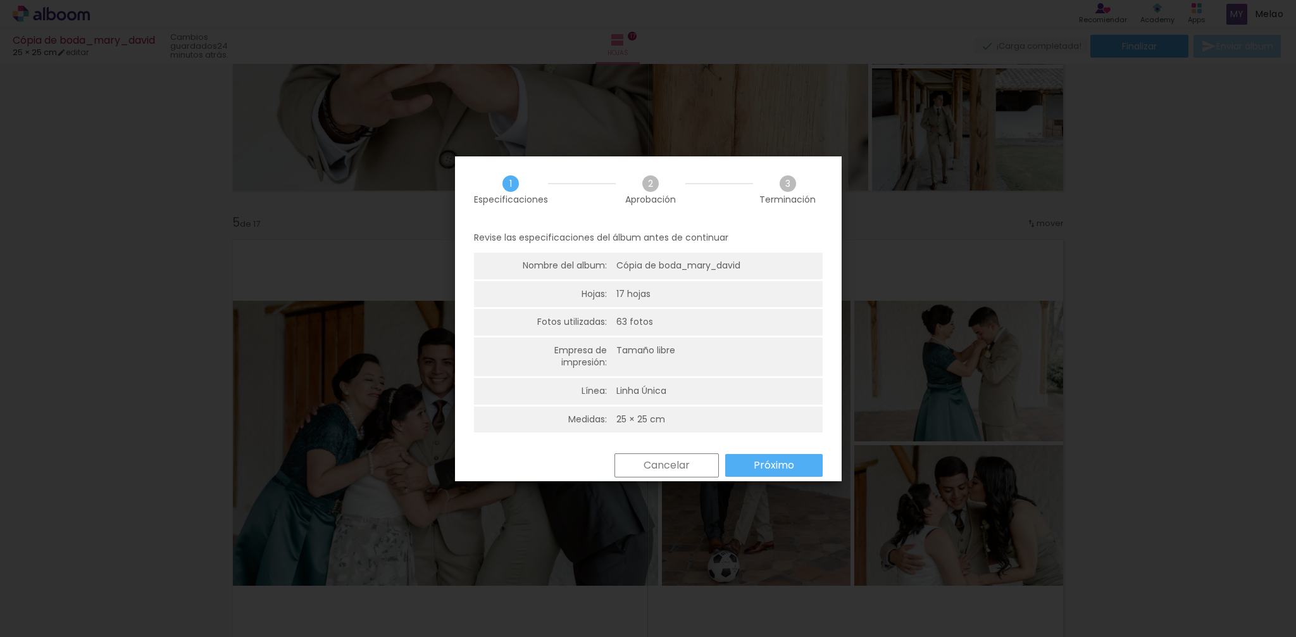
click at [0, 0] on slot "Cancelar" at bounding box center [0, 0] width 0 height 0
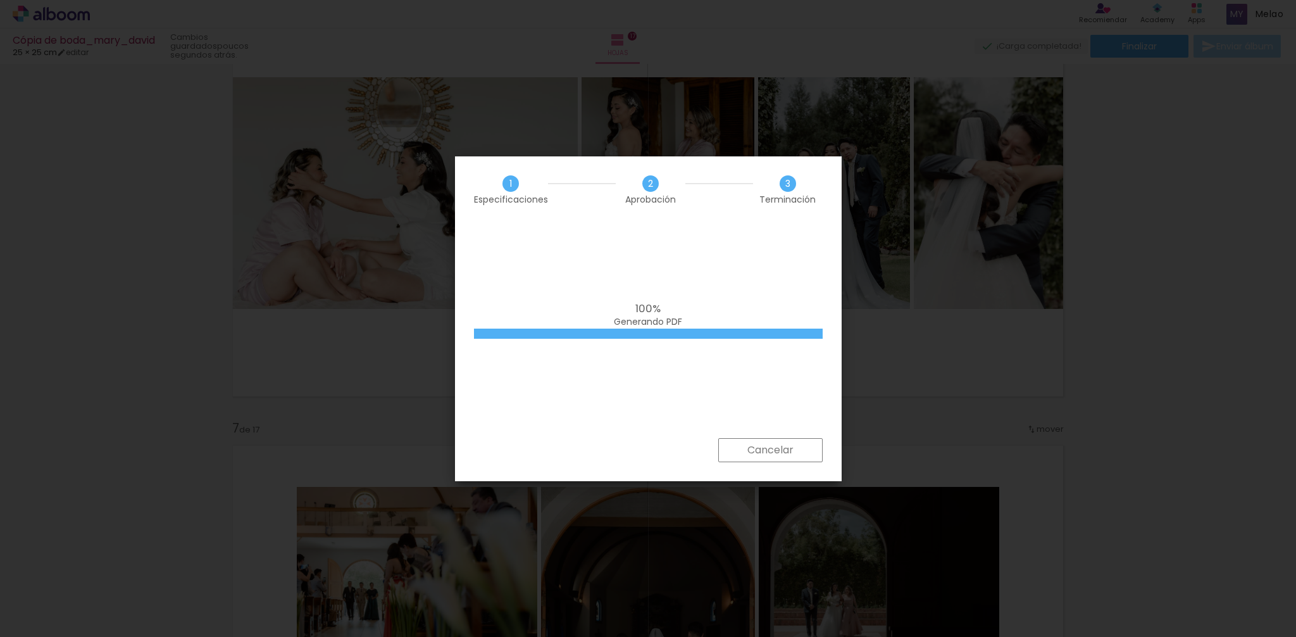
scroll to position [0, 3278]
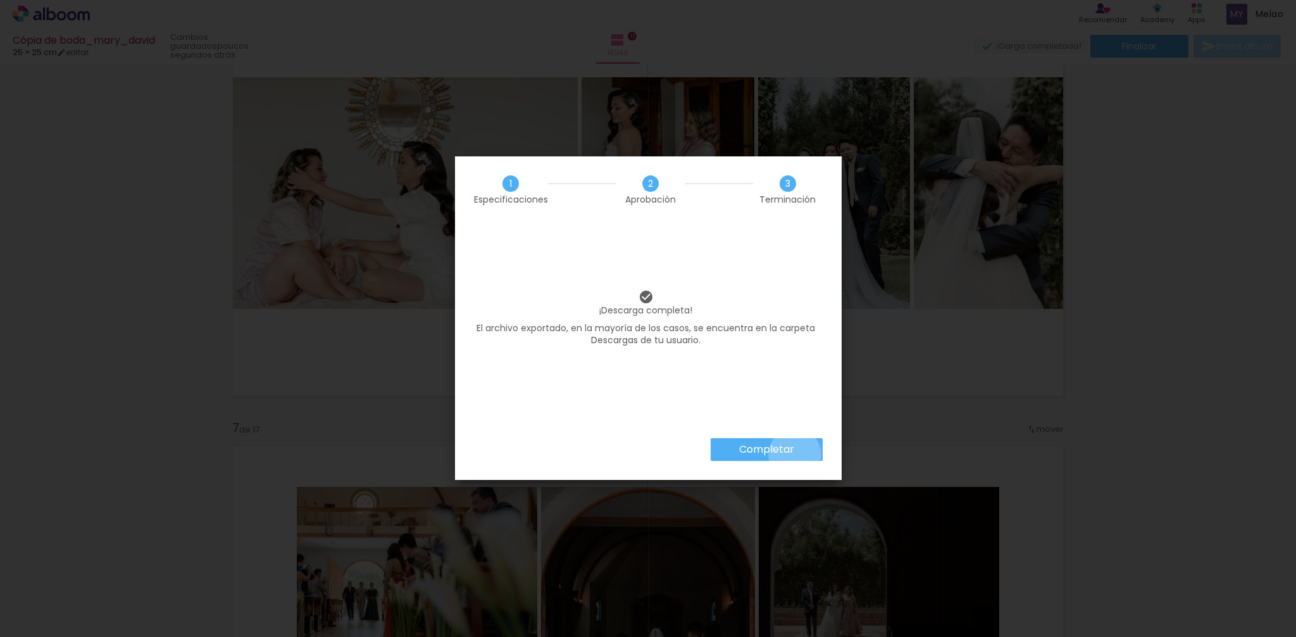
click at [795, 455] on paper-button "Completar" at bounding box center [767, 449] width 112 height 23
